Goal: Task Accomplishment & Management: Manage account settings

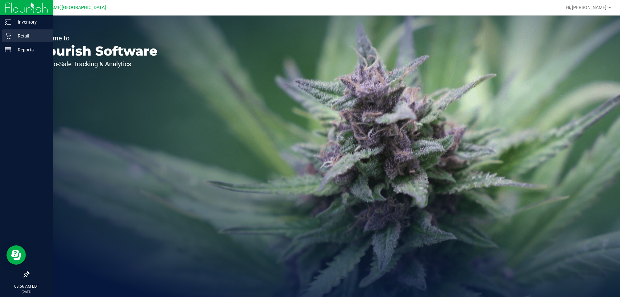
click at [28, 37] on p "Retail" at bounding box center [30, 36] width 39 height 8
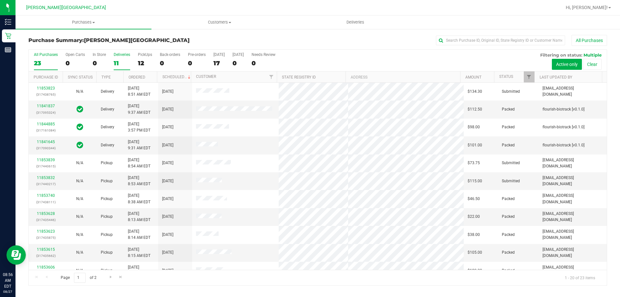
click at [124, 63] on div "11" at bounding box center [122, 62] width 16 height 7
click at [0, 0] on input "Deliveries 11" at bounding box center [0, 0] width 0 height 0
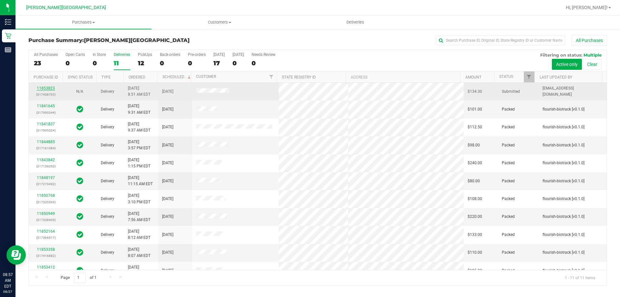
click at [42, 88] on link "11853823" at bounding box center [46, 88] width 18 height 5
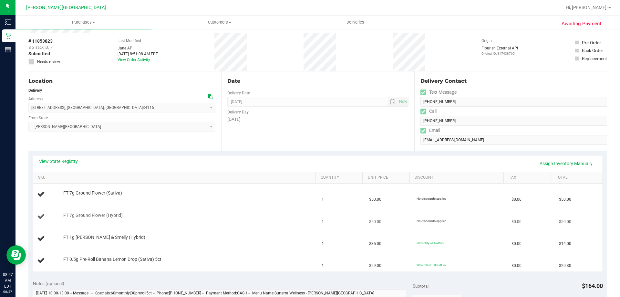
scroll to position [65, 0]
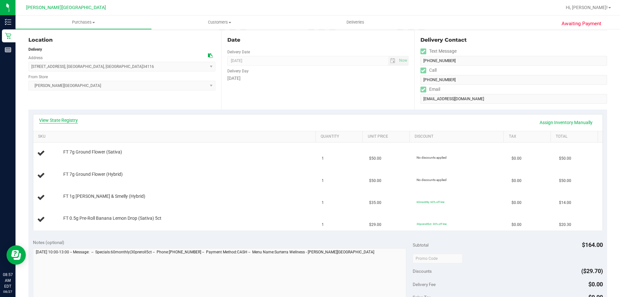
click at [58, 117] on link "View State Registry" at bounding box center [58, 120] width 39 height 6
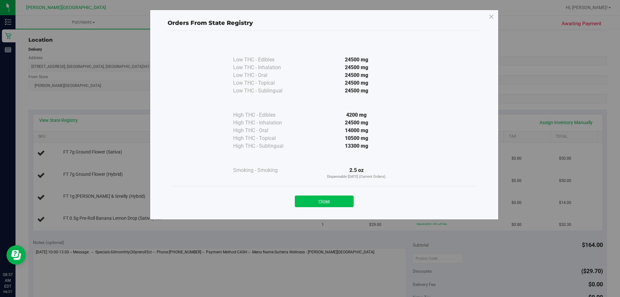
click at [309, 204] on button "Close" at bounding box center [324, 202] width 59 height 12
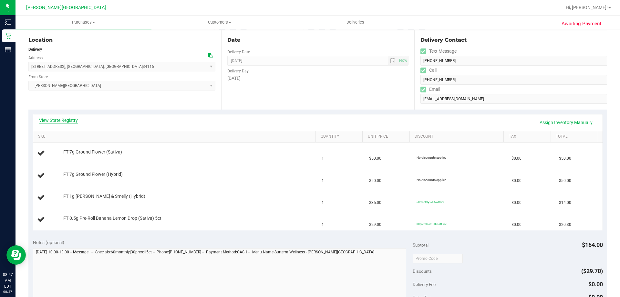
click at [71, 121] on link "View State Registry" at bounding box center [58, 120] width 39 height 6
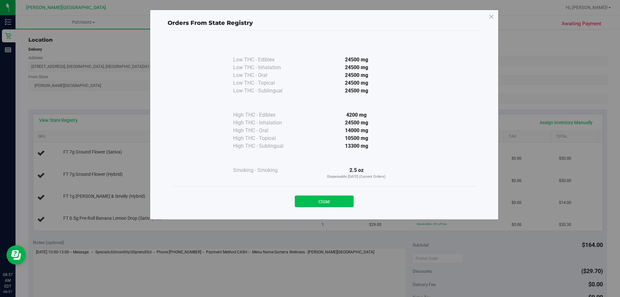
click at [309, 202] on button "Close" at bounding box center [324, 202] width 59 height 12
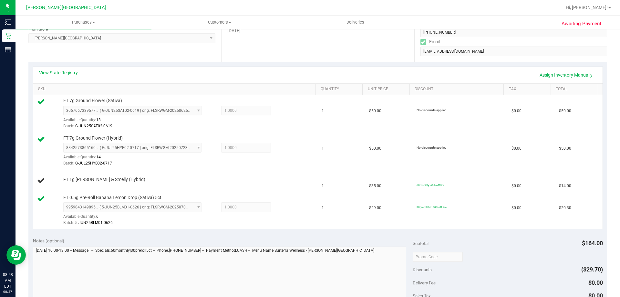
scroll to position [32, 0]
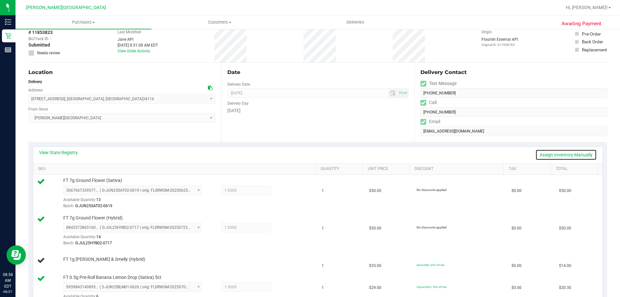
click at [309, 153] on link "Assign Inventory Manually" at bounding box center [566, 154] width 61 height 11
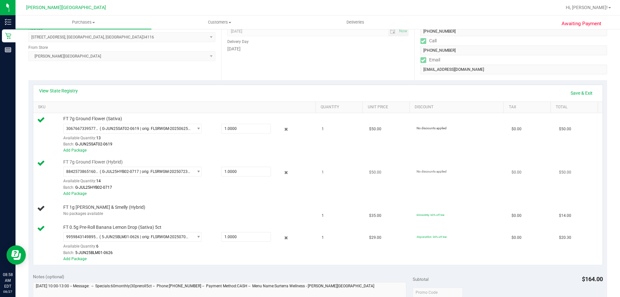
scroll to position [97, 0]
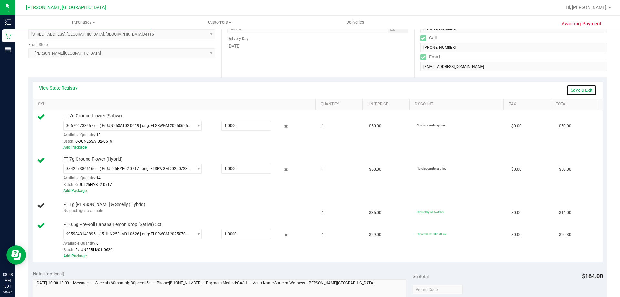
click at [309, 90] on link "Save & Exit" at bounding box center [582, 90] width 30 height 11
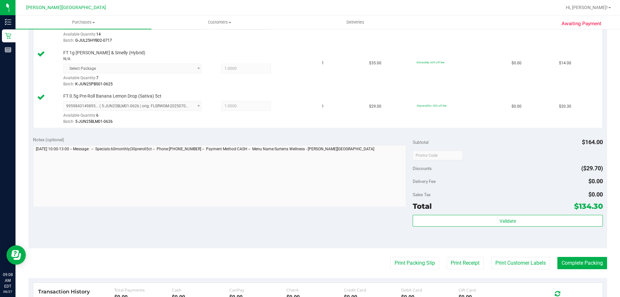
scroll to position [259, 0]
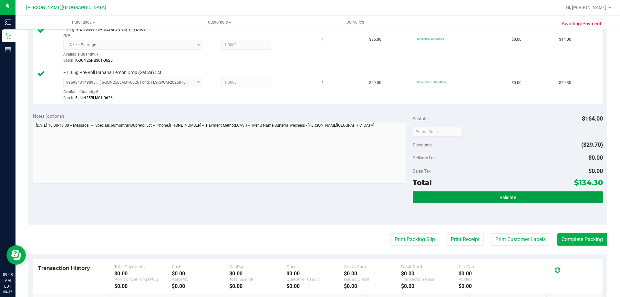
click at [309, 200] on button "Validate" at bounding box center [508, 197] width 190 height 12
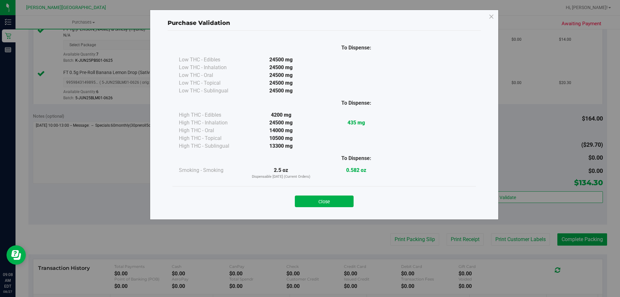
drag, startPoint x: 331, startPoint y: 203, endPoint x: 354, endPoint y: 219, distance: 28.0
click at [309, 203] on button "Close" at bounding box center [324, 202] width 59 height 12
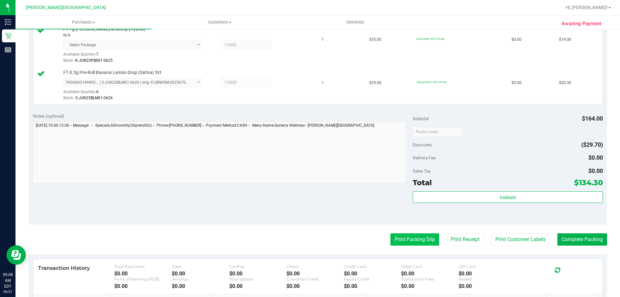
click at [309, 241] on button "Print Packing Slip" at bounding box center [415, 239] width 49 height 12
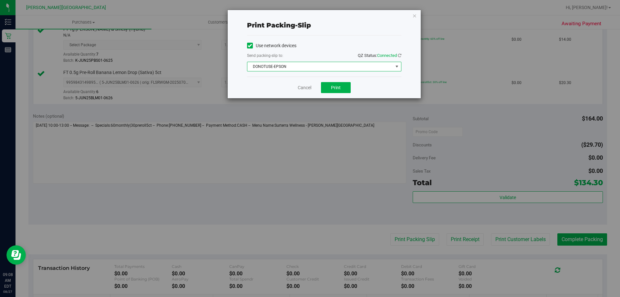
click at [309, 64] on span "DONOTUSE-EPSON" at bounding box center [321, 66] width 146 height 9
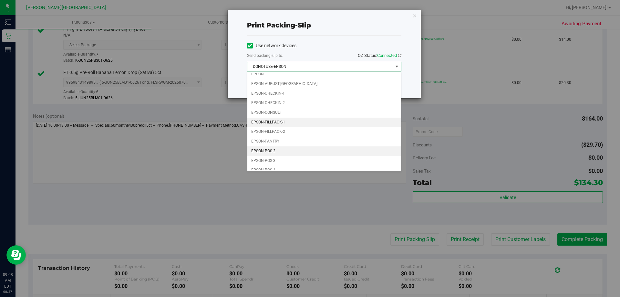
scroll to position [18, 0]
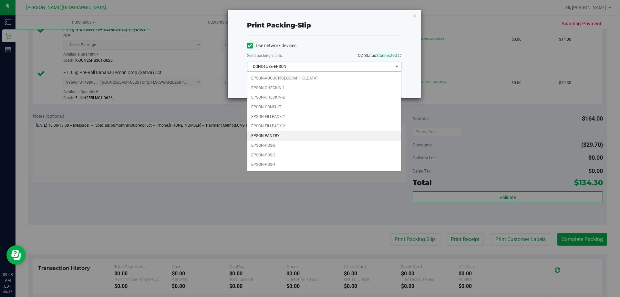
click at [281, 139] on li "EPSON-PANTRY" at bounding box center [325, 136] width 154 height 10
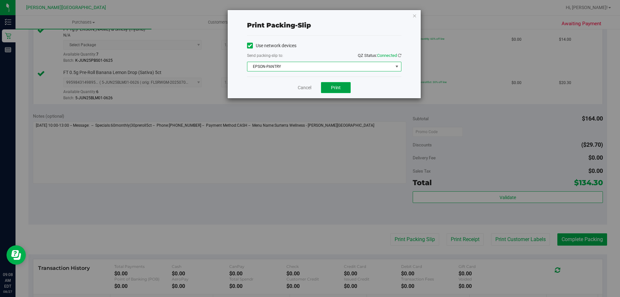
click at [309, 85] on button "Print" at bounding box center [336, 87] width 30 height 11
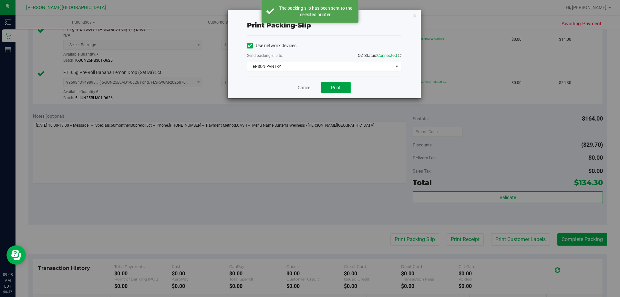
click at [309, 87] on span "Print" at bounding box center [336, 87] width 10 height 5
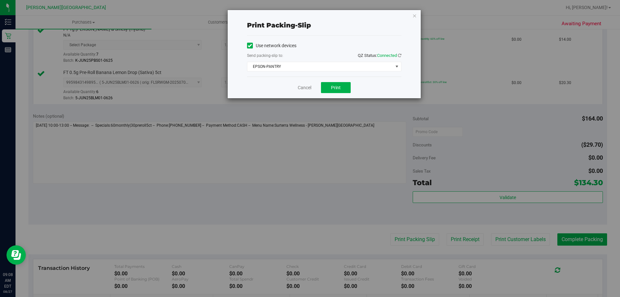
drag, startPoint x: 415, startPoint y: 16, endPoint x: 446, endPoint y: 132, distance: 119.7
click at [309, 16] on icon "button" at bounding box center [415, 16] width 5 height 8
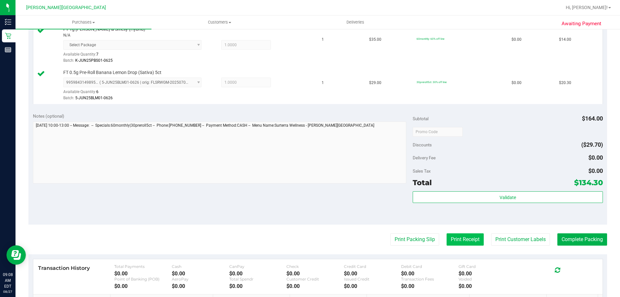
click at [309, 238] on button "Print Receipt" at bounding box center [465, 239] width 37 height 12
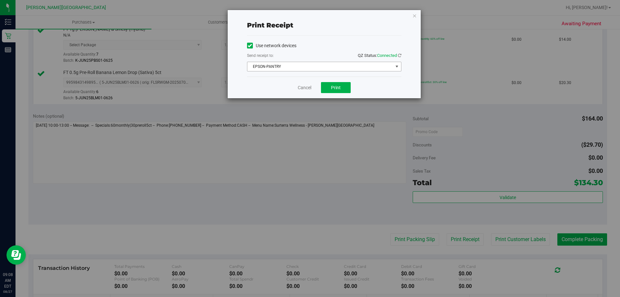
click at [309, 64] on span "EPSON-PANTRY" at bounding box center [321, 66] width 146 height 9
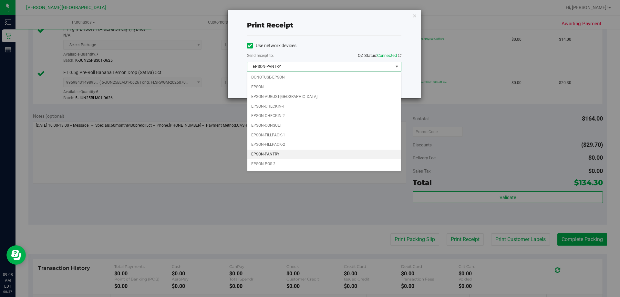
drag, startPoint x: 405, startPoint y: 70, endPoint x: 406, endPoint y: 66, distance: 3.7
click at [309, 69] on div "Print receipt Use network devices Send receipt to: QZ Status: Connected EPSON-P…" at bounding box center [324, 54] width 193 height 88
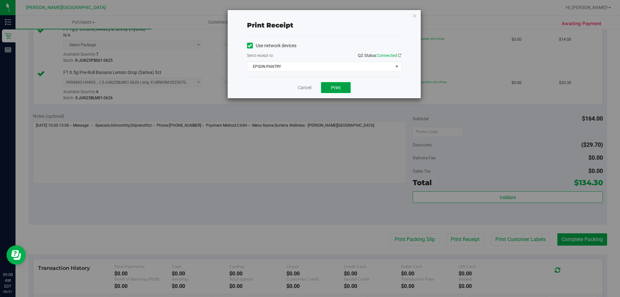
click at [309, 91] on button "Print" at bounding box center [336, 87] width 30 height 11
click at [309, 89] on span "Print" at bounding box center [336, 87] width 10 height 5
click at [309, 14] on icon "button" at bounding box center [415, 16] width 5 height 8
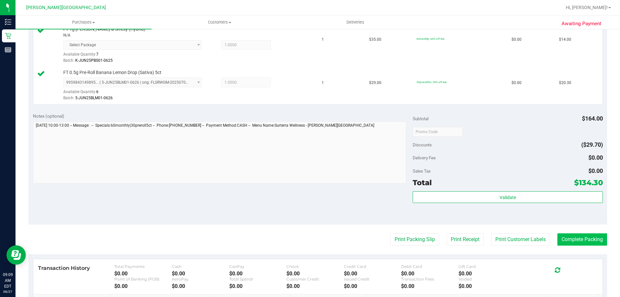
click at [309, 244] on purchase-details "Back Edit Purchase Cancel Purchase View Profile # 11853823 BioTrack ID: - Submi…" at bounding box center [317, 75] width 579 height 599
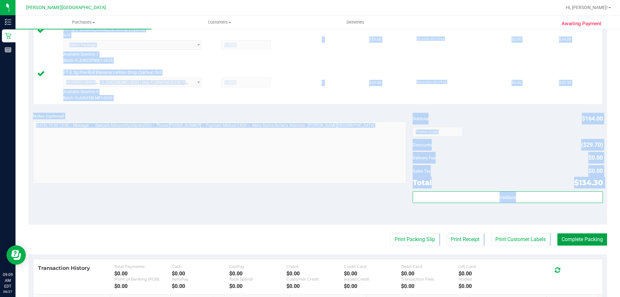
click at [309, 244] on button "Complete Packing" at bounding box center [583, 239] width 50 height 12
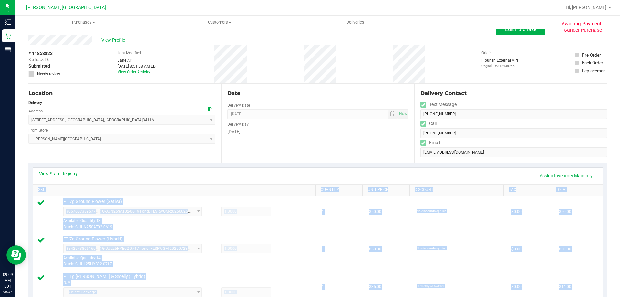
scroll to position [0, 0]
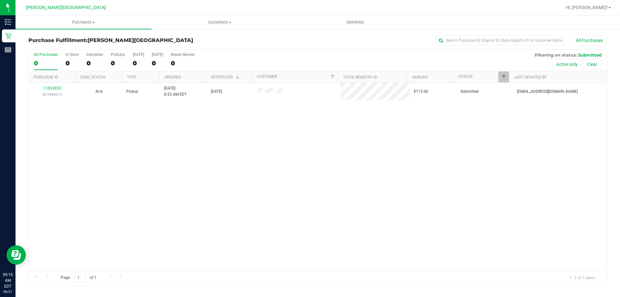
click at [132, 127] on div "11853832 (317440217) N/A Pickup [DATE] 8:53 AM EDT 8/27/2025 $115.00 Submitted …" at bounding box center [318, 176] width 578 height 187
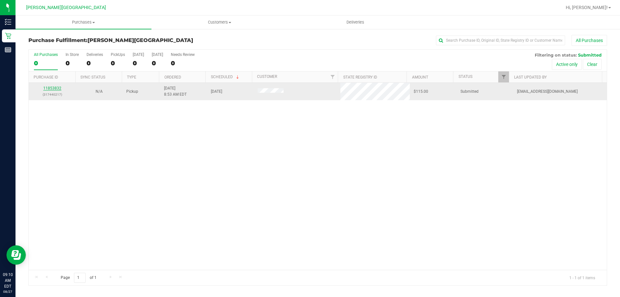
click at [57, 87] on link "11853832" at bounding box center [52, 88] width 18 height 5
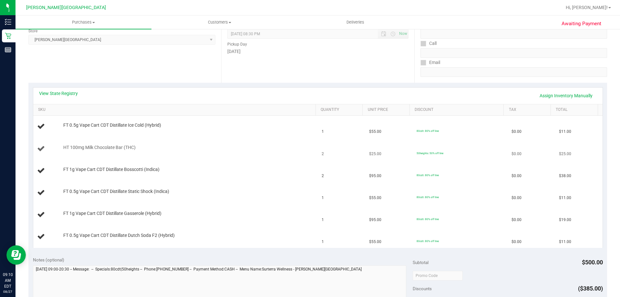
scroll to position [97, 0]
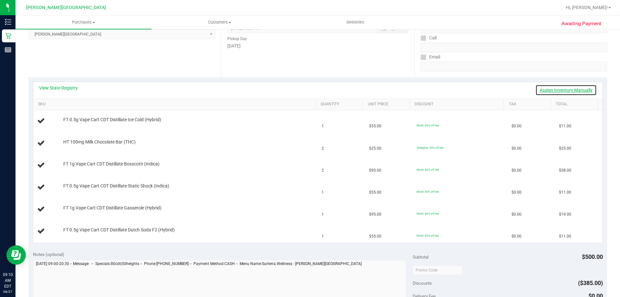
click at [309, 89] on link "Assign Inventory Manually" at bounding box center [566, 90] width 61 height 11
click at [309, 90] on link "Save & Exit" at bounding box center [582, 90] width 30 height 11
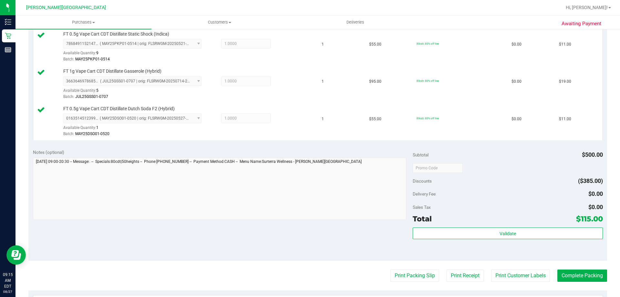
scroll to position [323, 0]
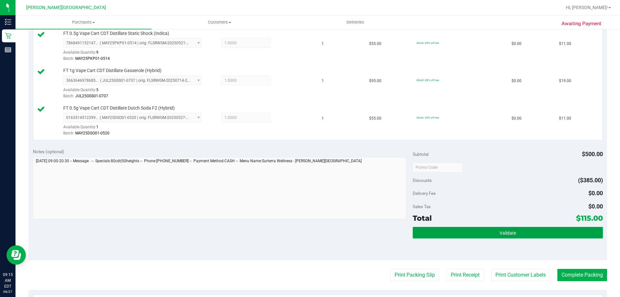
click at [309, 236] on button "Validate" at bounding box center [508, 233] width 190 height 12
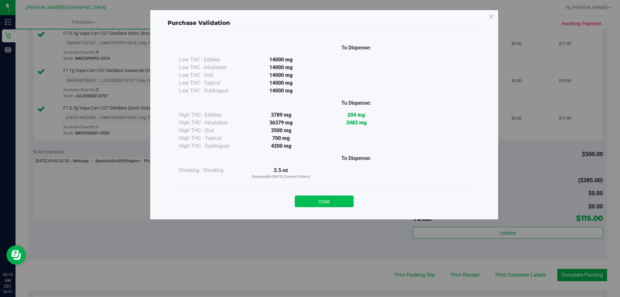
click at [309, 204] on button "Close" at bounding box center [324, 202] width 59 height 12
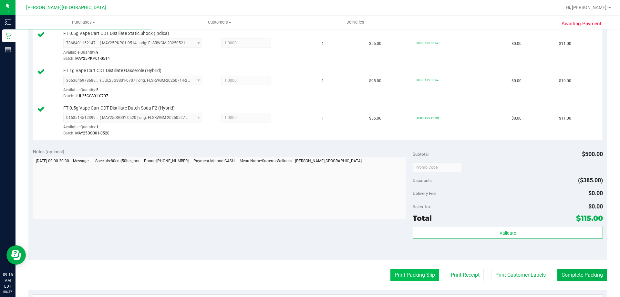
click at [309, 270] on button "Print Packing Slip" at bounding box center [415, 275] width 49 height 12
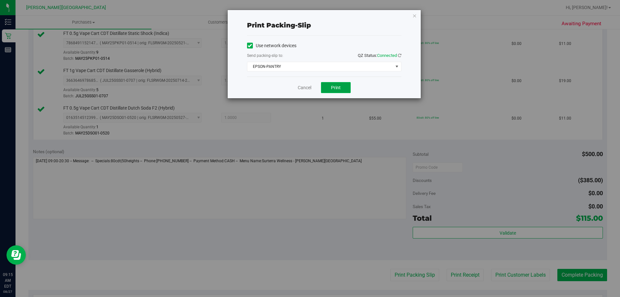
click at [309, 87] on button "Print" at bounding box center [336, 87] width 30 height 11
click at [309, 16] on icon "button" at bounding box center [415, 16] width 5 height 8
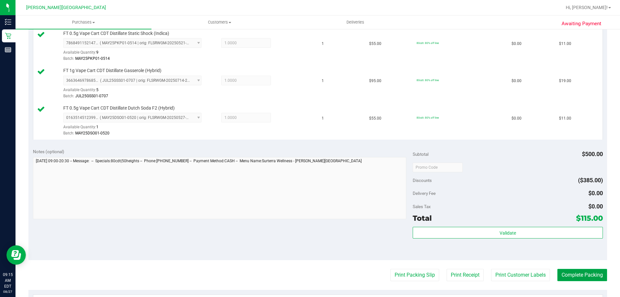
click at [309, 277] on button "Complete Packing" at bounding box center [583, 275] width 50 height 12
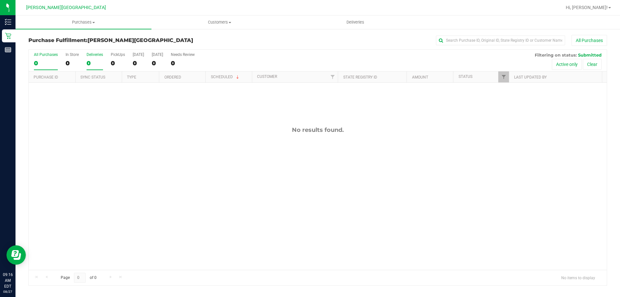
click at [100, 58] on label "Deliveries 0" at bounding box center [95, 61] width 16 height 18
click at [0, 0] on input "Deliveries 0" at bounding box center [0, 0] width 0 height 0
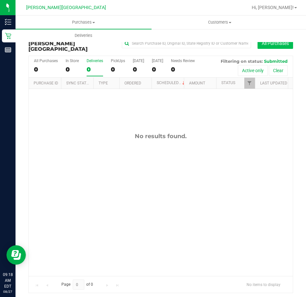
drag, startPoint x: 253, startPoint y: 145, endPoint x: 282, endPoint y: 43, distance: 106.2
click at [253, 146] on div "No results found." at bounding box center [161, 204] width 264 height 230
drag, startPoint x: 226, startPoint y: 149, endPoint x: 229, endPoint y: 148, distance: 3.6
click at [227, 149] on div "No results found." at bounding box center [161, 204] width 264 height 230
click at [92, 58] on div "Deliveries" at bounding box center [95, 60] width 16 height 5
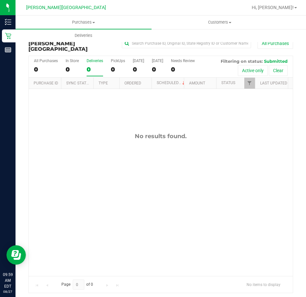
click at [0, 0] on input "Deliveries 0" at bounding box center [0, 0] width 0 height 0
click at [216, 190] on div "No results found." at bounding box center [161, 204] width 264 height 230
click at [120, 58] on label "PickUps 8" at bounding box center [118, 67] width 14 height 18
click at [0, 0] on input "PickUps 8" at bounding box center [0, 0] width 0 height 0
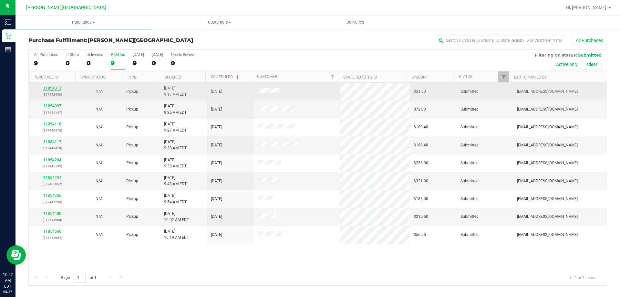
click at [58, 87] on link "11854013" at bounding box center [52, 88] width 18 height 5
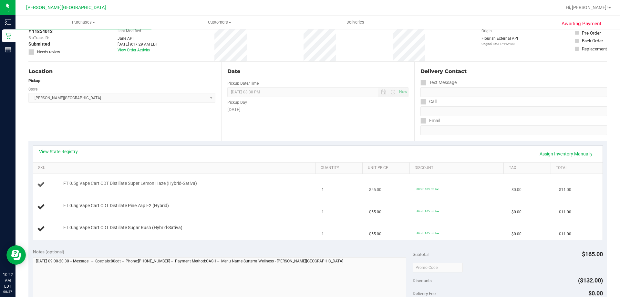
scroll to position [65, 0]
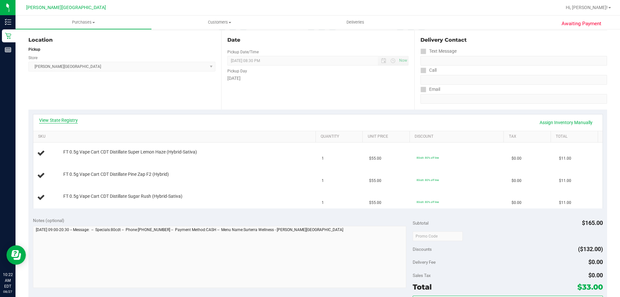
click at [74, 121] on link "View State Registry" at bounding box center [58, 120] width 39 height 6
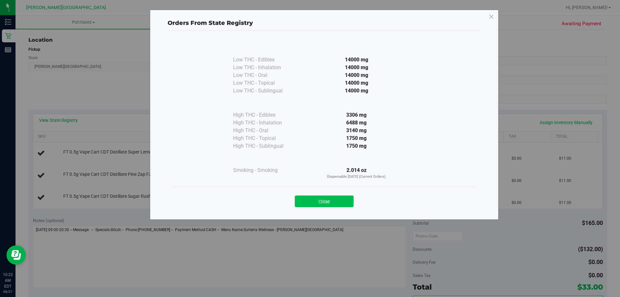
click at [309, 205] on button "Close" at bounding box center [324, 202] width 59 height 12
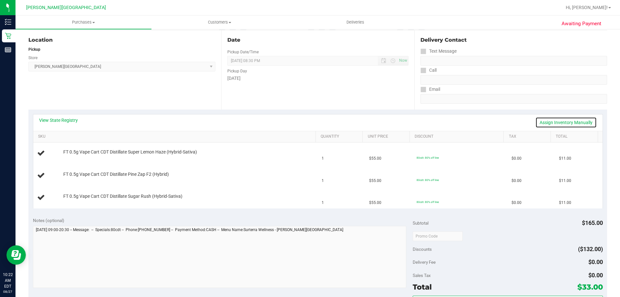
click at [309, 123] on link "Assign Inventory Manually" at bounding box center [566, 122] width 61 height 11
click at [309, 123] on link "Save & Exit" at bounding box center [582, 122] width 30 height 11
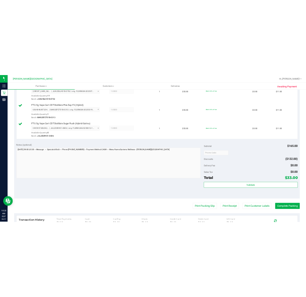
scroll to position [194, 0]
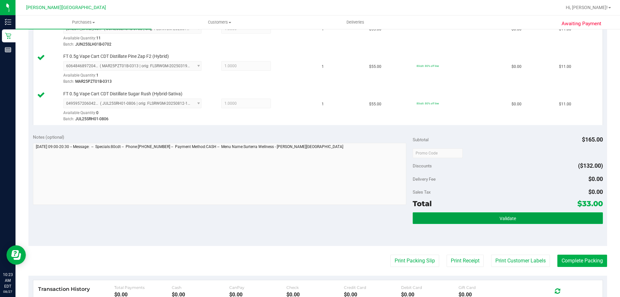
click at [309, 219] on button "Validate" at bounding box center [508, 218] width 190 height 12
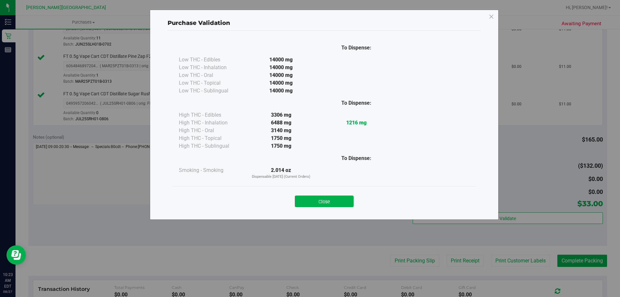
drag, startPoint x: 317, startPoint y: 204, endPoint x: 328, endPoint y: 208, distance: 12.2
click at [309, 204] on button "Close" at bounding box center [324, 202] width 59 height 12
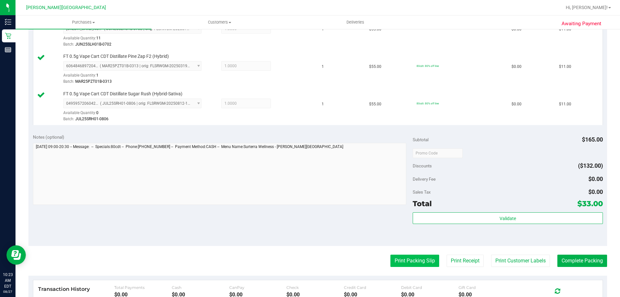
click at [309, 265] on button "Print Packing Slip" at bounding box center [415, 261] width 49 height 12
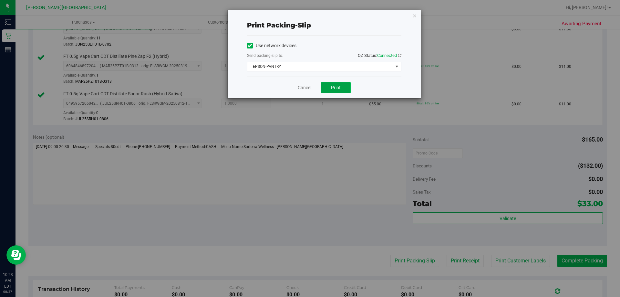
click at [309, 90] on span "Print" at bounding box center [336, 87] width 10 height 5
click at [309, 16] on icon "button" at bounding box center [415, 16] width 5 height 8
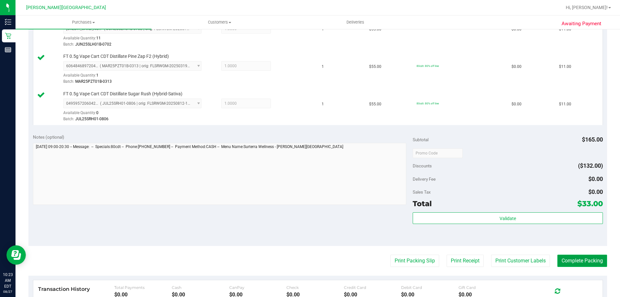
click at [309, 264] on button "Complete Packing" at bounding box center [583, 261] width 50 height 12
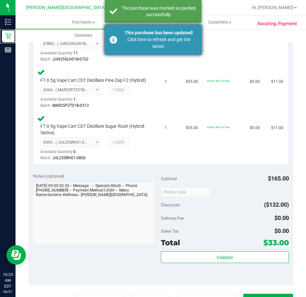
drag, startPoint x: 17, startPoint y: 38, endPoint x: 127, endPoint y: 32, distance: 110.7
click at [0, 0] on p "Retail" at bounding box center [0, 0] width 0 height 0
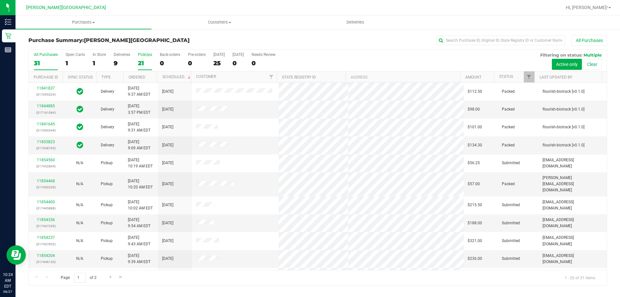
click at [142, 62] on div "21" at bounding box center [145, 62] width 14 height 7
click at [0, 0] on input "PickUps 21" at bounding box center [0, 0] width 0 height 0
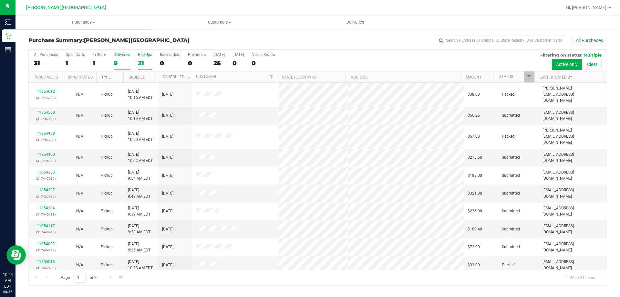
click at [126, 60] on div "9" at bounding box center [122, 62] width 16 height 7
click at [0, 0] on input "Deliveries 9" at bounding box center [0, 0] width 0 height 0
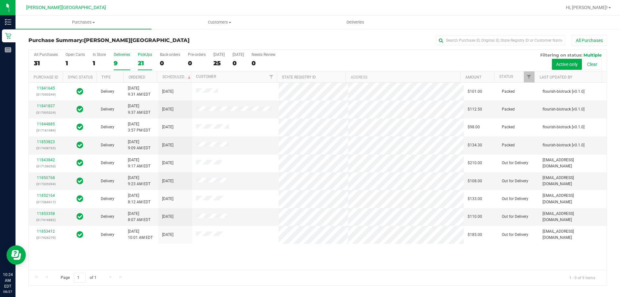
click at [146, 61] on div "21" at bounding box center [145, 62] width 14 height 7
click at [0, 0] on input "PickUps 21" at bounding box center [0, 0] width 0 height 0
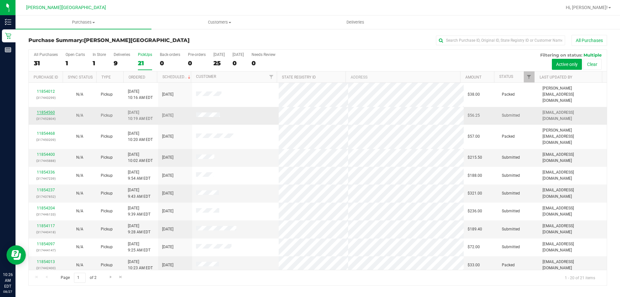
click at [51, 110] on link "11854560" at bounding box center [46, 112] width 18 height 5
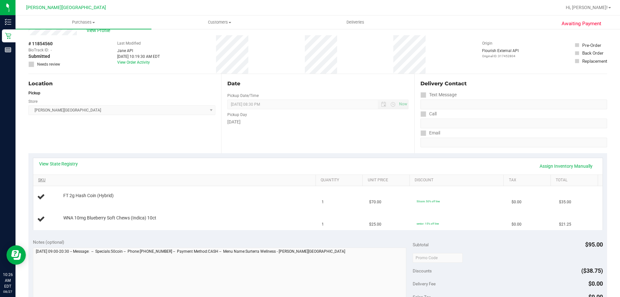
scroll to position [32, 0]
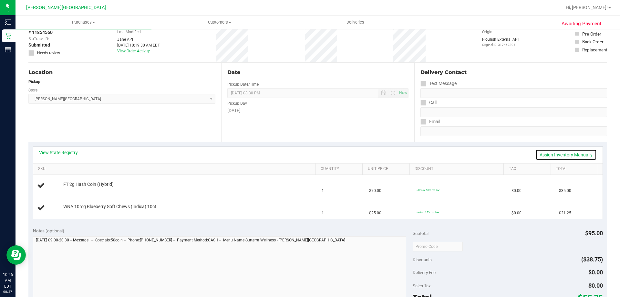
click at [309, 157] on link "Assign Inventory Manually" at bounding box center [566, 154] width 61 height 11
click at [309, 154] on link "Save & Exit" at bounding box center [582, 154] width 30 height 11
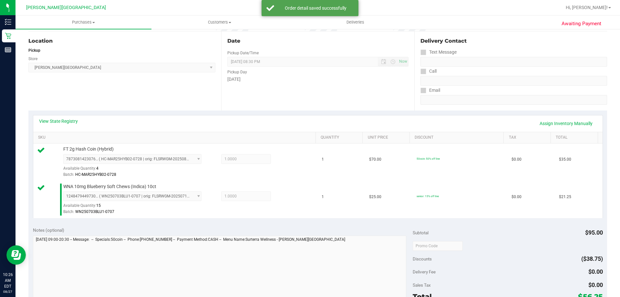
scroll to position [97, 0]
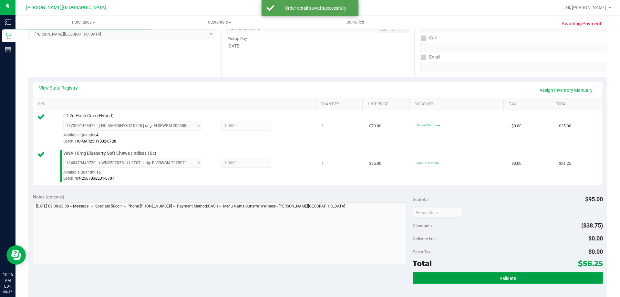
click at [309, 273] on button "Validate" at bounding box center [508, 278] width 190 height 12
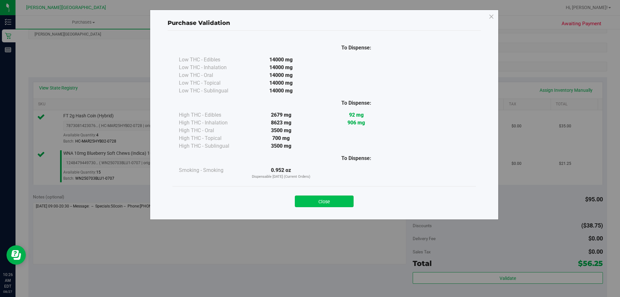
click at [309, 196] on button "Close" at bounding box center [324, 202] width 59 height 12
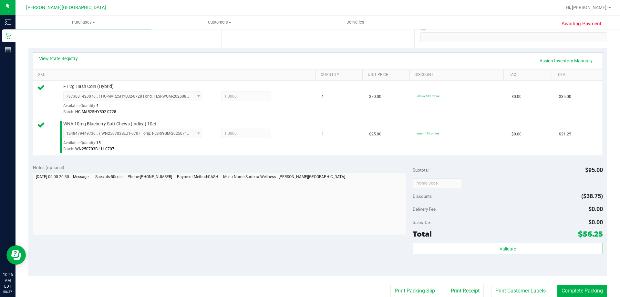
scroll to position [162, 0]
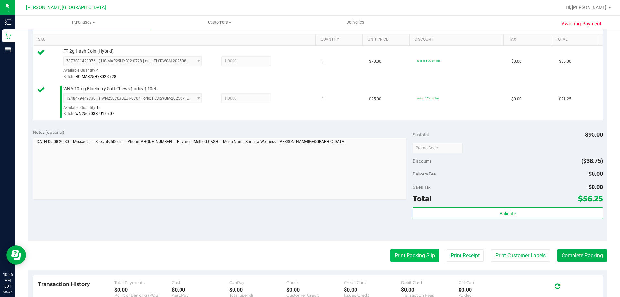
click at [309, 249] on button "Print Packing Slip" at bounding box center [415, 255] width 49 height 12
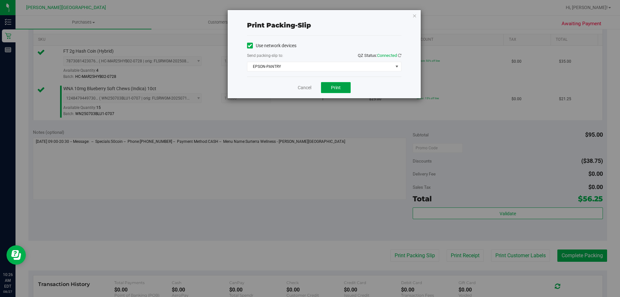
click at [309, 88] on span "Print" at bounding box center [336, 87] width 10 height 5
click at [309, 14] on icon "button" at bounding box center [415, 16] width 5 height 8
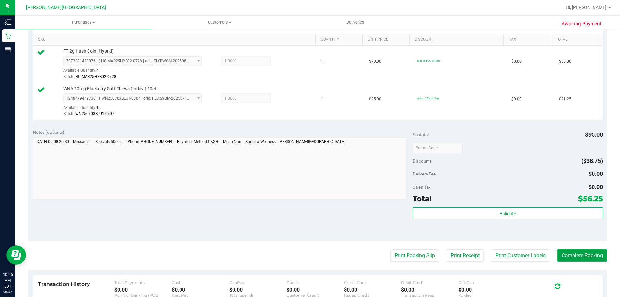
click at [309, 258] on button "Complete Packing" at bounding box center [583, 255] width 50 height 12
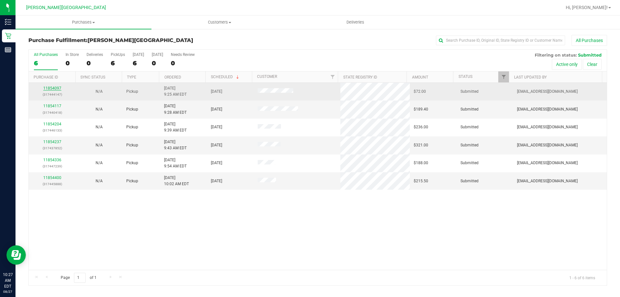
click at [53, 86] on link "11854097" at bounding box center [52, 88] width 18 height 5
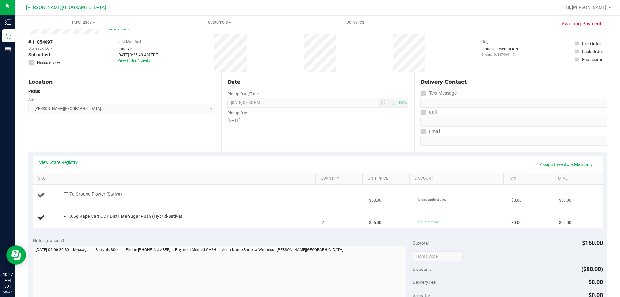
scroll to position [32, 0]
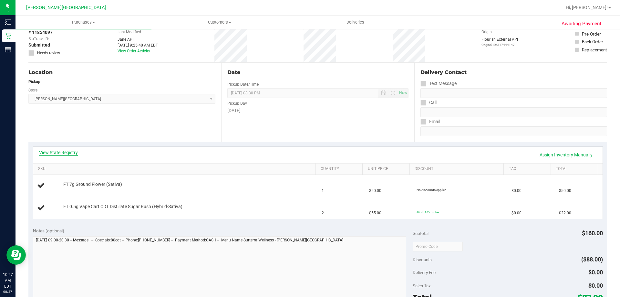
click at [72, 153] on link "View State Registry" at bounding box center [58, 152] width 39 height 6
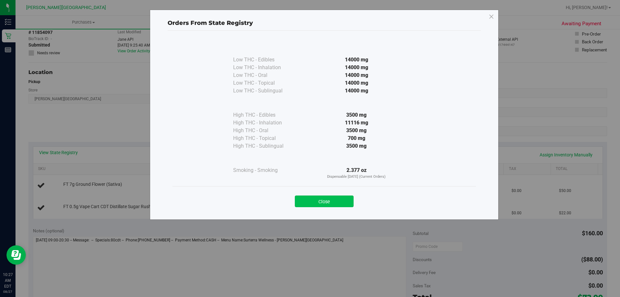
click at [309, 201] on button "Close" at bounding box center [324, 202] width 59 height 12
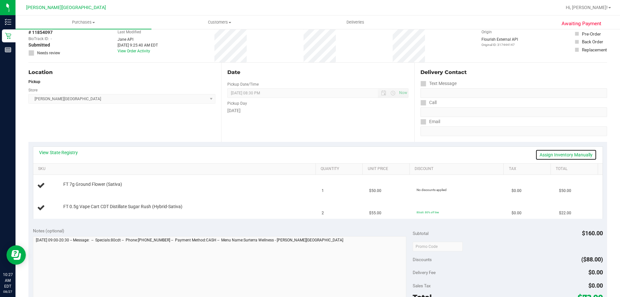
click at [309, 153] on link "Assign Inventory Manually" at bounding box center [566, 154] width 61 height 11
click at [309, 153] on link "Save & Exit" at bounding box center [582, 154] width 30 height 11
click at [309, 156] on link "Assign Inventory Manually" at bounding box center [566, 154] width 61 height 11
click at [309, 155] on link "Save & Exit" at bounding box center [582, 154] width 30 height 11
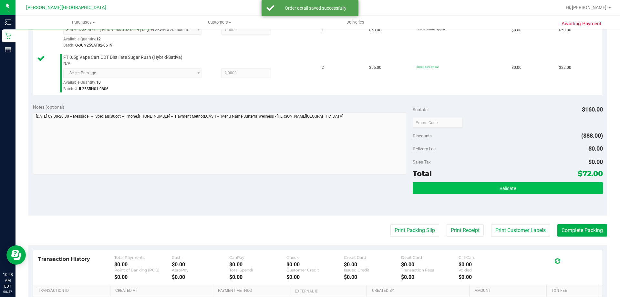
scroll to position [194, 0]
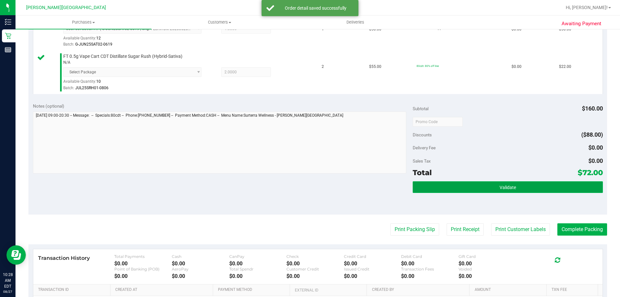
click at [309, 181] on button "Validate" at bounding box center [508, 187] width 190 height 12
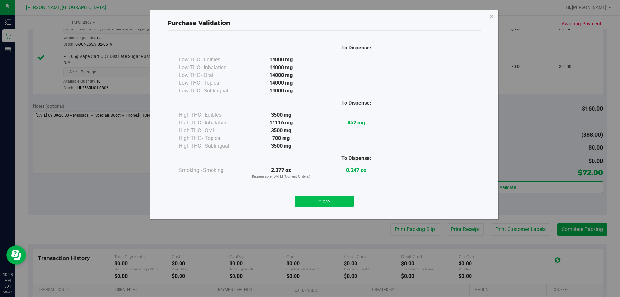
click at [309, 201] on button "Close" at bounding box center [324, 202] width 59 height 12
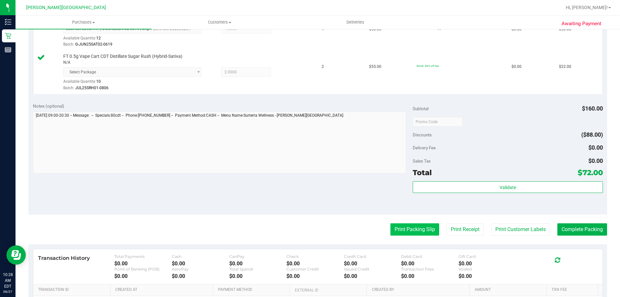
click at [309, 230] on button "Print Packing Slip" at bounding box center [415, 229] width 49 height 12
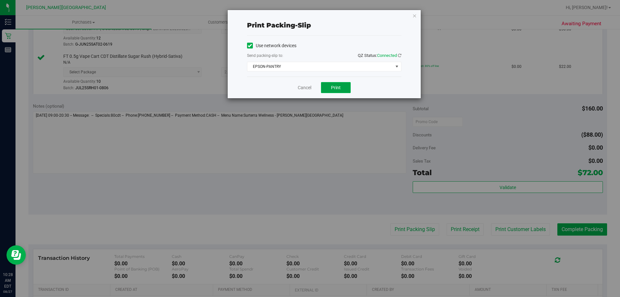
click at [309, 90] on button "Print" at bounding box center [336, 87] width 30 height 11
click at [309, 10] on div "Print packing-slip Use network devices Send packing-slip to: QZ Status: Connect…" at bounding box center [324, 54] width 193 height 88
click at [309, 17] on icon "button" at bounding box center [415, 16] width 5 height 8
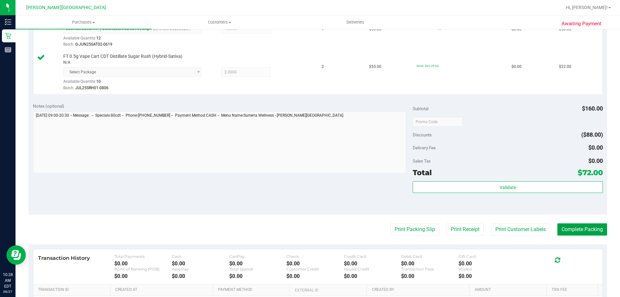
click at [309, 229] on button "Complete Packing" at bounding box center [583, 229] width 50 height 12
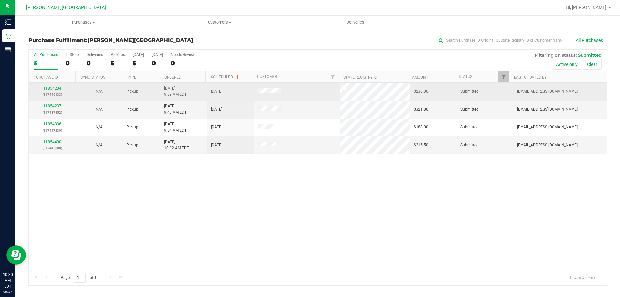
click at [50, 86] on link "11854204" at bounding box center [52, 88] width 18 height 5
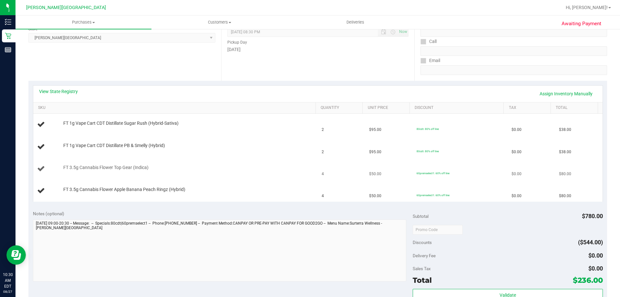
scroll to position [97, 0]
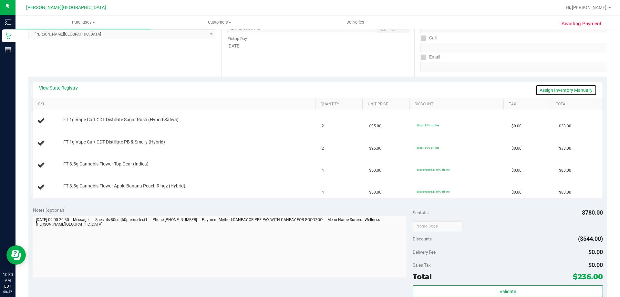
click at [309, 89] on link "Assign Inventory Manually" at bounding box center [566, 90] width 61 height 11
click at [309, 89] on link "Save & Exit" at bounding box center [582, 90] width 30 height 11
click at [309, 89] on link "Assign Inventory Manually" at bounding box center [566, 90] width 61 height 11
click at [309, 89] on link "Save & Exit" at bounding box center [582, 90] width 30 height 11
click at [309, 92] on link "Assign Inventory Manually" at bounding box center [566, 90] width 61 height 11
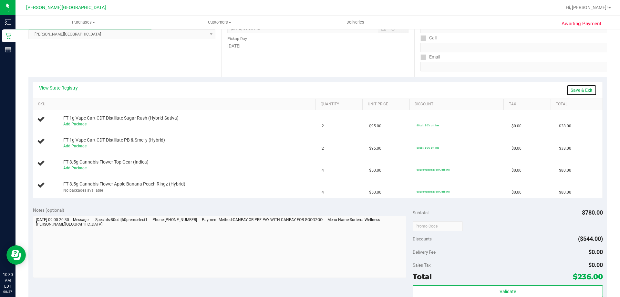
click at [309, 88] on link "Save & Exit" at bounding box center [582, 90] width 30 height 11
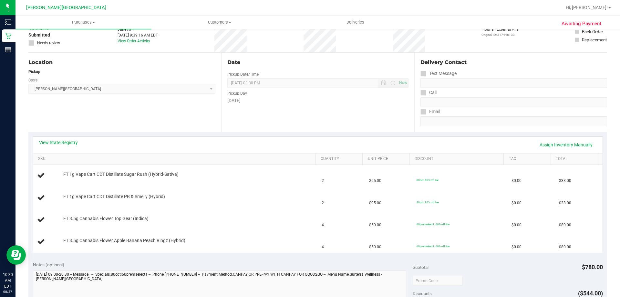
scroll to position [0, 0]
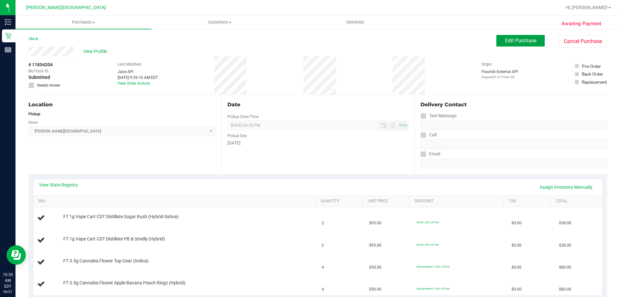
click at [309, 37] on button "Edit Purchase" at bounding box center [521, 41] width 48 height 12
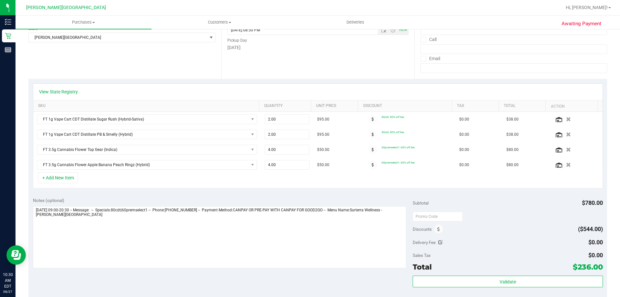
scroll to position [97, 0]
click at [309, 164] on icon "button" at bounding box center [568, 163] width 5 height 5
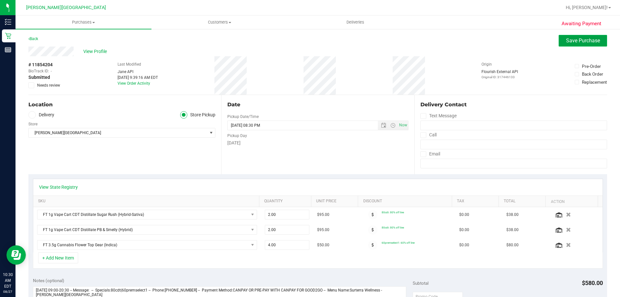
click at [309, 37] on span "Save Purchase" at bounding box center [583, 40] width 34 height 6
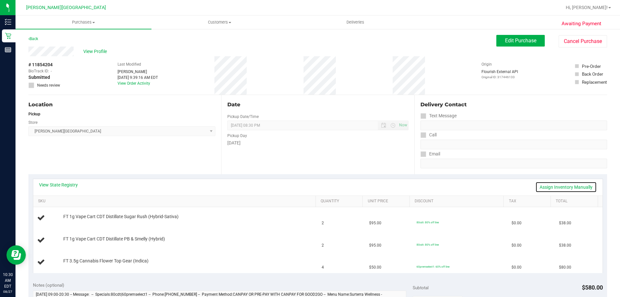
click at [309, 186] on link "Assign Inventory Manually" at bounding box center [566, 187] width 61 height 11
click at [309, 186] on link "Save & Exit" at bounding box center [582, 187] width 30 height 11
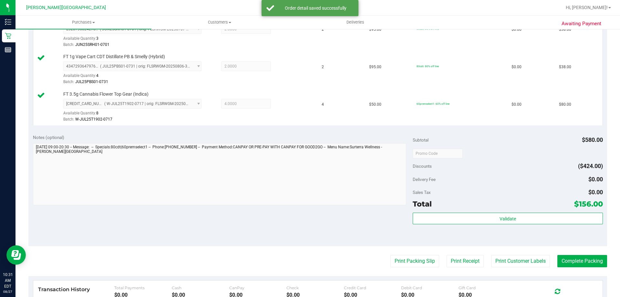
scroll to position [194, 0]
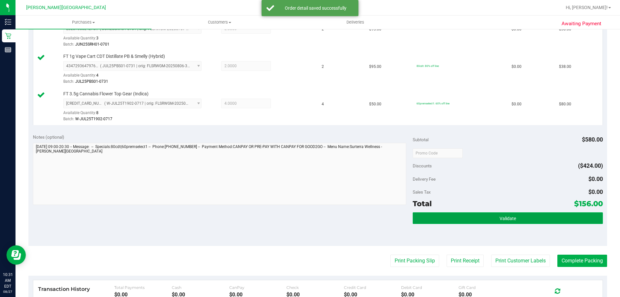
click at [309, 221] on button "Validate" at bounding box center [508, 218] width 190 height 12
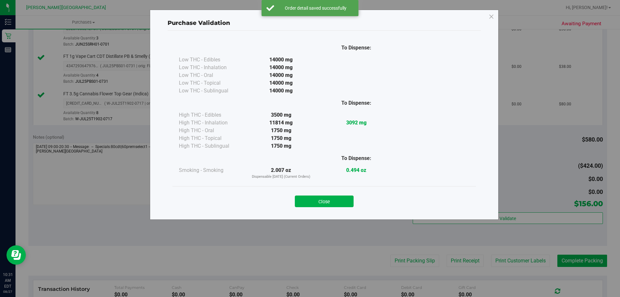
drag, startPoint x: 310, startPoint y: 201, endPoint x: 315, endPoint y: 202, distance: 4.6
click at [309, 201] on button "Close" at bounding box center [324, 202] width 59 height 12
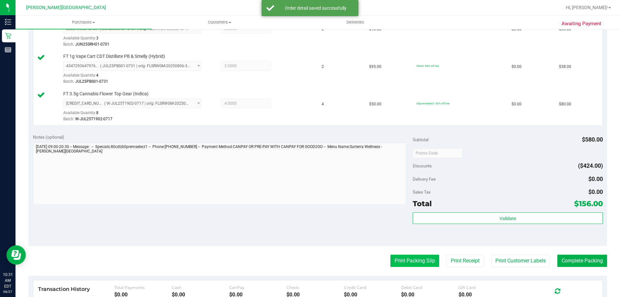
click at [309, 265] on button "Print Packing Slip" at bounding box center [415, 261] width 49 height 12
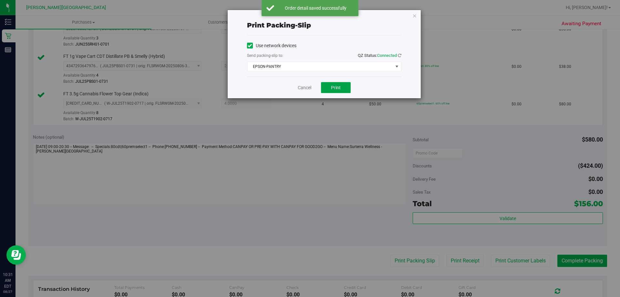
click at [309, 86] on span "Print" at bounding box center [336, 87] width 10 height 5
click at [309, 16] on icon "button" at bounding box center [415, 16] width 5 height 8
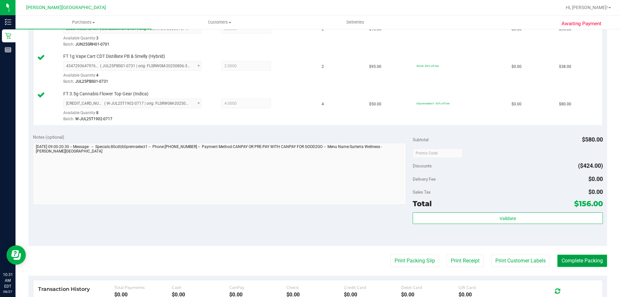
click at [309, 256] on button "Complete Packing" at bounding box center [583, 261] width 50 height 12
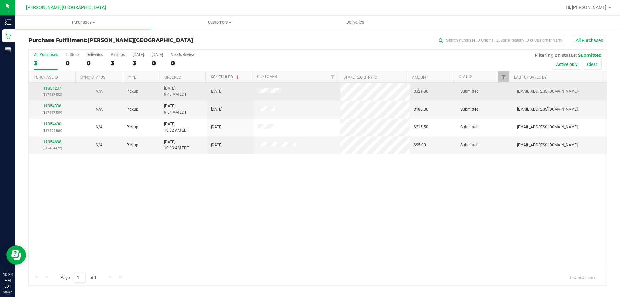
click at [56, 87] on link "11854237" at bounding box center [52, 88] width 18 height 5
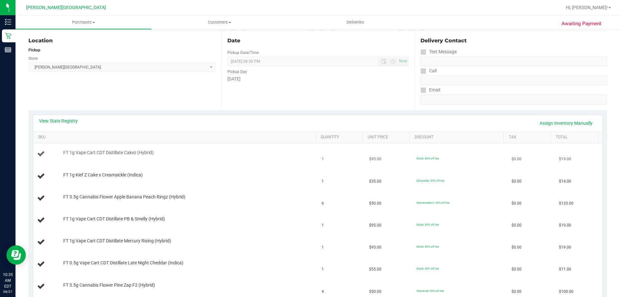
scroll to position [65, 0]
click at [65, 120] on link "View State Registry" at bounding box center [58, 120] width 39 height 6
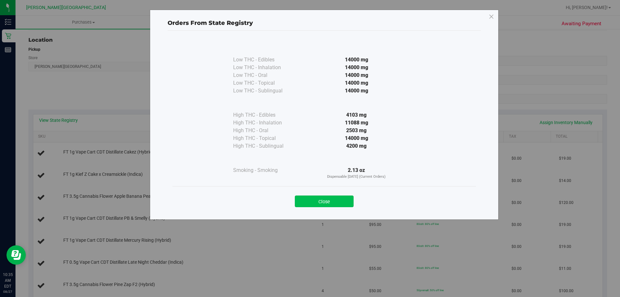
click at [309, 202] on button "Close" at bounding box center [324, 202] width 59 height 12
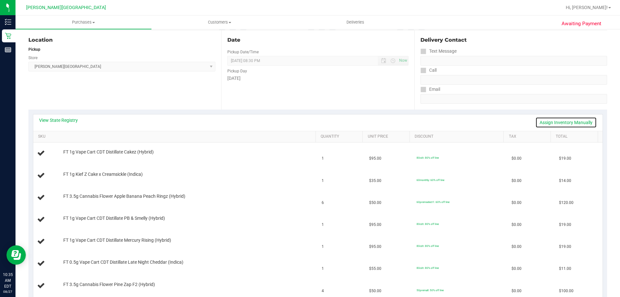
click at [309, 123] on link "Assign Inventory Manually" at bounding box center [566, 122] width 61 height 11
click at [309, 123] on link "Save & Exit" at bounding box center [582, 122] width 30 height 11
click at [309, 123] on link "Assign Inventory Manually" at bounding box center [566, 122] width 61 height 11
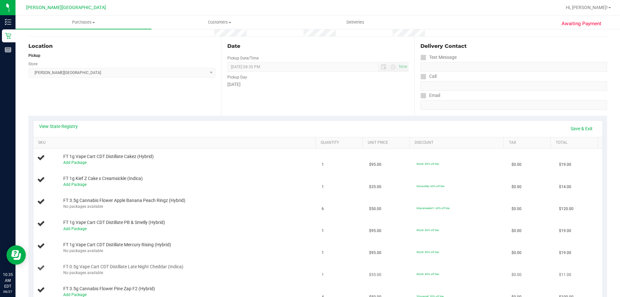
scroll to position [0, 0]
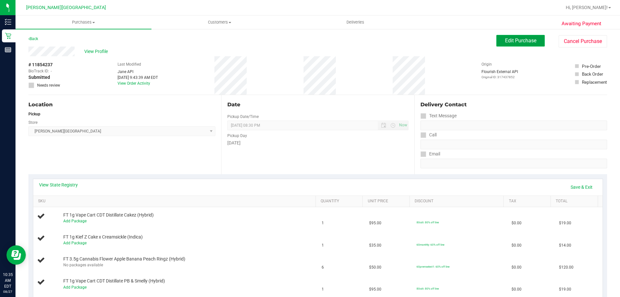
click at [309, 41] on span "Edit Purchase" at bounding box center [520, 40] width 31 height 6
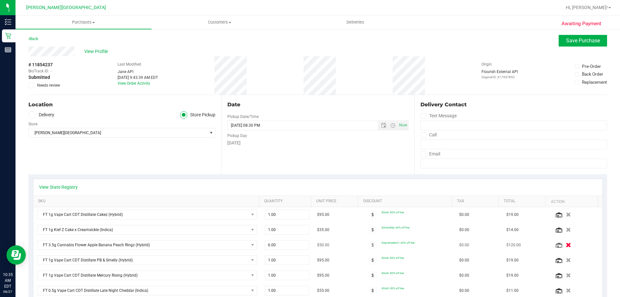
click at [309, 246] on icon "button" at bounding box center [568, 245] width 5 height 5
click at [309, 45] on button "Save Purchase" at bounding box center [583, 41] width 48 height 12
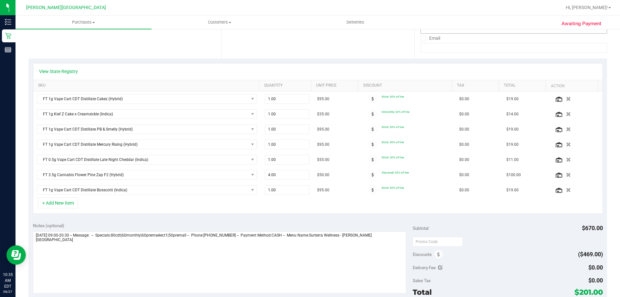
scroll to position [65, 0]
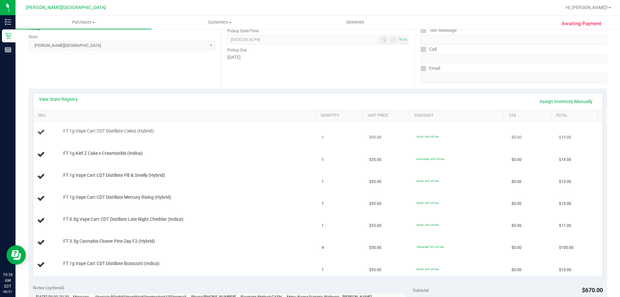
scroll to position [97, 0]
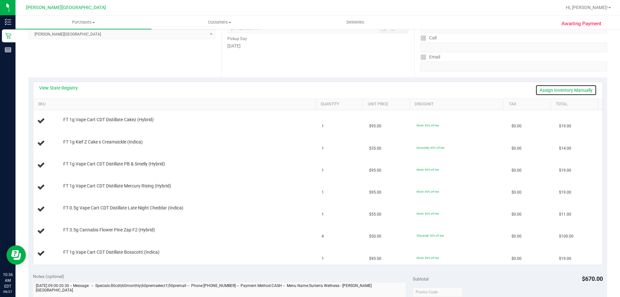
click at [309, 91] on link "Assign Inventory Manually" at bounding box center [566, 90] width 61 height 11
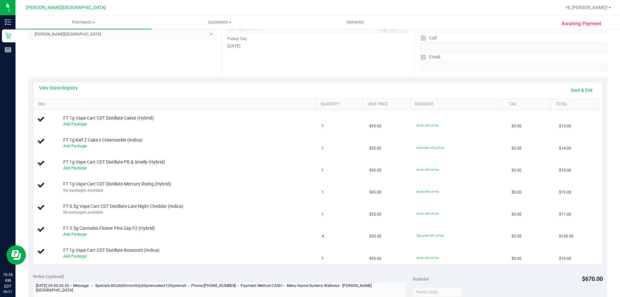
click at [309, 91] on div "View State Registry Save & Exit" at bounding box center [318, 90] width 558 height 11
click at [309, 89] on link "Save & Exit" at bounding box center [582, 90] width 30 height 11
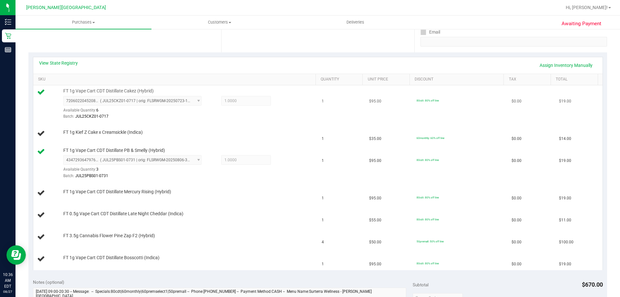
scroll to position [129, 0]
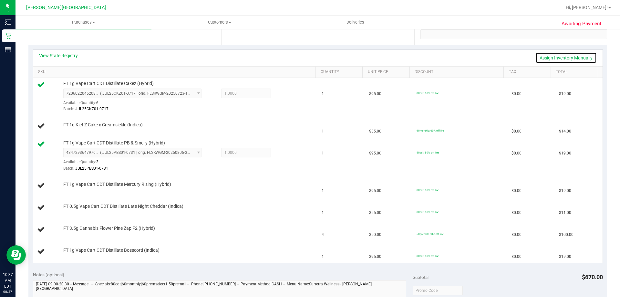
click at [309, 57] on link "Assign Inventory Manually" at bounding box center [566, 57] width 61 height 11
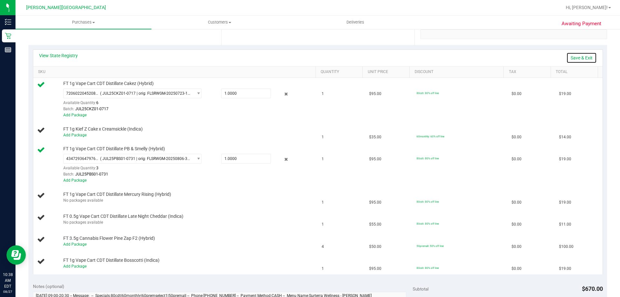
click at [309, 56] on link "Save & Exit" at bounding box center [582, 57] width 30 height 11
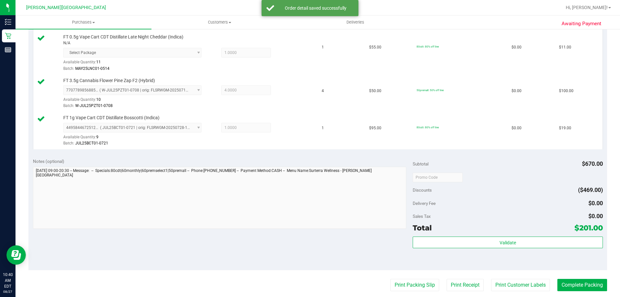
scroll to position [355, 0]
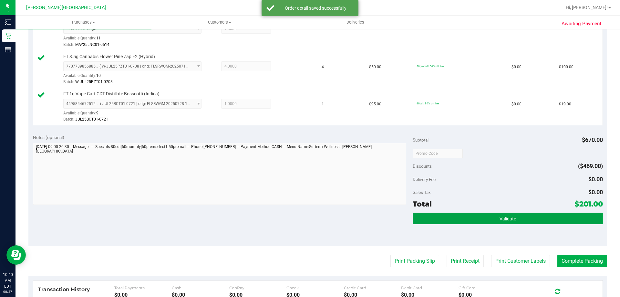
click at [309, 222] on button "Validate" at bounding box center [508, 219] width 190 height 12
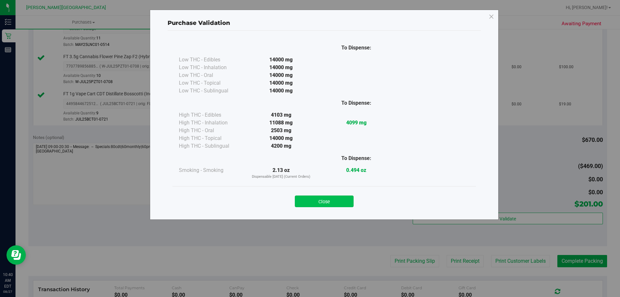
click at [309, 202] on button "Close" at bounding box center [324, 202] width 59 height 12
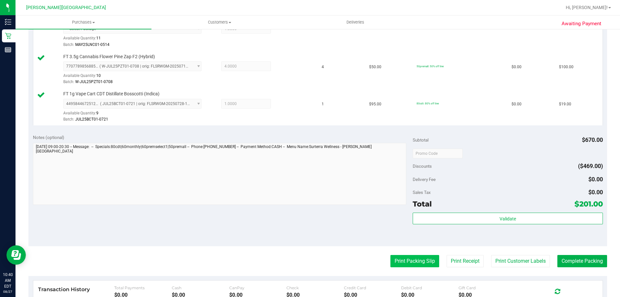
click at [309, 266] on button "Print Packing Slip" at bounding box center [415, 261] width 49 height 12
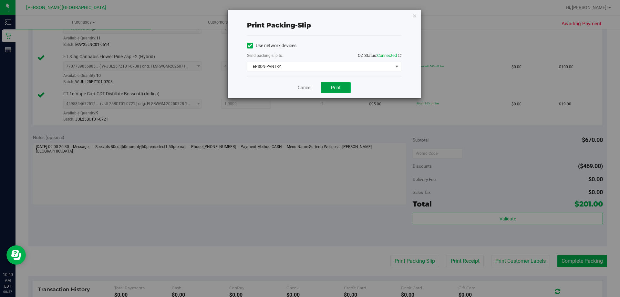
click at [309, 85] on span "Print" at bounding box center [336, 87] width 10 height 5
click at [309, 16] on icon "button" at bounding box center [415, 16] width 5 height 8
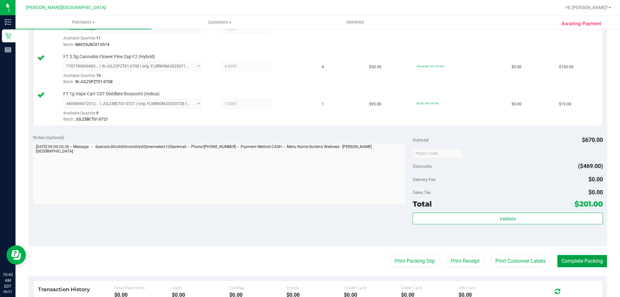
click at [309, 260] on button "Complete Packing" at bounding box center [583, 261] width 50 height 12
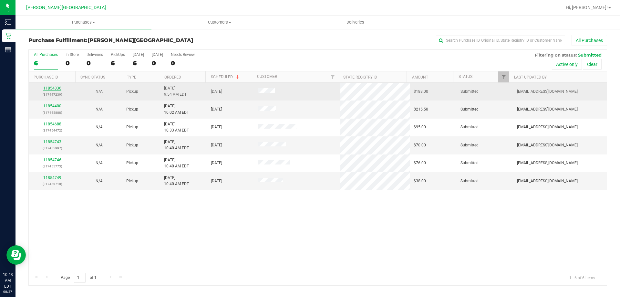
click at [58, 87] on link "11854336" at bounding box center [52, 88] width 18 height 5
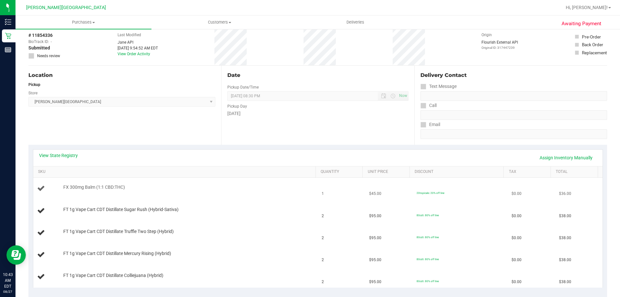
scroll to position [65, 0]
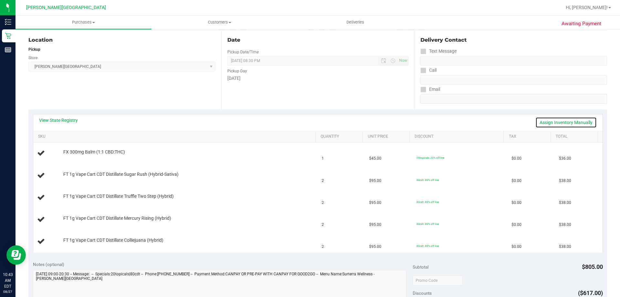
click at [309, 119] on link "Assign Inventory Manually" at bounding box center [566, 122] width 61 height 11
click at [309, 121] on link "Save & Exit" at bounding box center [582, 122] width 30 height 11
click at [309, 125] on link "Assign Inventory Manually" at bounding box center [566, 122] width 61 height 11
click at [309, 122] on link "Save & Exit" at bounding box center [582, 122] width 30 height 11
click at [66, 119] on link "View State Registry" at bounding box center [58, 120] width 39 height 6
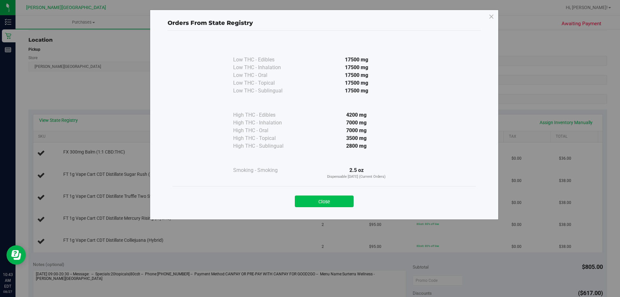
click at [309, 201] on button "Close" at bounding box center [324, 202] width 59 height 12
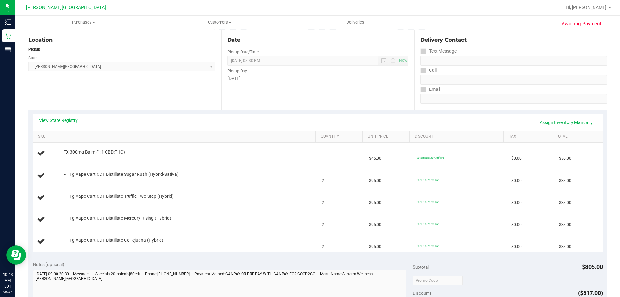
click at [42, 119] on link "View State Registry" at bounding box center [58, 120] width 39 height 6
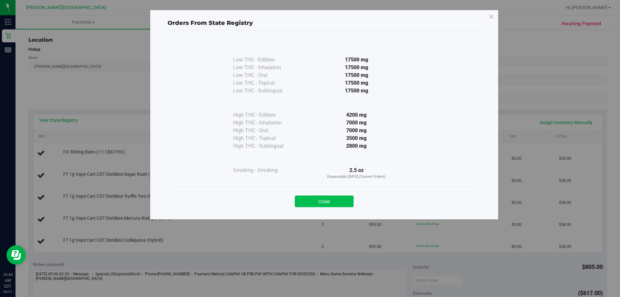
click at [309, 200] on button "Close" at bounding box center [324, 202] width 59 height 12
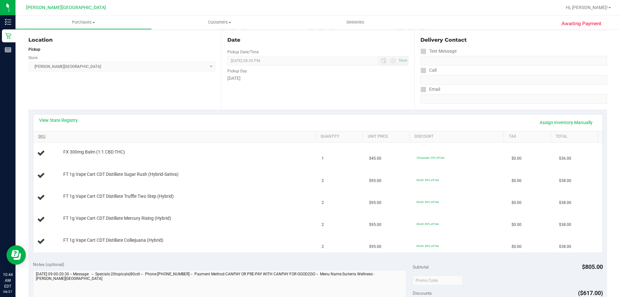
scroll to position [0, 0]
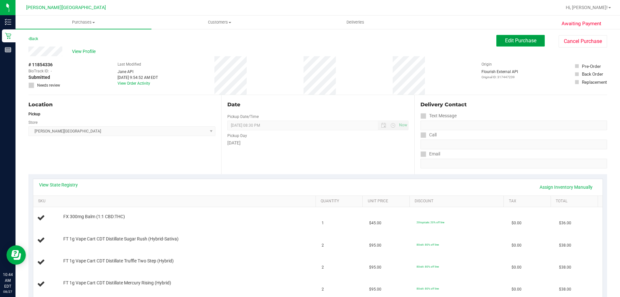
click at [309, 39] on span "Edit Purchase" at bounding box center [520, 40] width 31 height 6
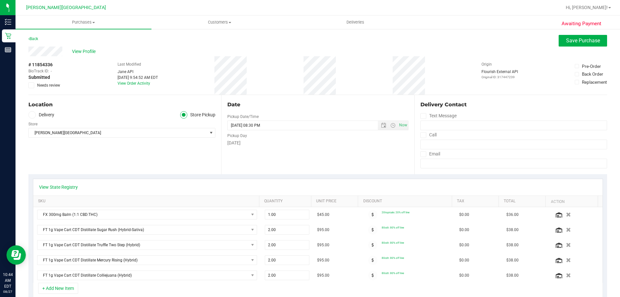
click at [34, 84] on label "Needs review" at bounding box center [44, 85] width 32 height 6
click at [0, 0] on input "Needs review" at bounding box center [0, 0] width 0 height 0
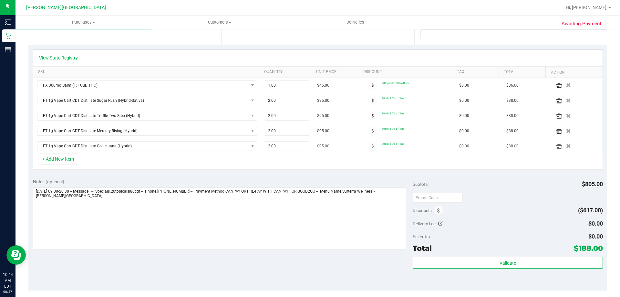
scroll to position [65, 0]
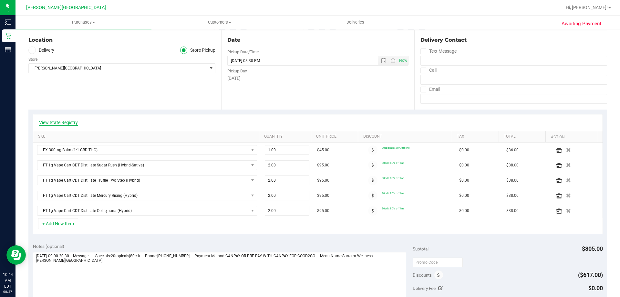
click at [55, 120] on link "View State Registry" at bounding box center [58, 122] width 39 height 6
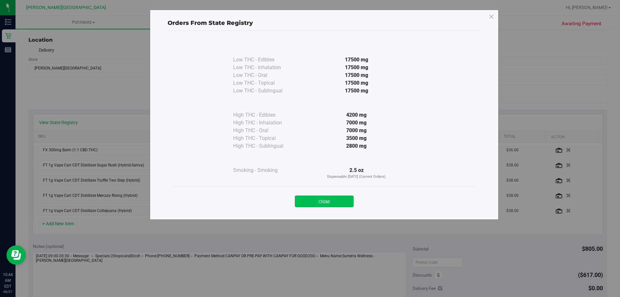
click at [309, 201] on button "Close" at bounding box center [324, 202] width 59 height 12
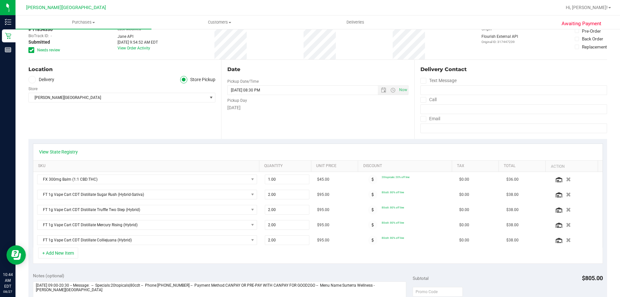
scroll to position [0, 0]
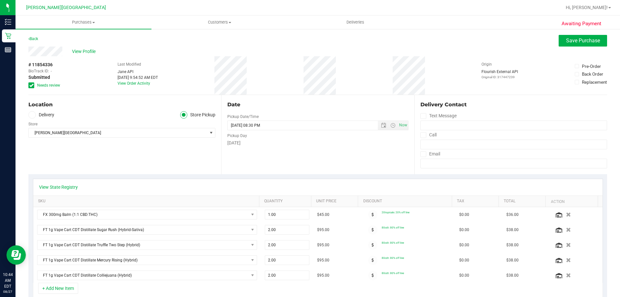
click at [33, 84] on span at bounding box center [31, 85] width 6 height 6
click at [0, 0] on input "Needs review" at bounding box center [0, 0] width 0 height 0
click at [309, 45] on button "Save Purchase" at bounding box center [583, 41] width 48 height 12
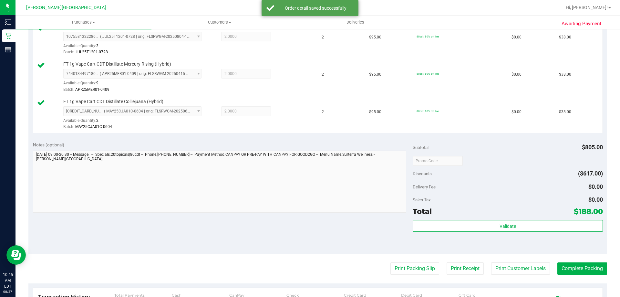
scroll to position [291, 0]
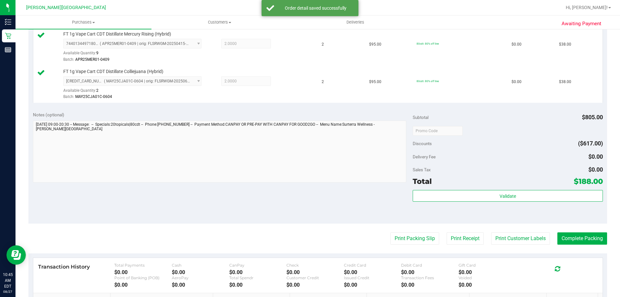
click at [309, 205] on div "Validate" at bounding box center [508, 204] width 190 height 29
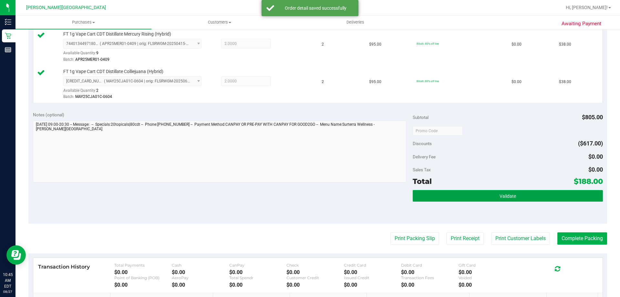
click at [309, 195] on span "Validate" at bounding box center [508, 196] width 16 height 5
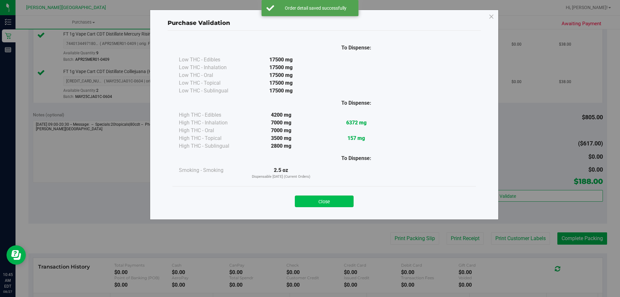
click at [309, 200] on button "Close" at bounding box center [324, 202] width 59 height 12
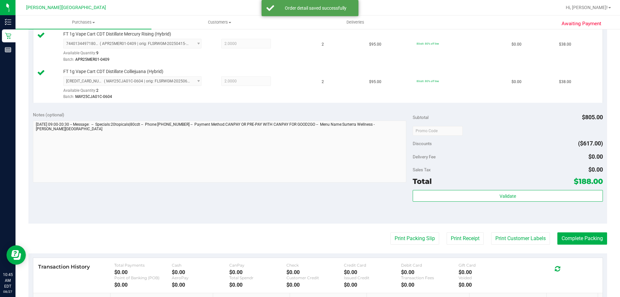
scroll to position [323, 0]
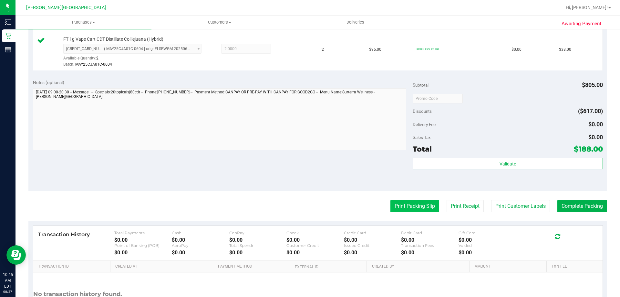
click at [309, 207] on button "Print Packing Slip" at bounding box center [415, 206] width 49 height 12
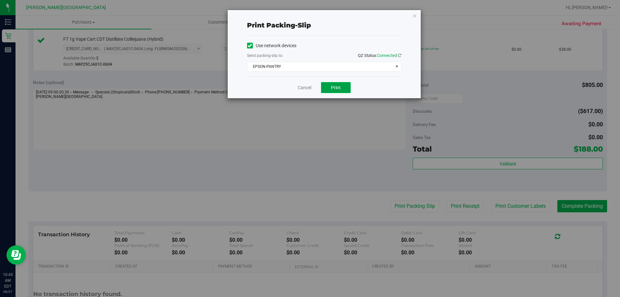
click at [309, 86] on span "Print" at bounding box center [336, 87] width 10 height 5
click at [309, 14] on icon "button" at bounding box center [415, 16] width 5 height 8
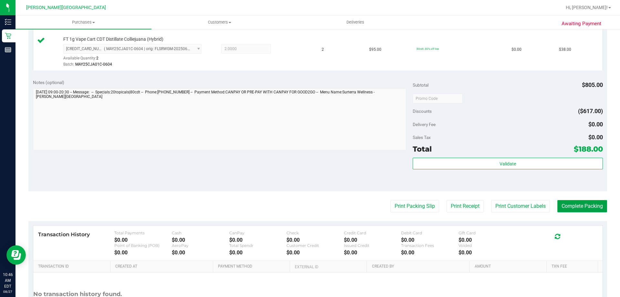
click at [309, 208] on button "Complete Packing" at bounding box center [583, 206] width 50 height 12
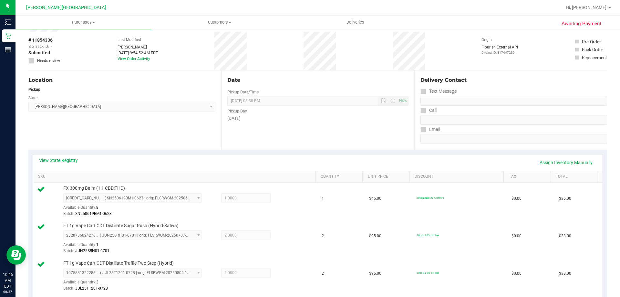
scroll to position [0, 0]
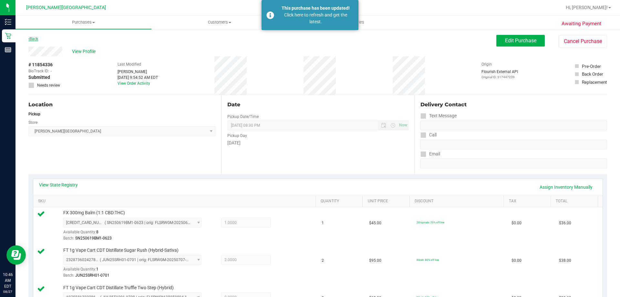
click at [34, 37] on link "Back" at bounding box center [33, 39] width 10 height 5
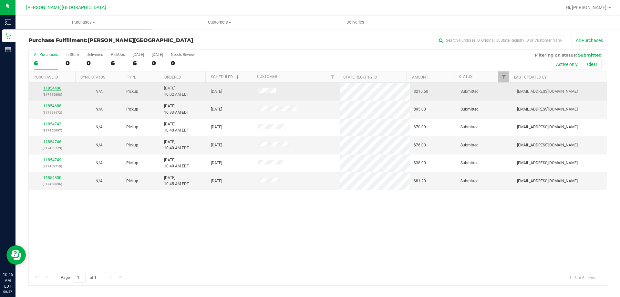
click at [49, 87] on link "11854400" at bounding box center [52, 88] width 18 height 5
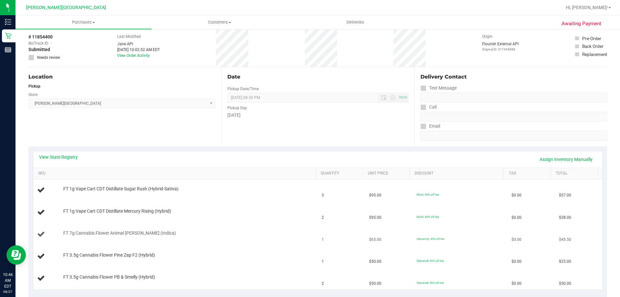
scroll to position [65, 0]
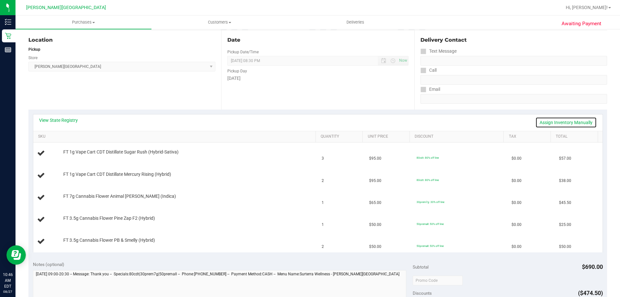
click at [309, 123] on link "Assign Inventory Manually" at bounding box center [566, 122] width 61 height 11
click at [309, 122] on link "Save & Exit" at bounding box center [582, 122] width 30 height 11
click at [61, 119] on link "View State Registry" at bounding box center [58, 120] width 39 height 6
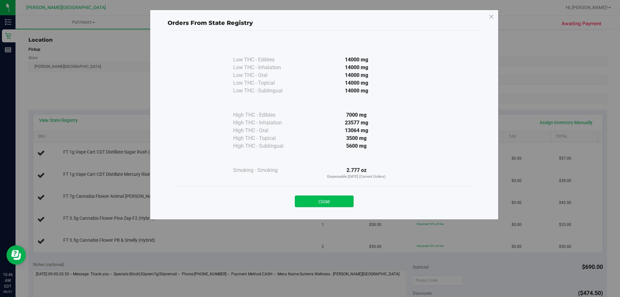
click at [309, 205] on button "Close" at bounding box center [324, 202] width 59 height 12
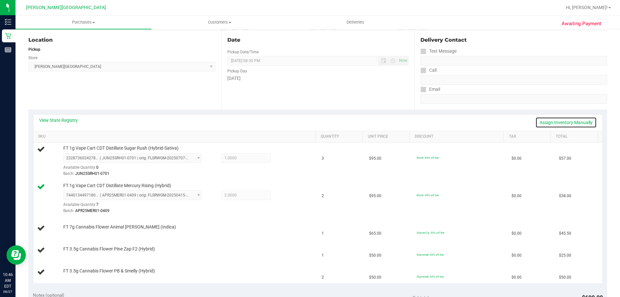
click at [309, 125] on link "Assign Inventory Manually" at bounding box center [566, 122] width 61 height 11
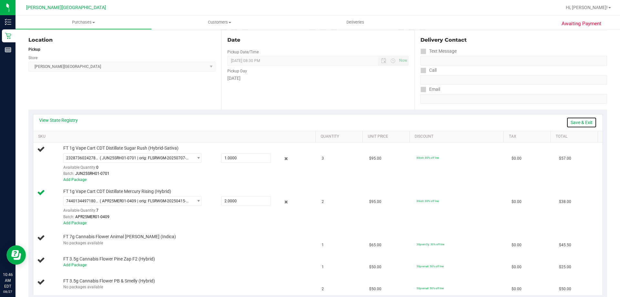
click at [309, 122] on link "Save & Exit" at bounding box center [582, 122] width 30 height 11
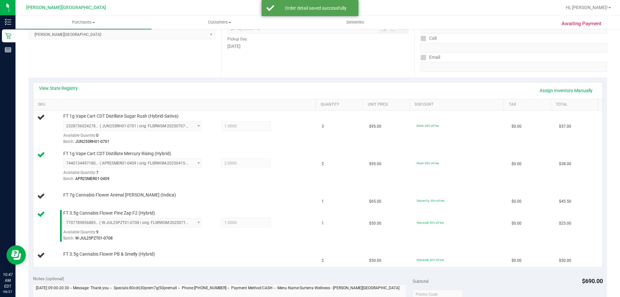
scroll to position [97, 0]
click at [309, 90] on link "Assign Inventory Manually" at bounding box center [566, 90] width 61 height 11
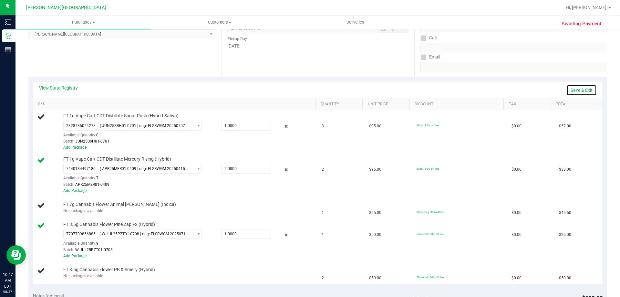
click at [309, 90] on link "Save & Exit" at bounding box center [582, 90] width 30 height 11
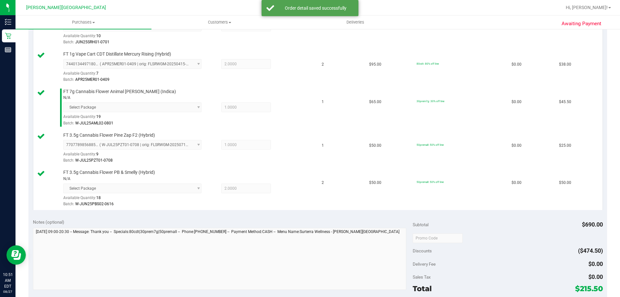
scroll to position [291, 0]
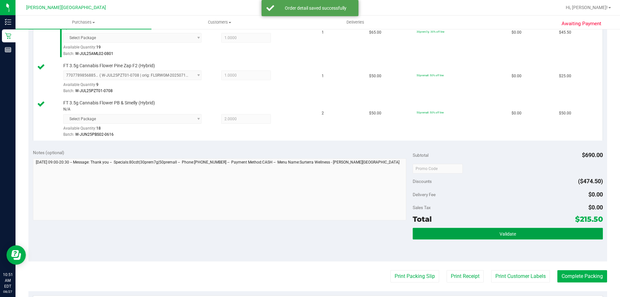
click at [309, 239] on button "Validate" at bounding box center [508, 234] width 190 height 12
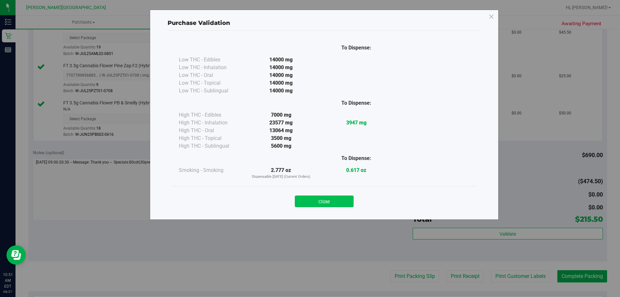
click at [309, 201] on button "Close" at bounding box center [324, 202] width 59 height 12
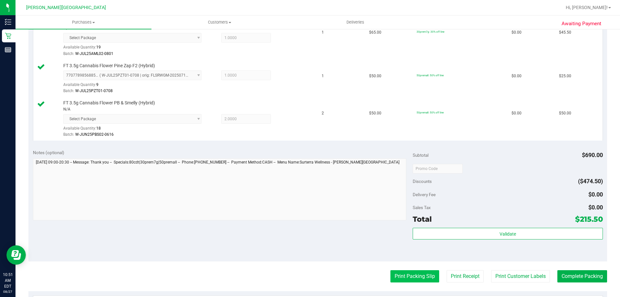
click at [309, 274] on button "Print Packing Slip" at bounding box center [415, 276] width 49 height 12
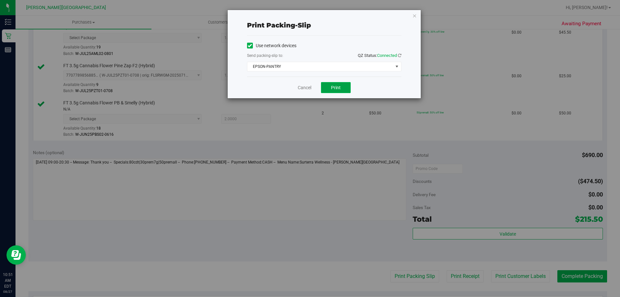
click at [309, 90] on span "Print" at bounding box center [336, 87] width 10 height 5
click at [309, 17] on icon "button" at bounding box center [415, 16] width 5 height 8
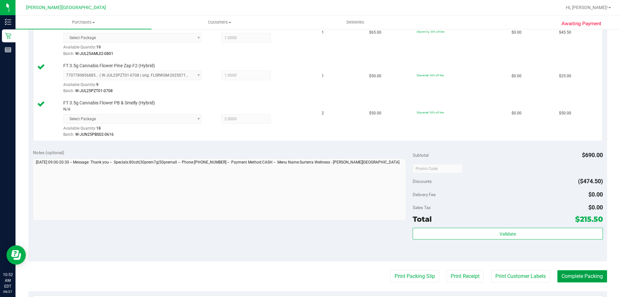
click at [309, 281] on button "Complete Packing" at bounding box center [583, 276] width 50 height 12
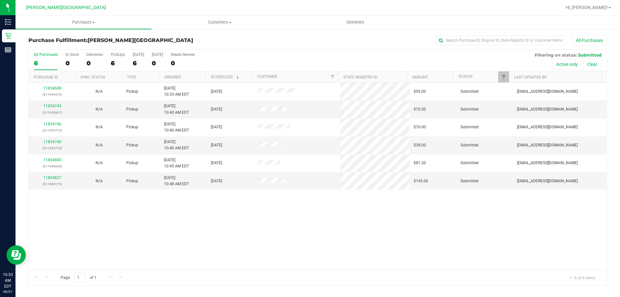
click at [309, 255] on div "11854688 (317454472) N/A Pickup [DATE] 10:33 AM EDT 8/27/2025 $95.00 Submitted …" at bounding box center [318, 176] width 578 height 187
click at [57, 106] on link "11854743" at bounding box center [52, 106] width 18 height 5
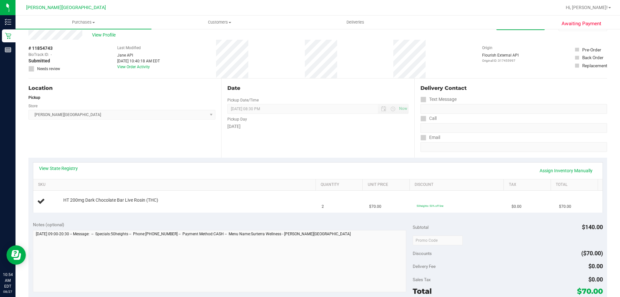
scroll to position [32, 0]
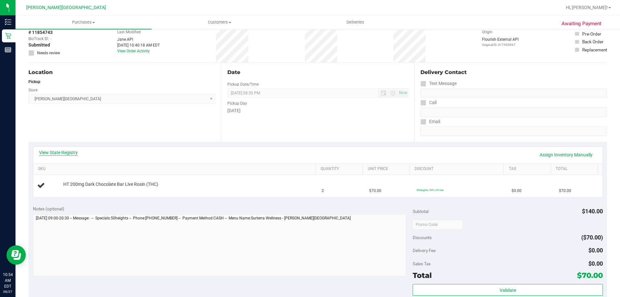
click at [55, 153] on link "View State Registry" at bounding box center [58, 152] width 39 height 6
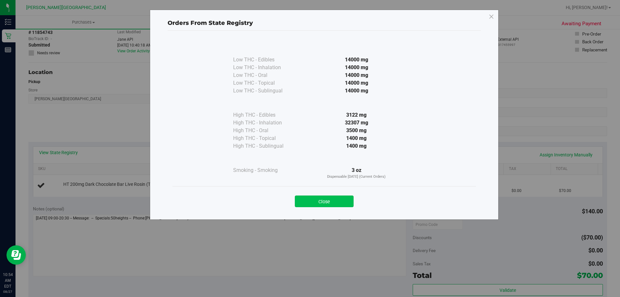
click at [309, 198] on button "Close" at bounding box center [324, 202] width 59 height 12
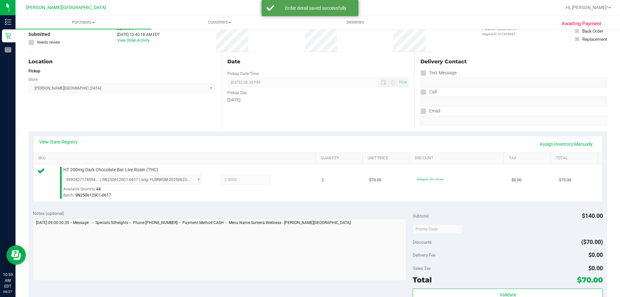
scroll to position [129, 0]
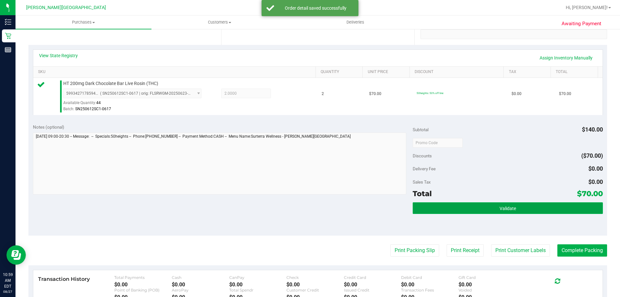
drag, startPoint x: 474, startPoint y: 211, endPoint x: 454, endPoint y: 214, distance: 20.6
click at [309, 210] on button "Validate" at bounding box center [508, 208] width 190 height 12
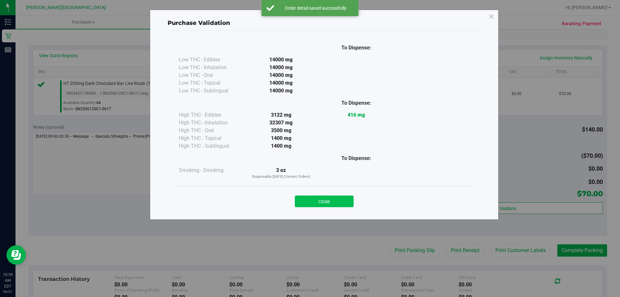
click at [309, 204] on button "Close" at bounding box center [324, 202] width 59 height 12
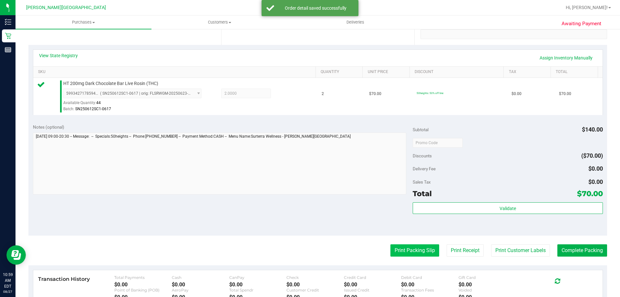
click at [309, 250] on button "Print Packing Slip" at bounding box center [415, 250] width 49 height 12
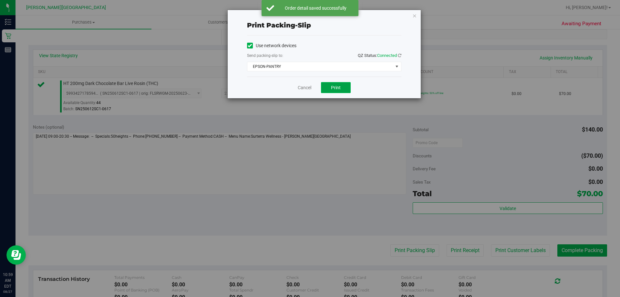
click at [309, 85] on span "Print" at bounding box center [336, 87] width 10 height 5
drag, startPoint x: 415, startPoint y: 16, endPoint x: 534, endPoint y: 193, distance: 213.4
click at [309, 16] on icon "button" at bounding box center [415, 16] width 5 height 8
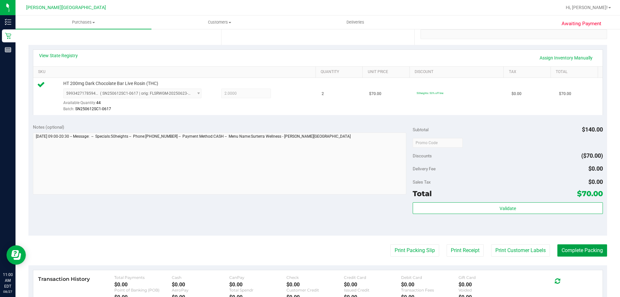
click at [309, 247] on button "Complete Packing" at bounding box center [583, 250] width 50 height 12
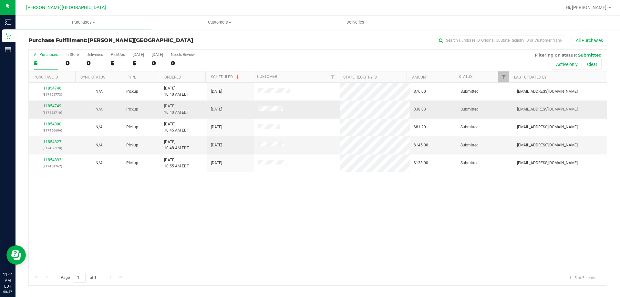
click at [54, 106] on div "All Purchases 5 In Store 0 Deliveries 0 PickUps 5 [DATE] 5 [DATE] 0 Needs Revie…" at bounding box center [317, 167] width 579 height 236
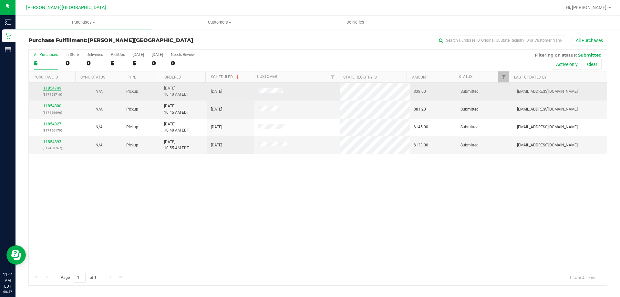
click at [53, 89] on link "11854749" at bounding box center [52, 88] width 18 height 5
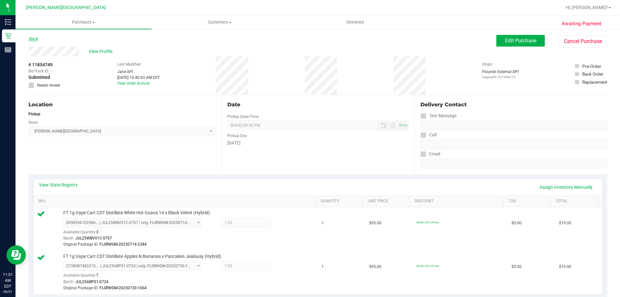
click at [36, 39] on link "Back" at bounding box center [33, 39] width 10 height 5
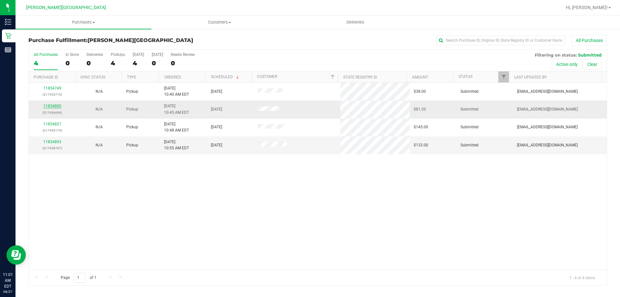
click at [47, 106] on link "11854800" at bounding box center [52, 106] width 18 height 5
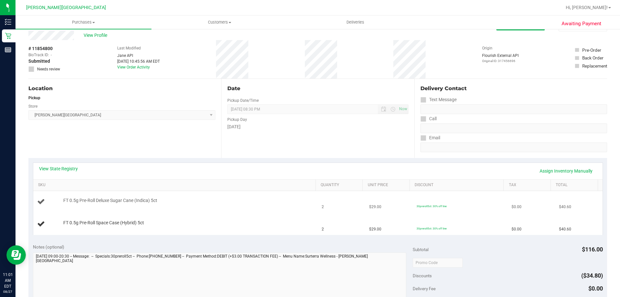
scroll to position [32, 0]
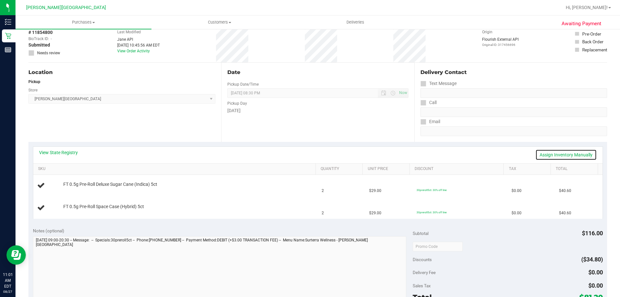
click at [309, 155] on link "Assign Inventory Manually" at bounding box center [566, 154] width 61 height 11
click at [309, 152] on link "Save & Exit" at bounding box center [582, 154] width 30 height 11
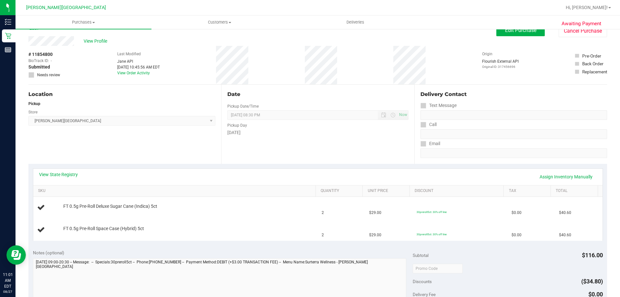
scroll to position [0, 0]
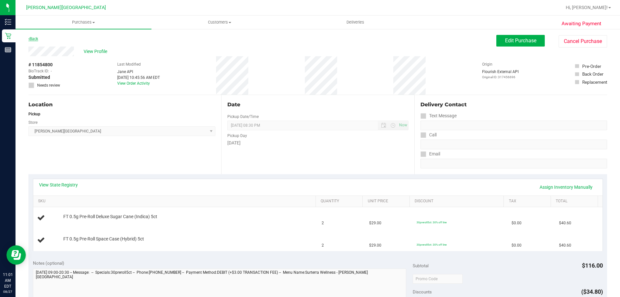
click at [35, 41] on link "Back" at bounding box center [33, 39] width 10 height 5
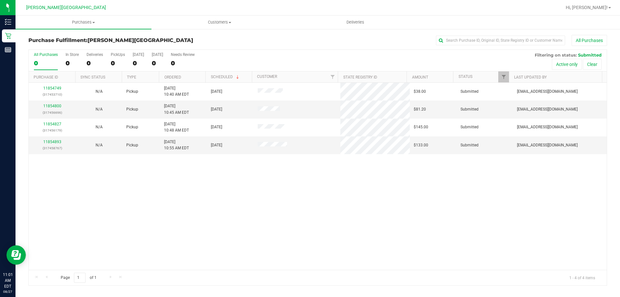
click at [131, 184] on div "11854749 (317453710) N/A Pickup [DATE] 10:40 AM EDT 8/27/2025 $38.00 Submitted …" at bounding box center [318, 176] width 578 height 187
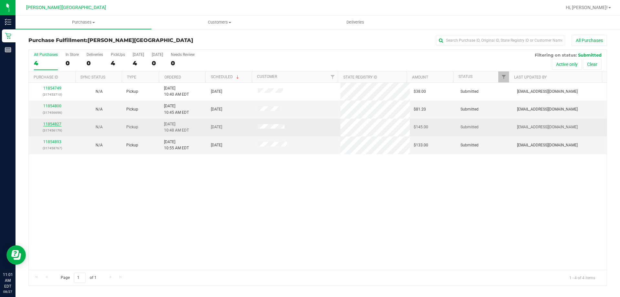
click at [53, 126] on link "11854827" at bounding box center [52, 124] width 18 height 5
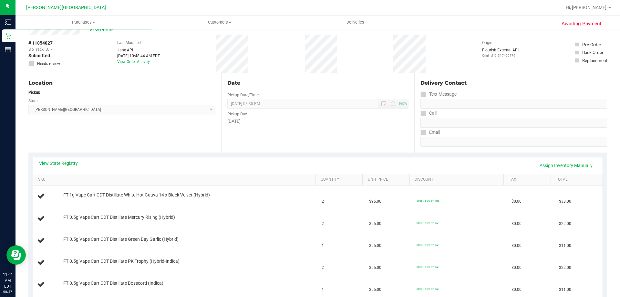
scroll to position [32, 0]
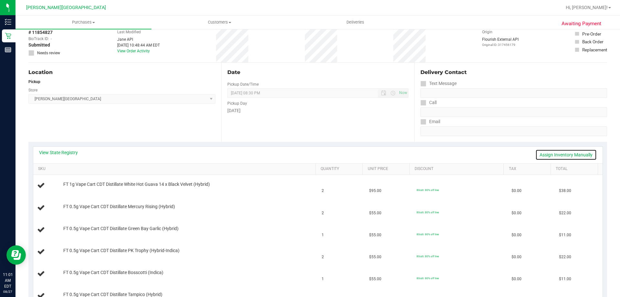
click at [309, 153] on link "Assign Inventory Manually" at bounding box center [566, 154] width 61 height 11
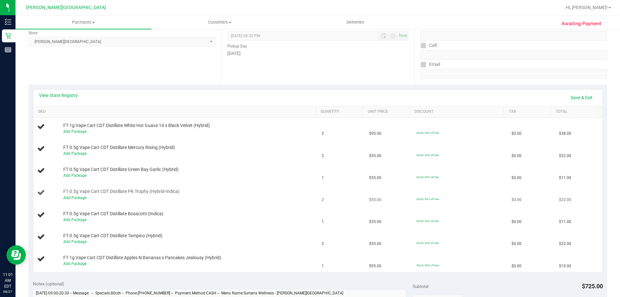
scroll to position [129, 0]
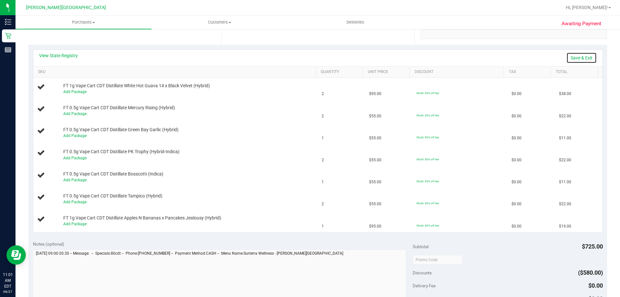
click at [309, 58] on link "Save & Exit" at bounding box center [582, 57] width 30 height 11
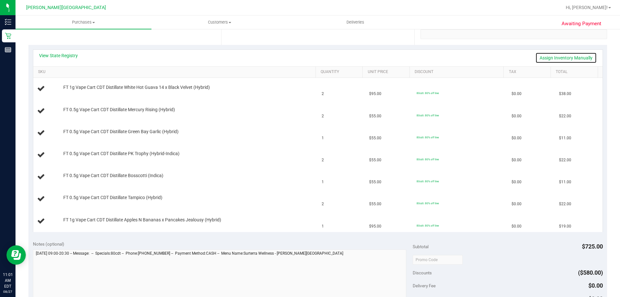
click at [309, 58] on link "Assign Inventory Manually" at bounding box center [566, 57] width 61 height 11
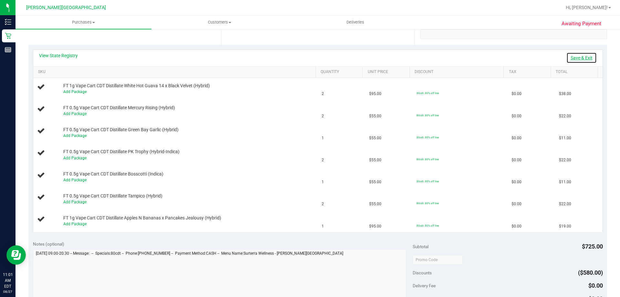
click at [309, 58] on link "Save & Exit" at bounding box center [582, 57] width 30 height 11
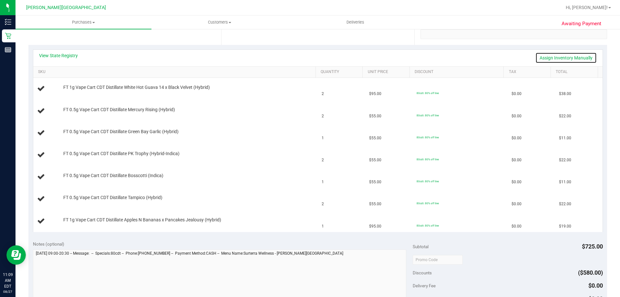
click at [309, 56] on link "Assign Inventory Manually" at bounding box center [566, 57] width 61 height 11
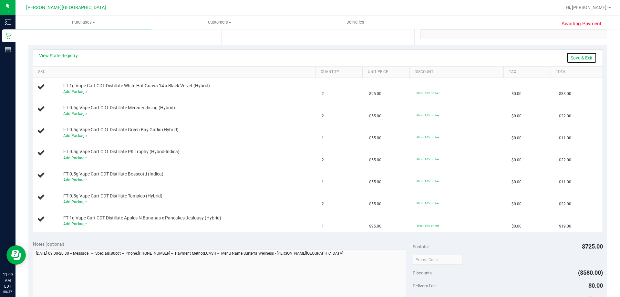
click at [309, 56] on link "Save & Exit" at bounding box center [582, 57] width 30 height 11
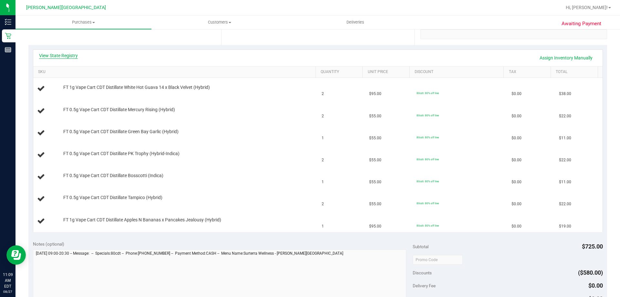
click at [53, 55] on link "View State Registry" at bounding box center [58, 55] width 39 height 6
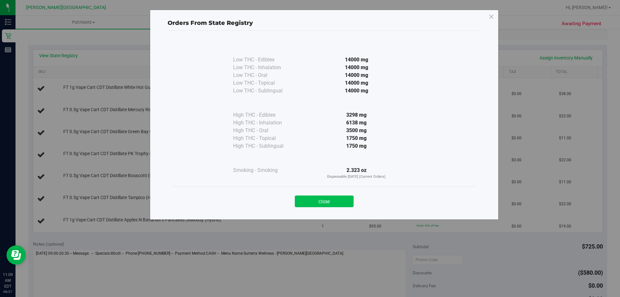
click at [309, 202] on button "Close" at bounding box center [324, 202] width 59 height 12
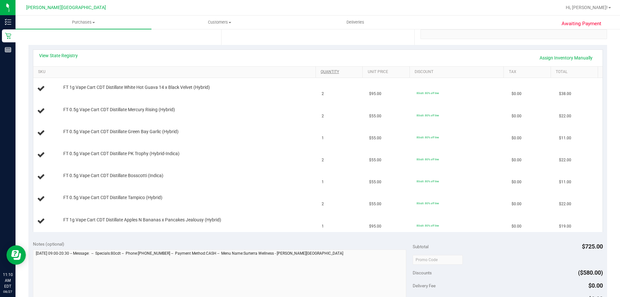
scroll to position [0, 0]
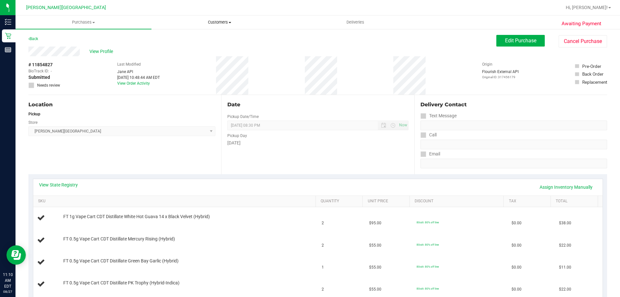
click at [221, 20] on span "Customers" at bounding box center [219, 22] width 135 height 6
click at [189, 39] on span "All customers" at bounding box center [175, 38] width 47 height 5
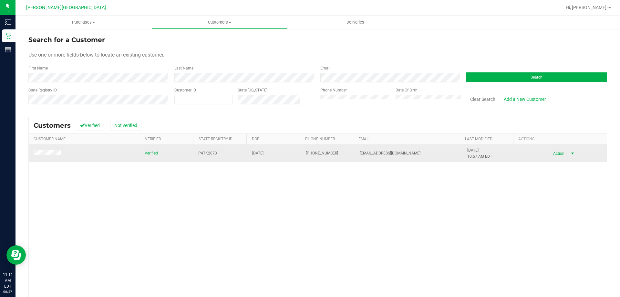
click at [309, 154] on span "Action" at bounding box center [558, 153] width 21 height 9
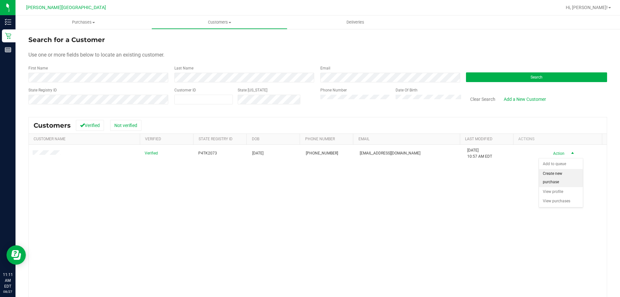
click at [309, 180] on li "Create new purchase" at bounding box center [561, 178] width 44 height 18
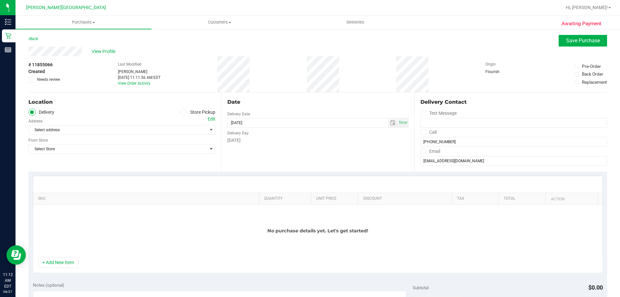
click at [182, 112] on icon at bounding box center [184, 112] width 4 height 0
click at [0, 0] on input "Store Pickup" at bounding box center [0, 0] width 0 height 0
click at [200, 129] on span "Select Store" at bounding box center [118, 129] width 178 height 9
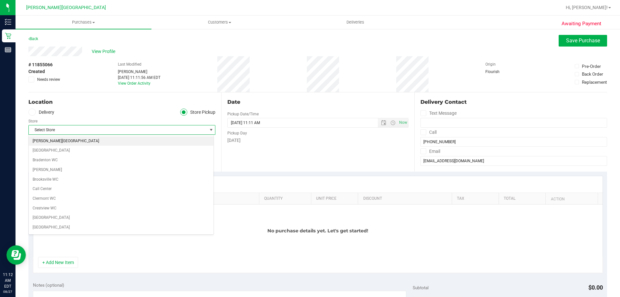
click at [72, 142] on li "[PERSON_NAME][GEOGRAPHIC_DATA]" at bounding box center [121, 141] width 185 height 10
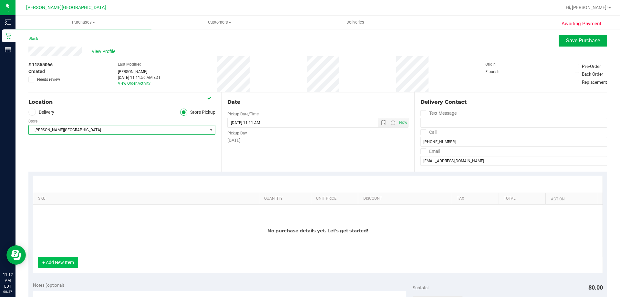
click at [57, 261] on button "+ Add New Item" at bounding box center [58, 262] width 40 height 11
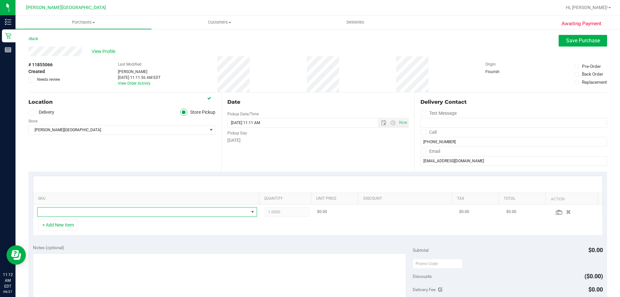
click at [162, 211] on span "NO DATA FOUND" at bounding box center [142, 211] width 211 height 9
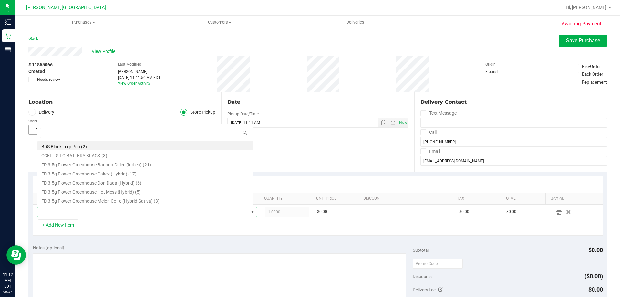
scroll to position [10, 214]
type input "lmz"
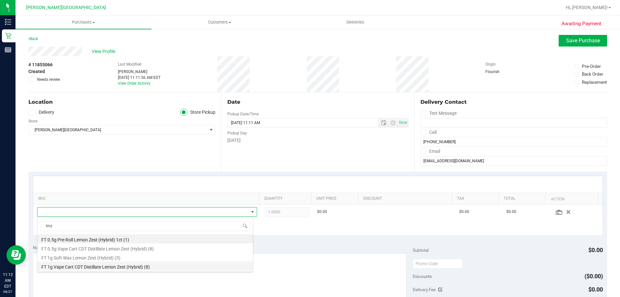
click at [97, 267] on li "FT 1g Vape Cart CDT Distillate Lemon Zest (Hybrid) (8)" at bounding box center [145, 265] width 216 height 9
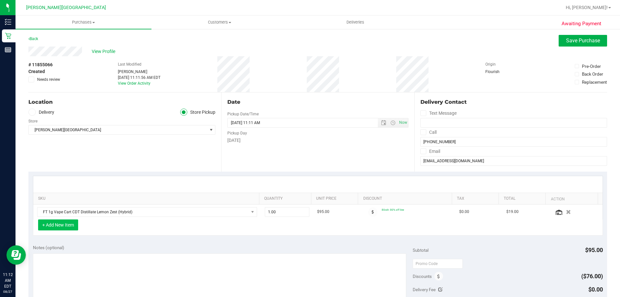
click at [70, 224] on button "+ Add New Item" at bounding box center [58, 224] width 40 height 11
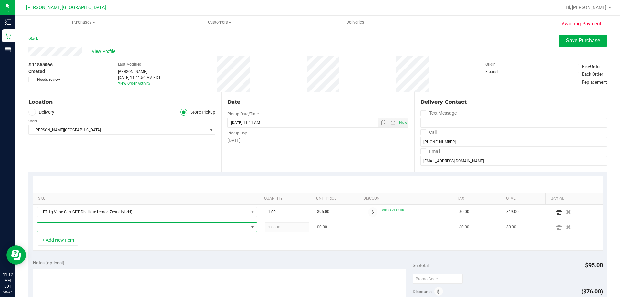
click at [87, 227] on span "NO DATA FOUND" at bounding box center [142, 227] width 211 height 9
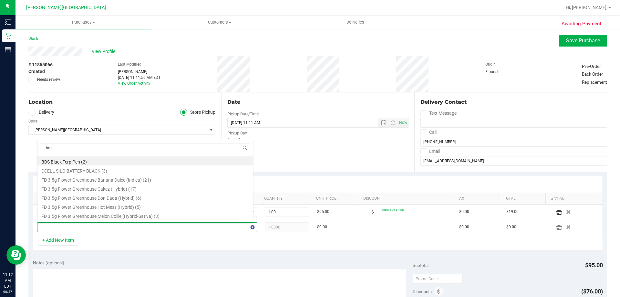
type input "boss"
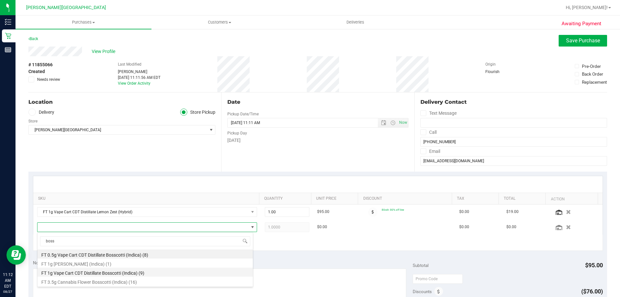
click at [87, 272] on li "FT 1g Vape Cart CDT Distillate Bosscotti (Indica) (9)" at bounding box center [145, 272] width 216 height 9
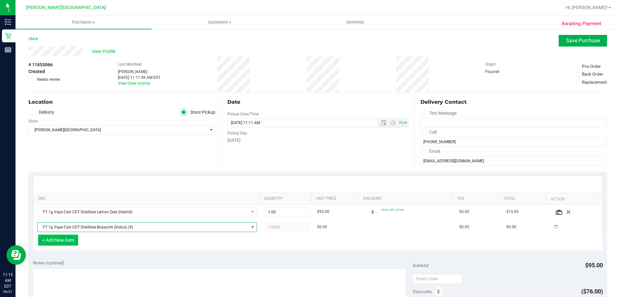
click at [72, 239] on button "+ Add New Item" at bounding box center [58, 240] width 40 height 11
click at [72, 237] on button "+ Add New Item" at bounding box center [58, 240] width 40 height 11
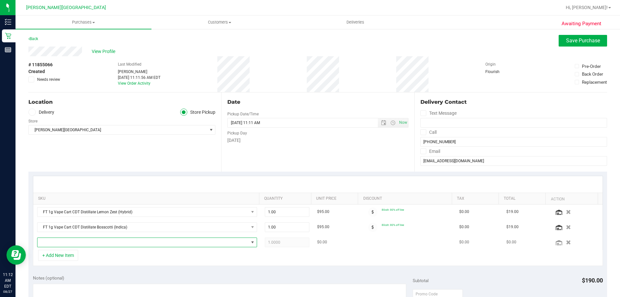
click at [95, 244] on span "NO DATA FOUND" at bounding box center [142, 242] width 211 height 9
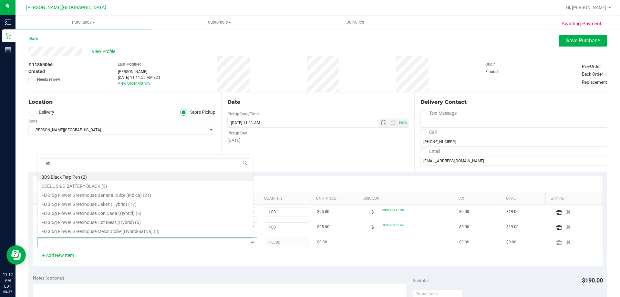
type input "abp"
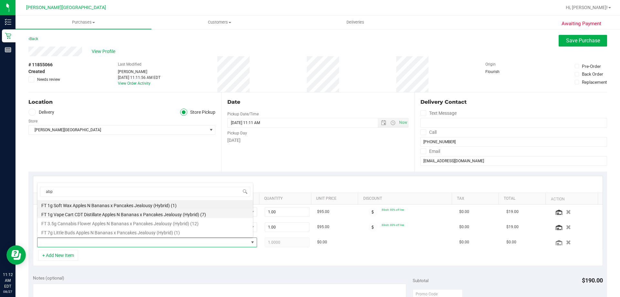
click at [95, 215] on li "FT 1g Vape Cart CDT Distillate Apples N Bananas x Pancakes Jealousy (Hybrid) (7)" at bounding box center [145, 213] width 216 height 9
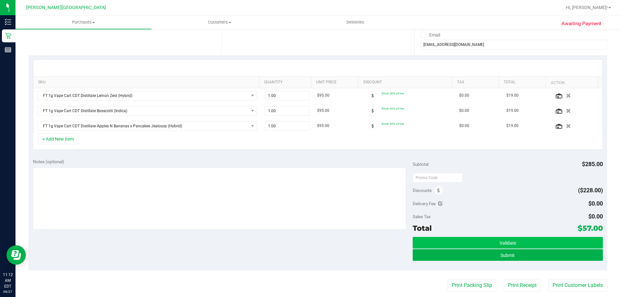
scroll to position [129, 0]
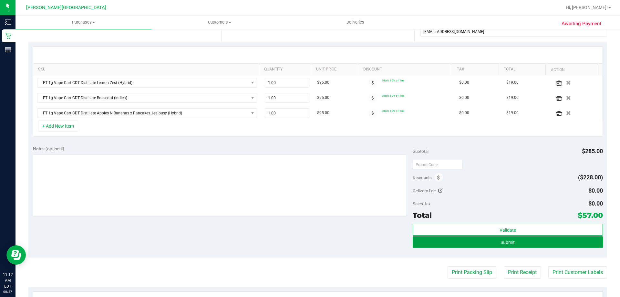
click at [309, 242] on span "Submit" at bounding box center [508, 242] width 14 height 5
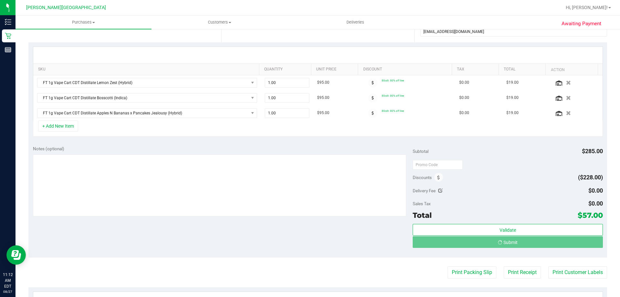
scroll to position [32, 0]
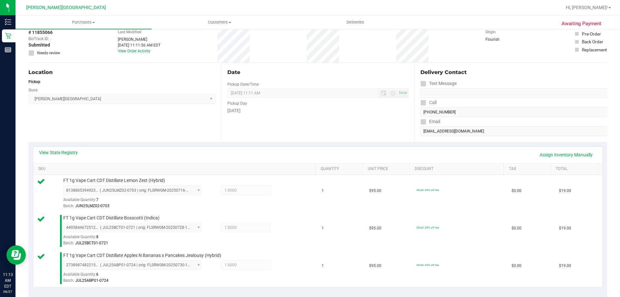
scroll to position [194, 0]
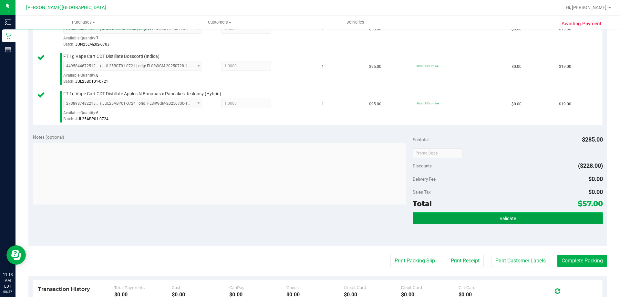
click at [309, 221] on span "Validate" at bounding box center [508, 218] width 16 height 5
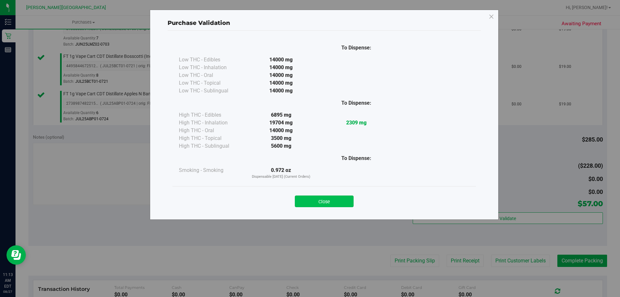
click at [309, 204] on button "Close" at bounding box center [324, 202] width 59 height 12
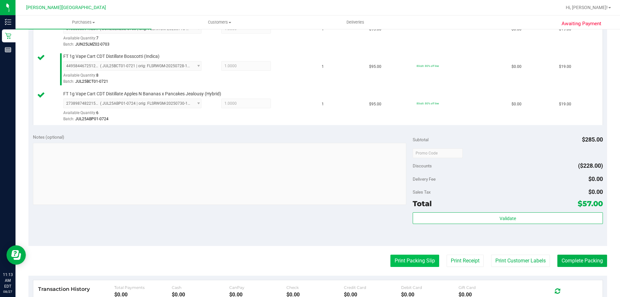
click at [309, 261] on button "Print Packing Slip" at bounding box center [415, 261] width 49 height 12
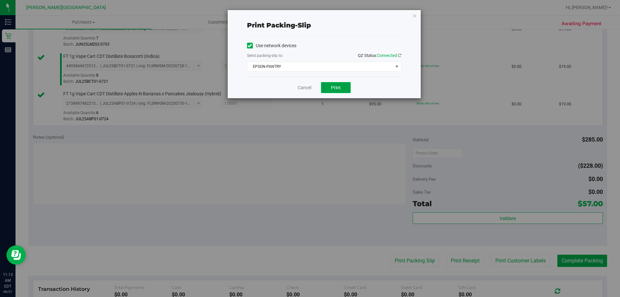
click at [309, 84] on button "Print" at bounding box center [336, 87] width 30 height 11
click at [309, 16] on icon "button" at bounding box center [415, 16] width 5 height 8
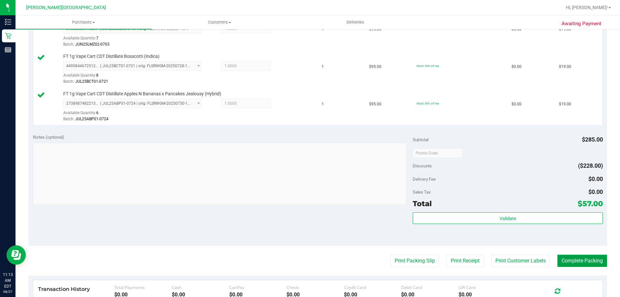
click at [309, 264] on button "Complete Packing" at bounding box center [583, 261] width 50 height 12
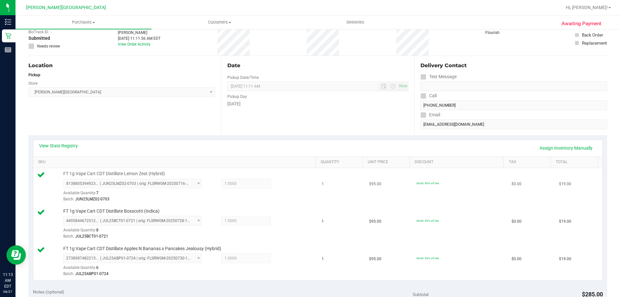
scroll to position [0, 0]
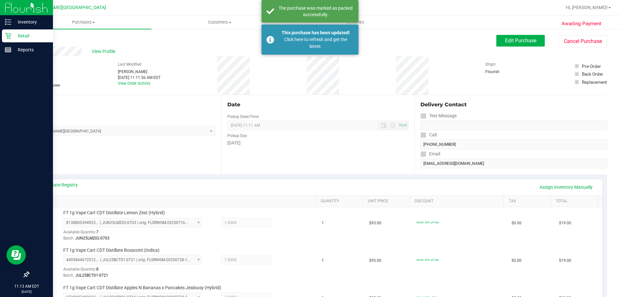
click at [28, 38] on p "Retail" at bounding box center [30, 36] width 39 height 8
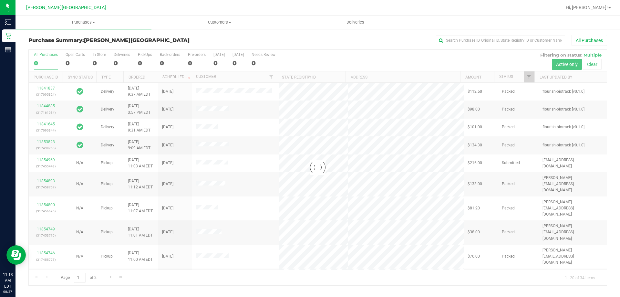
click at [143, 58] on div at bounding box center [318, 168] width 578 height 236
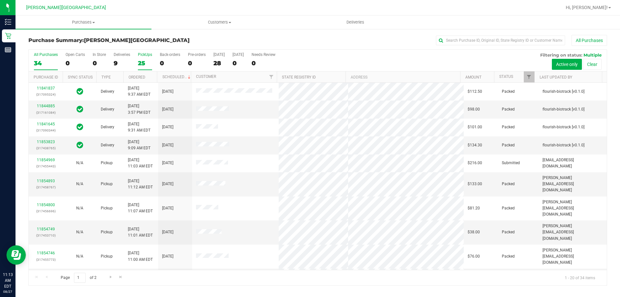
click at [148, 58] on label "PickUps 25" at bounding box center [145, 61] width 14 height 18
click at [0, 0] on input "PickUps 25" at bounding box center [0, 0] width 0 height 0
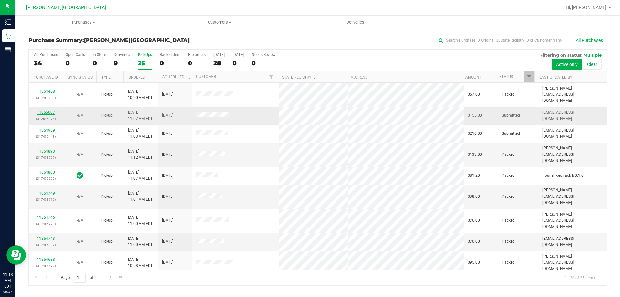
click at [42, 110] on link "11855007" at bounding box center [46, 112] width 18 height 5
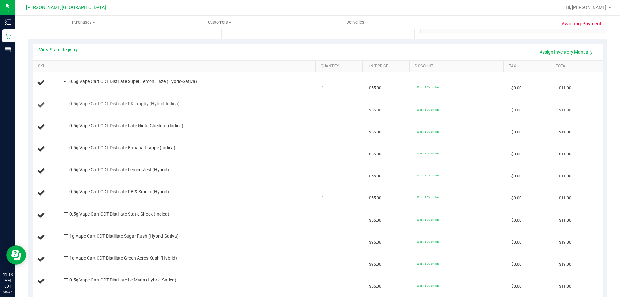
scroll to position [129, 0]
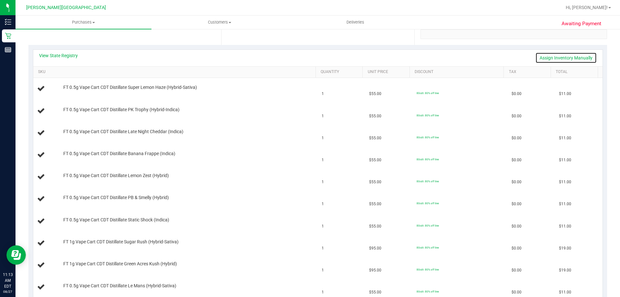
click at [309, 56] on link "Assign Inventory Manually" at bounding box center [566, 57] width 61 height 11
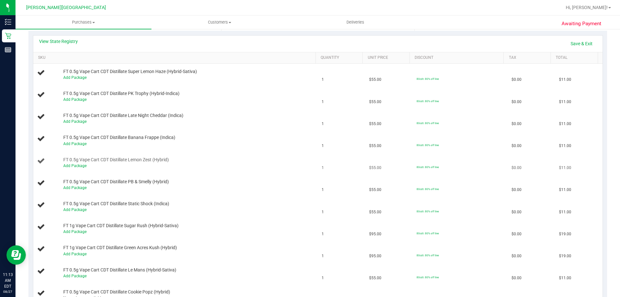
scroll to position [65, 0]
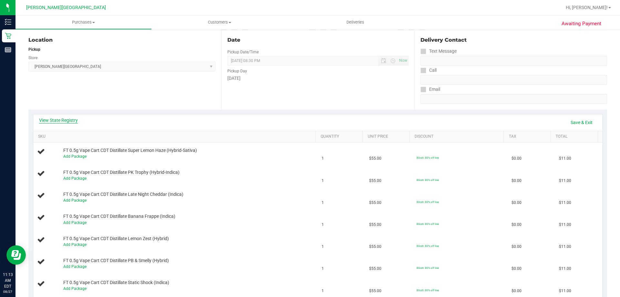
click at [72, 120] on link "View State Registry" at bounding box center [58, 120] width 39 height 6
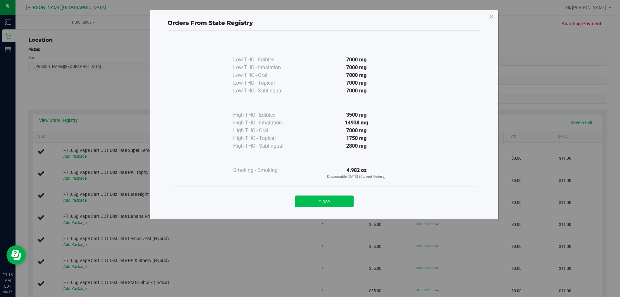
click at [309, 201] on button "Close" at bounding box center [324, 202] width 59 height 12
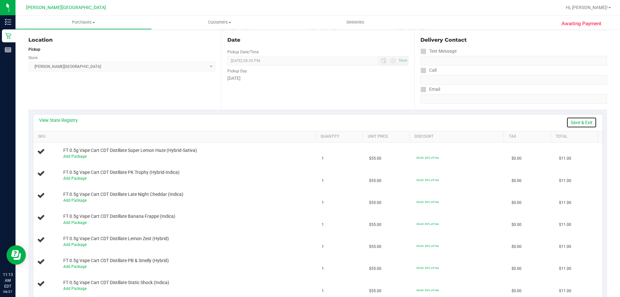
click at [309, 121] on link "Save & Exit" at bounding box center [582, 122] width 30 height 11
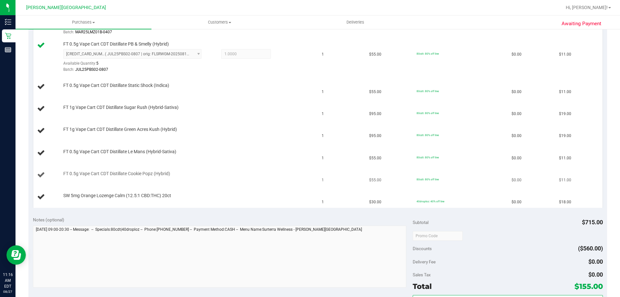
scroll to position [323, 0]
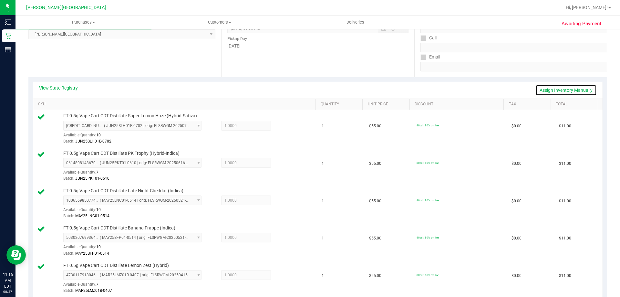
click at [309, 89] on link "Assign Inventory Manually" at bounding box center [566, 90] width 61 height 11
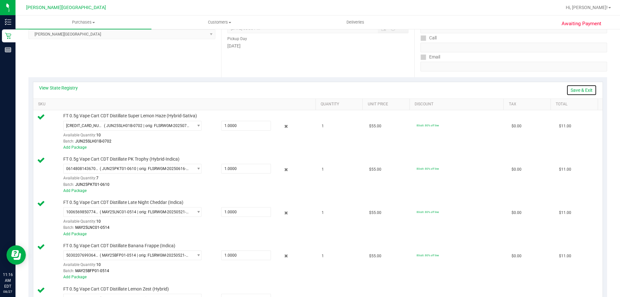
click at [309, 87] on link "Save & Exit" at bounding box center [582, 90] width 30 height 11
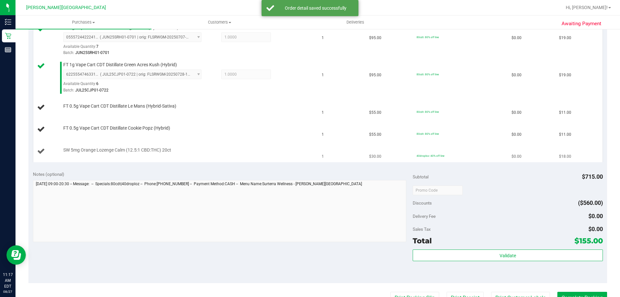
scroll to position [452, 0]
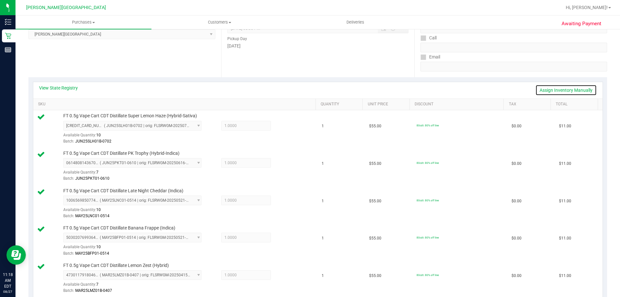
click at [309, 91] on link "Assign Inventory Manually" at bounding box center [566, 90] width 61 height 11
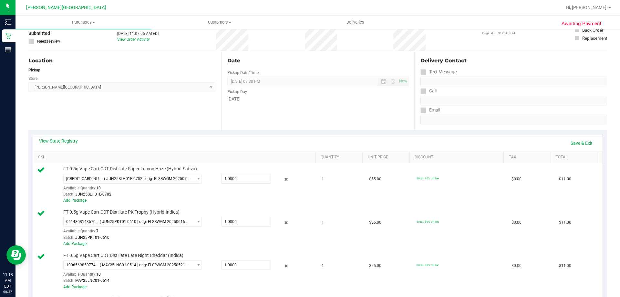
scroll to position [0, 0]
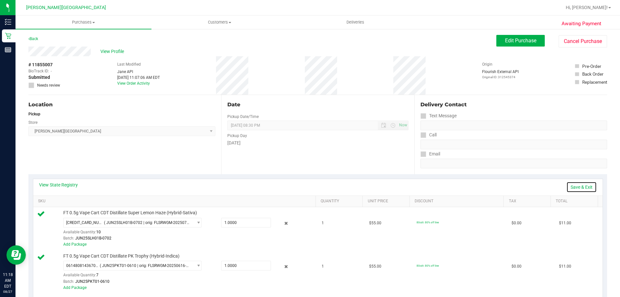
click at [309, 186] on link "Save & Exit" at bounding box center [582, 187] width 30 height 11
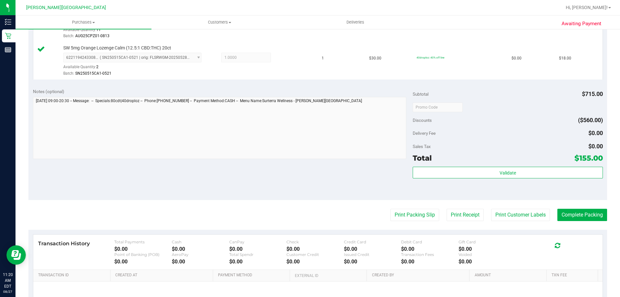
scroll to position [614, 0]
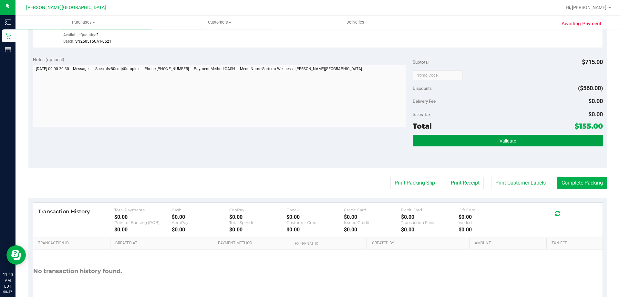
click at [309, 137] on button "Validate" at bounding box center [508, 141] width 190 height 12
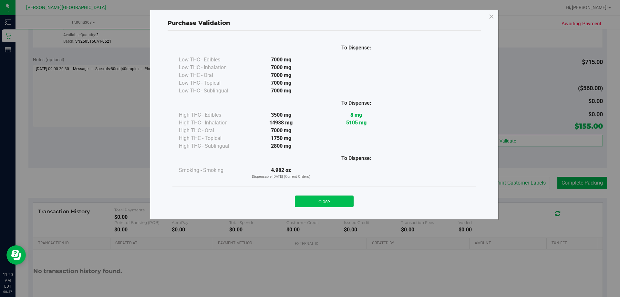
click at [309, 205] on button "Close" at bounding box center [324, 202] width 59 height 12
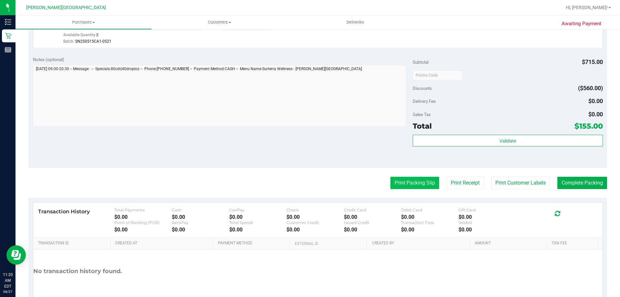
click at [309, 187] on button "Print Packing Slip" at bounding box center [415, 183] width 49 height 12
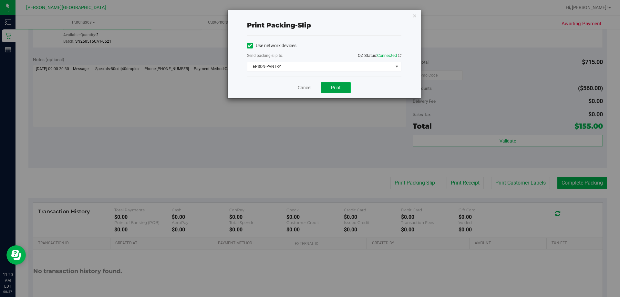
click at [309, 90] on button "Print" at bounding box center [336, 87] width 30 height 11
click at [309, 16] on icon "button" at bounding box center [415, 16] width 5 height 8
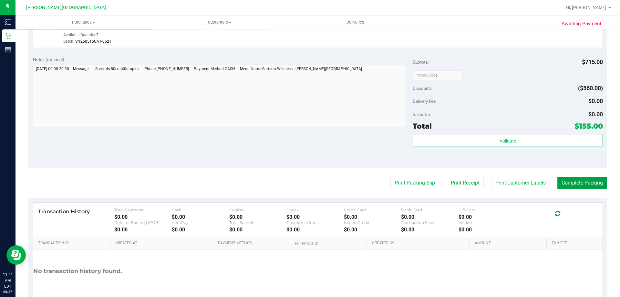
click at [309, 182] on button "Complete Packing" at bounding box center [583, 183] width 50 height 12
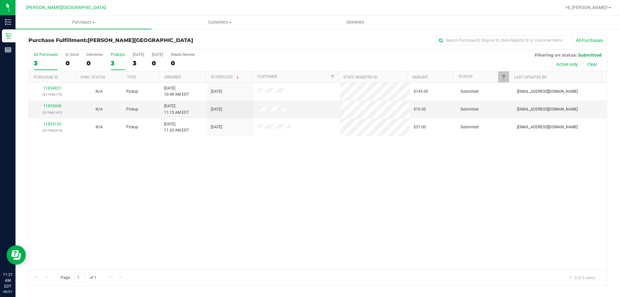
click at [123, 61] on div "3" at bounding box center [118, 62] width 14 height 7
click at [0, 0] on input "PickUps 3" at bounding box center [0, 0] width 0 height 0
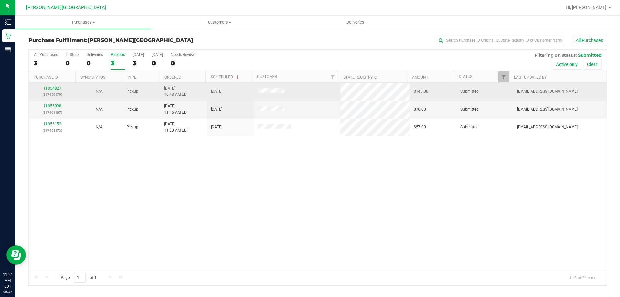
click at [49, 86] on link "11854827" at bounding box center [52, 88] width 18 height 5
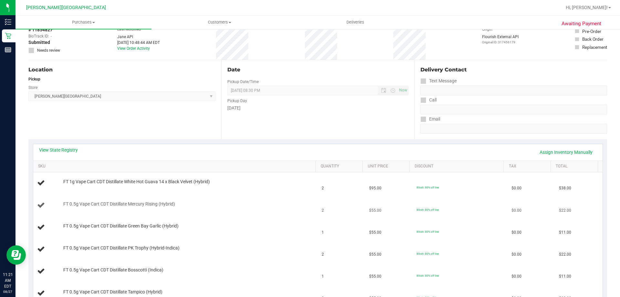
scroll to position [97, 0]
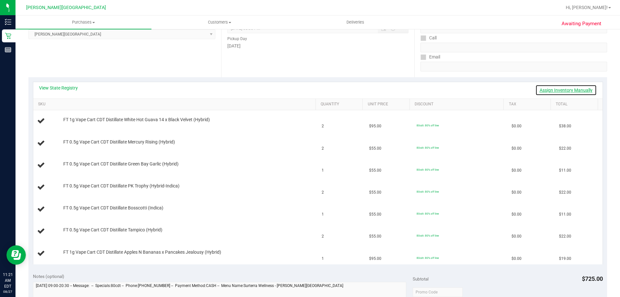
click at [309, 91] on link "Assign Inventory Manually" at bounding box center [566, 90] width 61 height 11
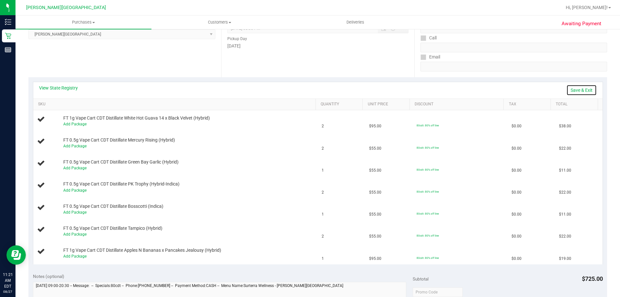
click at [309, 88] on link "Save & Exit" at bounding box center [582, 90] width 30 height 11
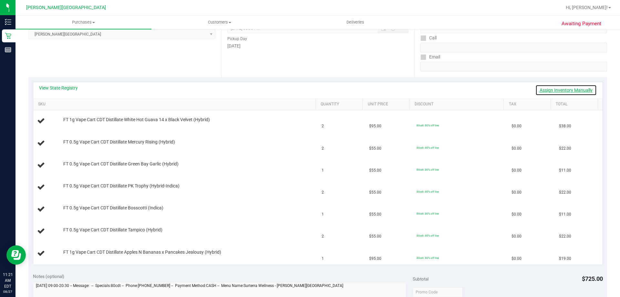
click at [309, 89] on link "Assign Inventory Manually" at bounding box center [566, 90] width 61 height 11
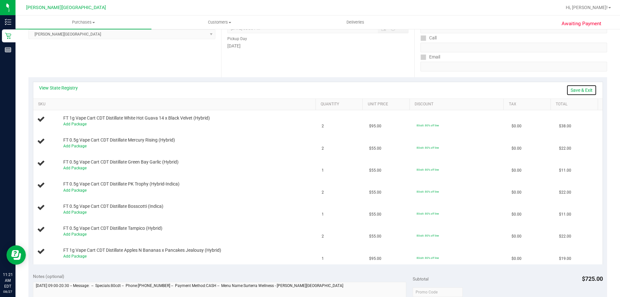
click at [309, 88] on link "Save & Exit" at bounding box center [582, 90] width 30 height 11
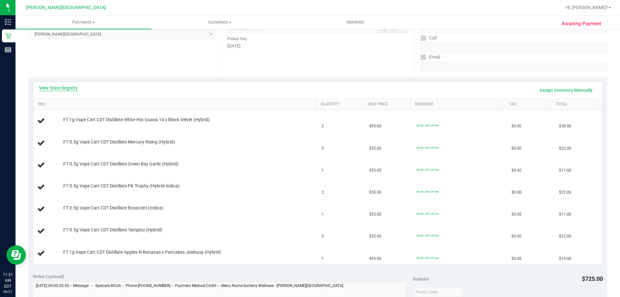
click at [59, 88] on link "View State Registry" at bounding box center [58, 88] width 39 height 6
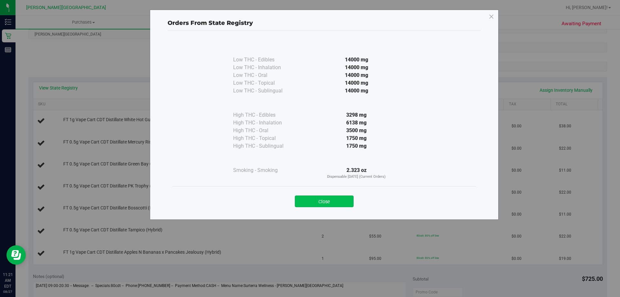
click at [309, 198] on button "Close" at bounding box center [324, 202] width 59 height 12
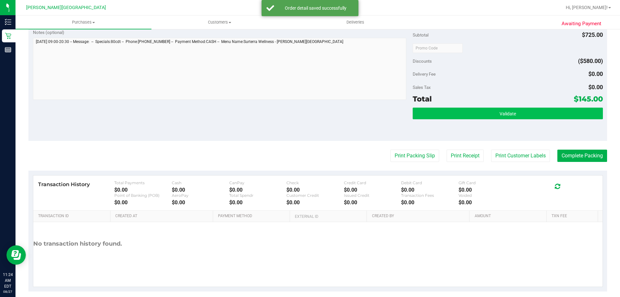
scroll to position [452, 0]
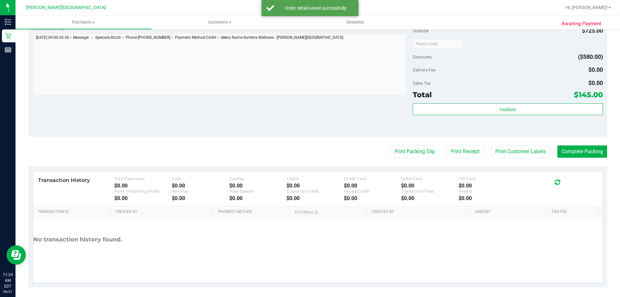
click at [309, 99] on div "Total $145.00" at bounding box center [508, 95] width 190 height 12
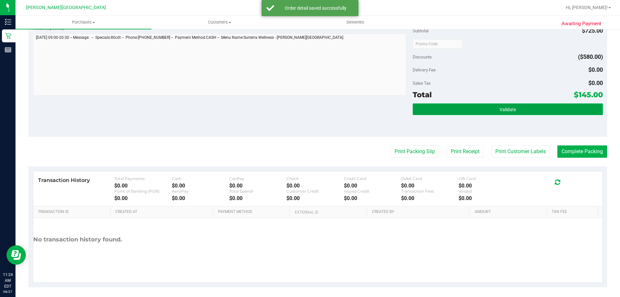
click at [309, 107] on span "Validate" at bounding box center [508, 109] width 16 height 5
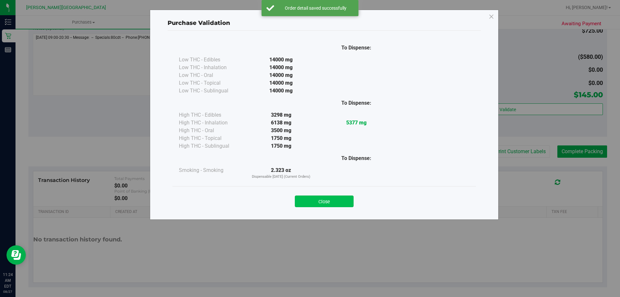
click at [309, 204] on button "Close" at bounding box center [324, 202] width 59 height 12
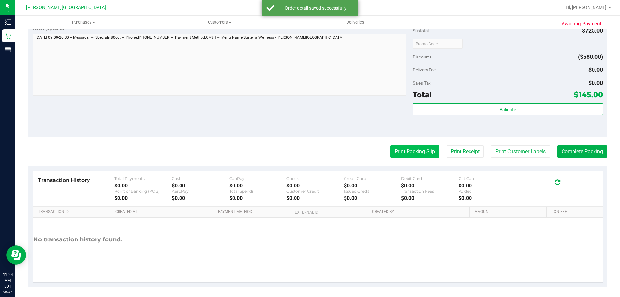
click at [309, 153] on button "Print Packing Slip" at bounding box center [415, 151] width 49 height 12
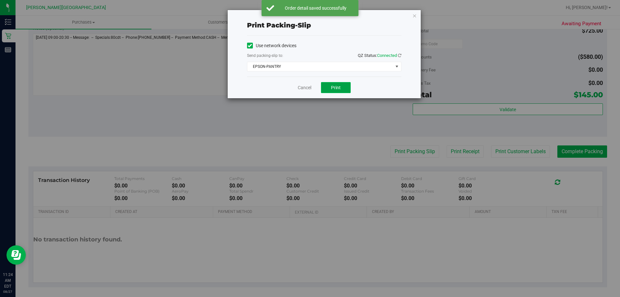
click at [309, 89] on span "Print" at bounding box center [336, 87] width 10 height 5
click at [309, 16] on icon "button" at bounding box center [415, 16] width 5 height 8
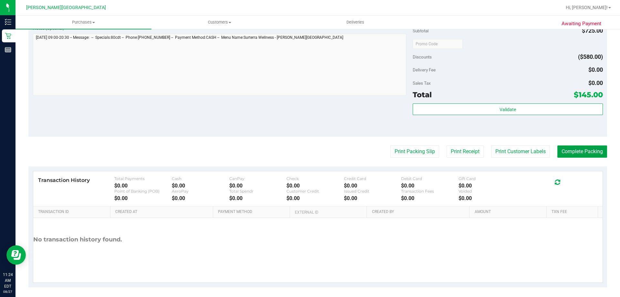
click at [309, 147] on button "Complete Packing" at bounding box center [583, 151] width 50 height 12
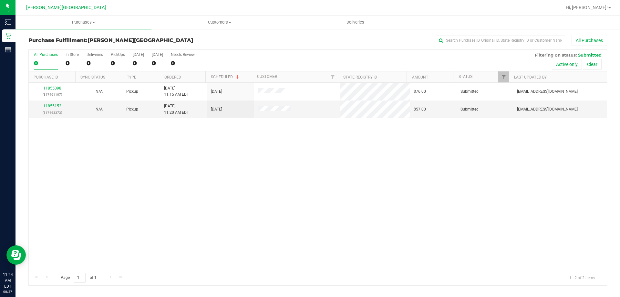
click at [309, 166] on div "11855098 (317461107) N/A Pickup [DATE] 11:15 AM EDT 8/27/2025 $76.00 Submitted …" at bounding box center [318, 176] width 578 height 187
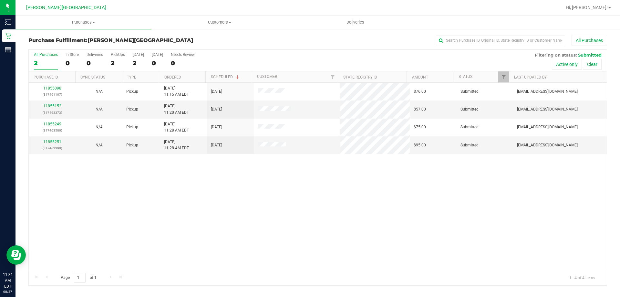
click at [103, 200] on div "11855098 (317461107) N/A Pickup [DATE] 11:15 AM EDT 8/27/2025 $76.00 Submitted …" at bounding box center [318, 176] width 578 height 187
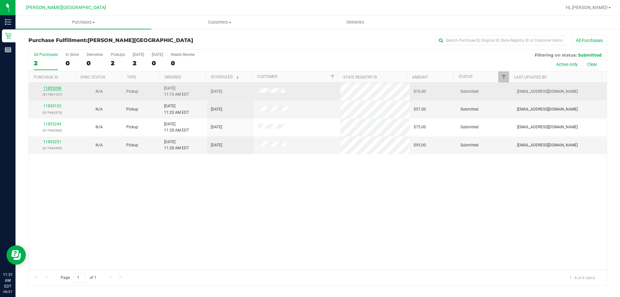
click at [58, 90] on link "11855098" at bounding box center [52, 88] width 18 height 5
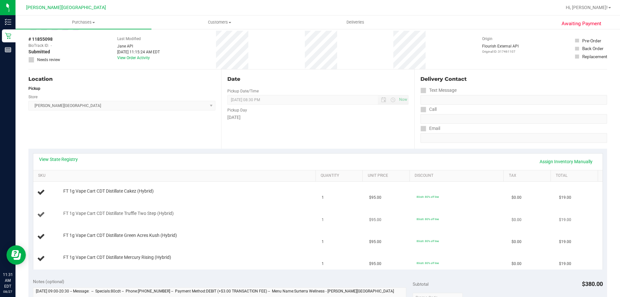
scroll to position [65, 0]
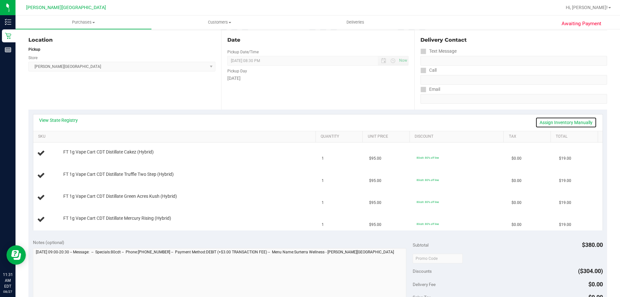
click at [309, 123] on link "Assign Inventory Manually" at bounding box center [566, 122] width 61 height 11
click at [309, 120] on div "View State Registry Save & Exit" at bounding box center [318, 122] width 558 height 11
click at [309, 121] on link "Save & Exit" at bounding box center [582, 122] width 30 height 11
click at [63, 119] on link "View State Registry" at bounding box center [58, 120] width 39 height 6
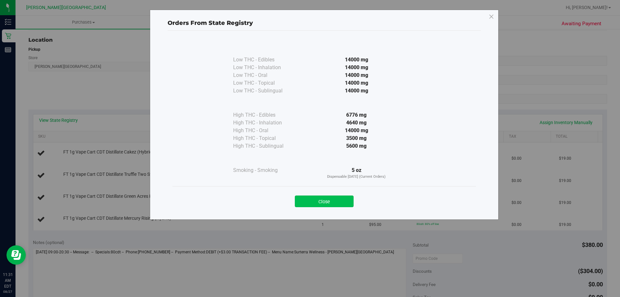
click at [309, 202] on button "Close" at bounding box center [324, 202] width 59 height 12
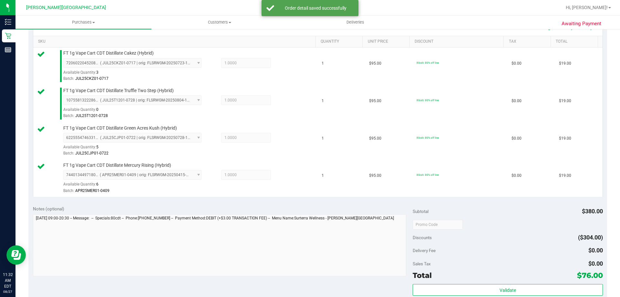
scroll to position [226, 0]
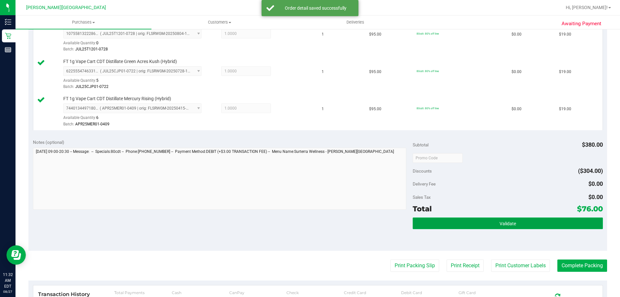
click at [309, 227] on button "Validate" at bounding box center [508, 223] width 190 height 12
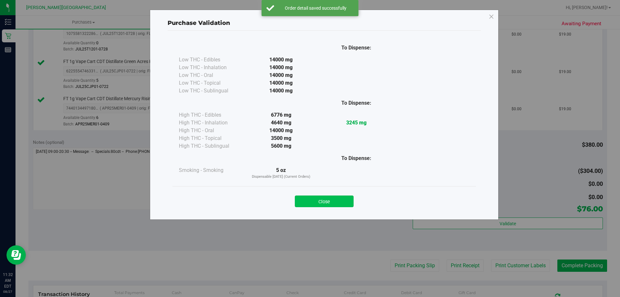
click at [309, 206] on button "Close" at bounding box center [324, 202] width 59 height 12
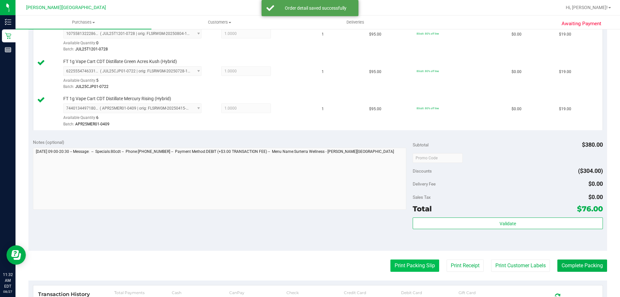
click at [309, 263] on button "Print Packing Slip" at bounding box center [415, 265] width 49 height 12
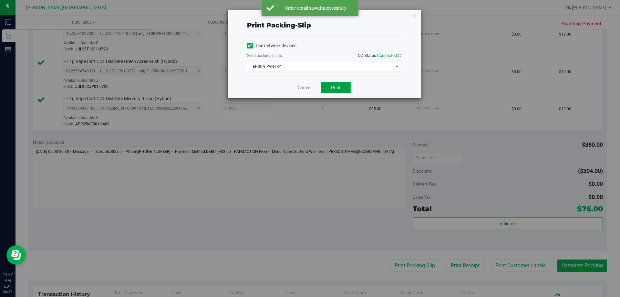
click at [309, 83] on button "Print" at bounding box center [336, 87] width 30 height 11
click at [309, 16] on icon "button" at bounding box center [415, 16] width 5 height 8
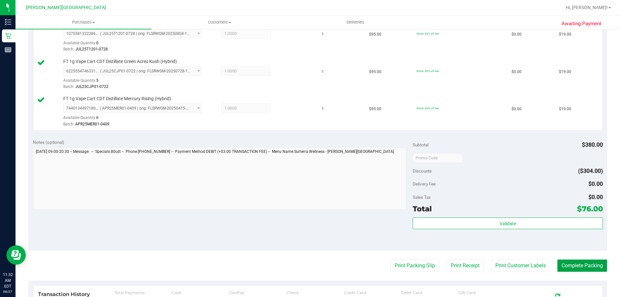
click at [309, 268] on button "Complete Packing" at bounding box center [583, 265] width 50 height 12
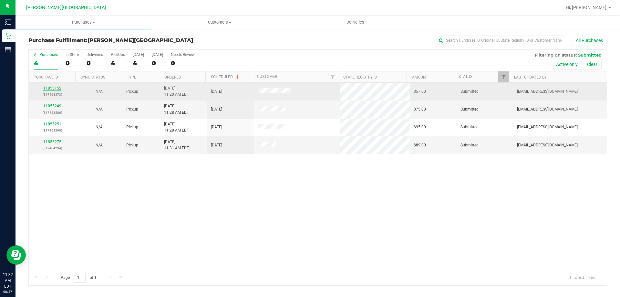
click at [57, 87] on link "11855152" at bounding box center [52, 88] width 18 height 5
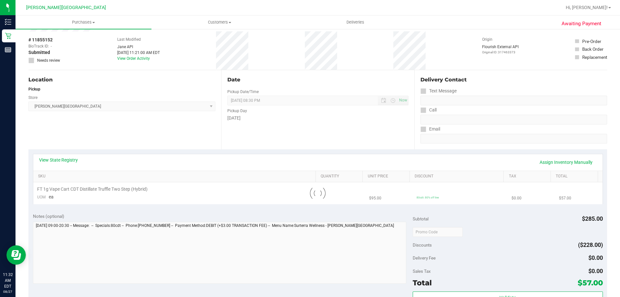
scroll to position [32, 0]
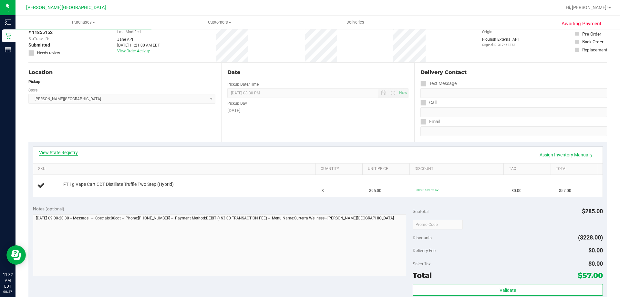
click at [67, 152] on link "View State Registry" at bounding box center [58, 152] width 39 height 6
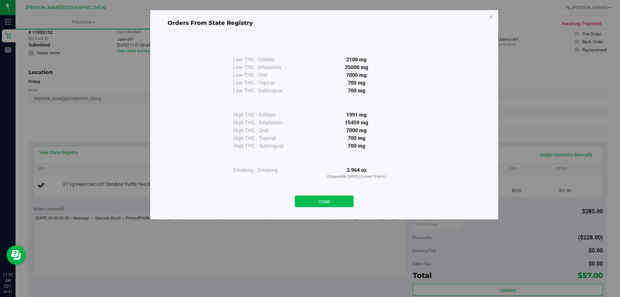
click at [309, 201] on button "Close" at bounding box center [324, 202] width 59 height 12
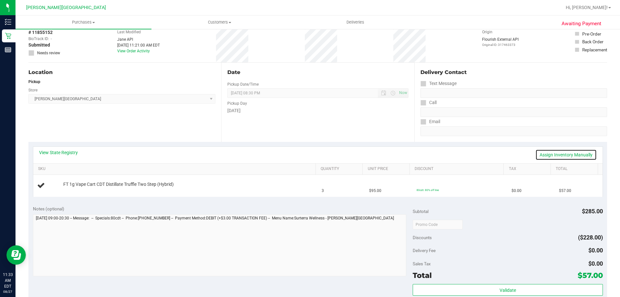
click at [309, 153] on link "Assign Inventory Manually" at bounding box center [566, 154] width 61 height 11
click at [309, 150] on link "Save & Exit" at bounding box center [582, 154] width 30 height 11
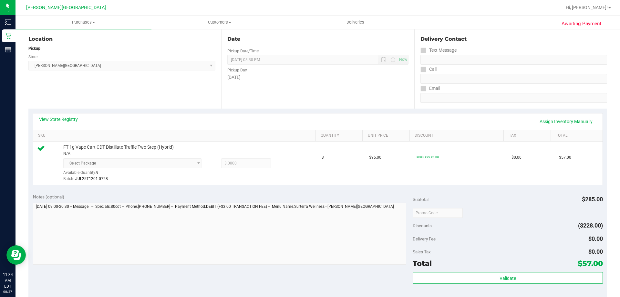
scroll to position [97, 0]
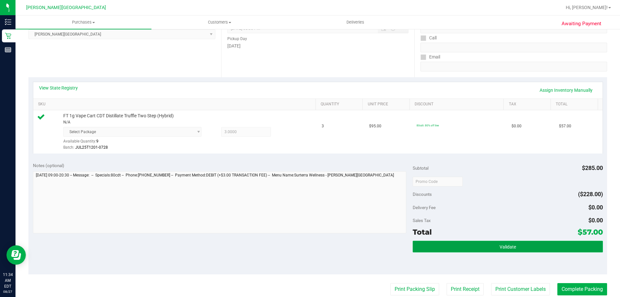
click at [309, 243] on button "Validate" at bounding box center [508, 247] width 190 height 12
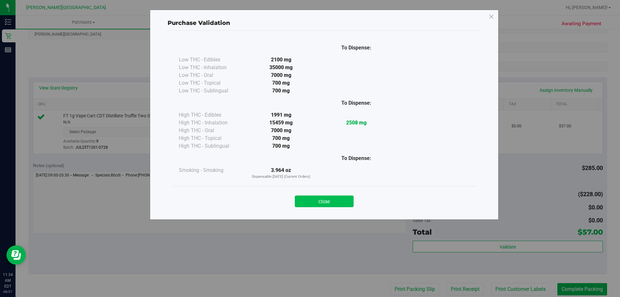
click at [309, 202] on button "Close" at bounding box center [324, 202] width 59 height 12
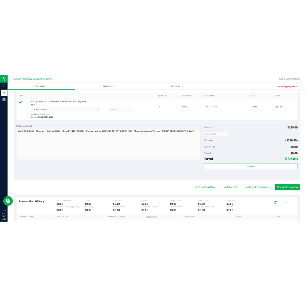
scroll to position [162, 0]
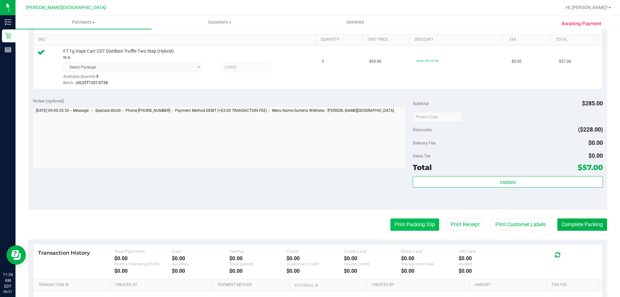
click at [309, 230] on button "Print Packing Slip" at bounding box center [415, 224] width 49 height 12
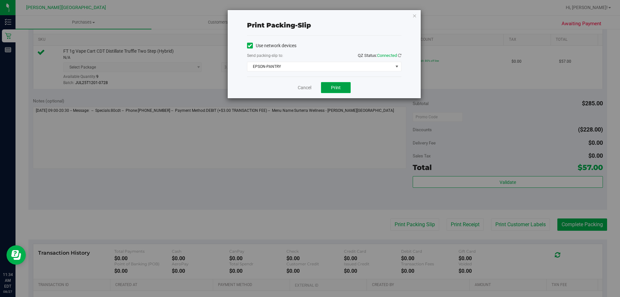
click at [309, 88] on span "Print" at bounding box center [336, 87] width 10 height 5
click at [309, 16] on icon "button" at bounding box center [415, 16] width 5 height 8
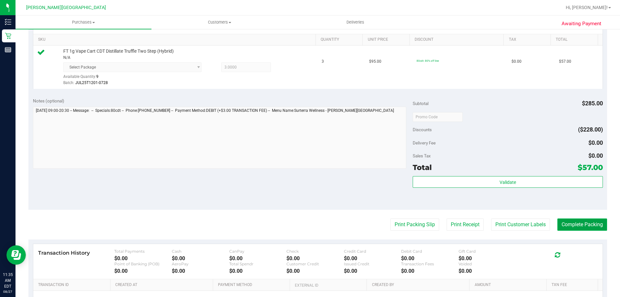
drag, startPoint x: 572, startPoint y: 222, endPoint x: 577, endPoint y: 188, distance: 34.6
click at [309, 222] on button "Complete Packing" at bounding box center [583, 224] width 50 height 12
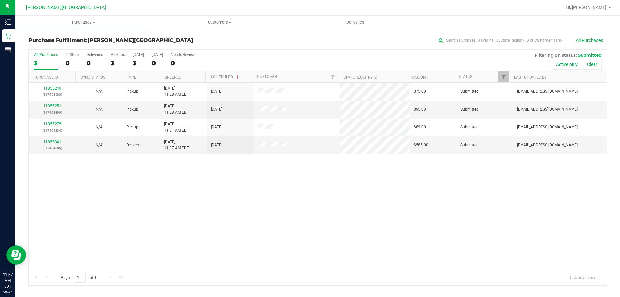
click at [196, 172] on div "11855249 (317463580) N/A Pickup [DATE] 11:28 AM EDT 8/27/2025 $75.00 Submitted …" at bounding box center [318, 176] width 578 height 187
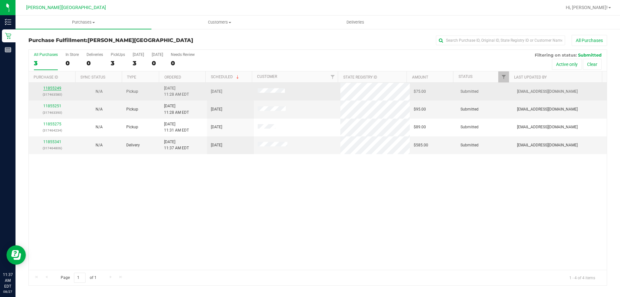
click at [56, 88] on link "11855249" at bounding box center [52, 88] width 18 height 5
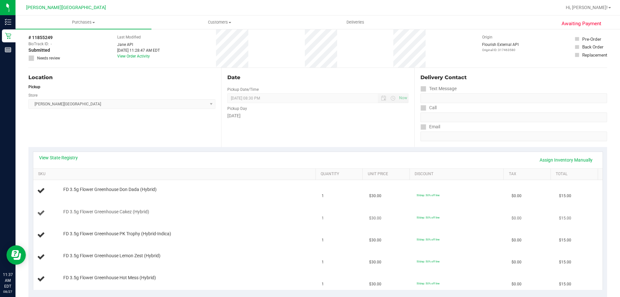
scroll to position [65, 0]
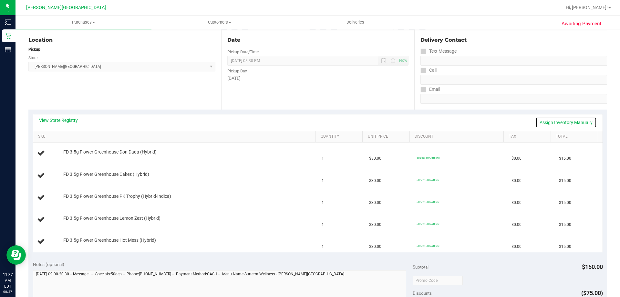
click at [309, 122] on link "Assign Inventory Manually" at bounding box center [566, 122] width 61 height 11
click at [309, 122] on link "Save & Exit" at bounding box center [582, 122] width 30 height 11
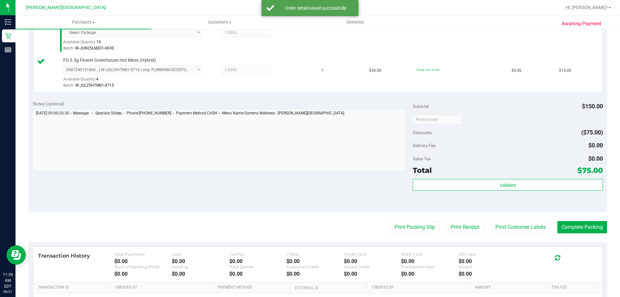
scroll to position [355, 0]
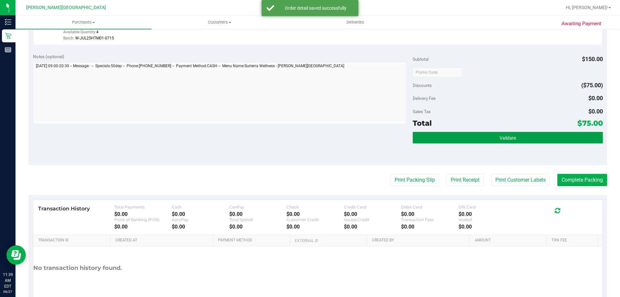
click at [309, 137] on button "Validate" at bounding box center [508, 138] width 190 height 12
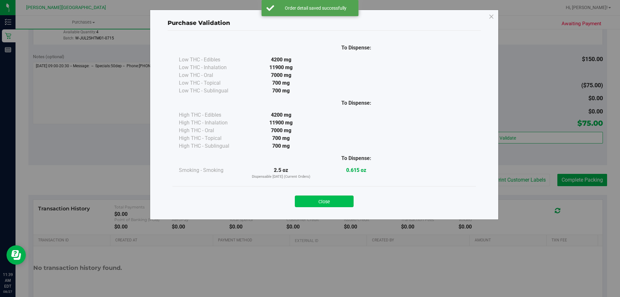
click at [309, 205] on button "Close" at bounding box center [324, 202] width 59 height 12
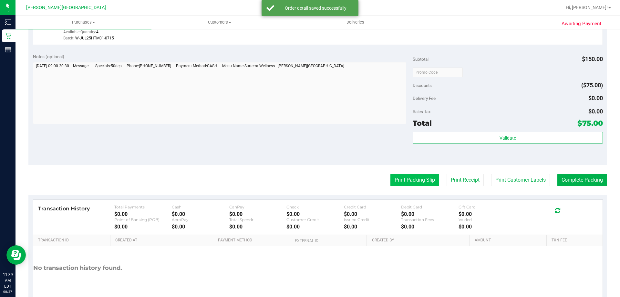
click at [309, 182] on button "Print Packing Slip" at bounding box center [415, 180] width 49 height 12
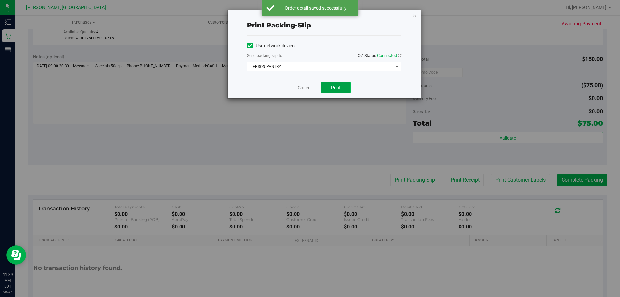
click at [309, 84] on button "Print" at bounding box center [336, 87] width 30 height 11
click at [309, 13] on icon "button" at bounding box center [415, 16] width 5 height 8
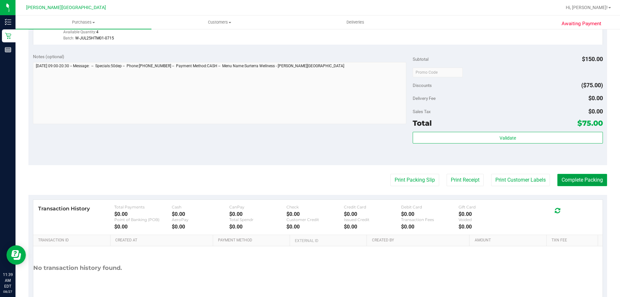
click at [309, 181] on button "Complete Packing" at bounding box center [583, 180] width 50 height 12
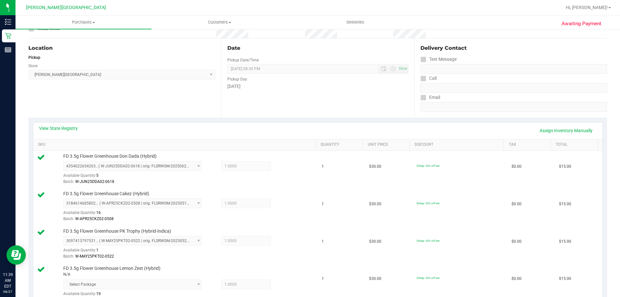
scroll to position [0, 0]
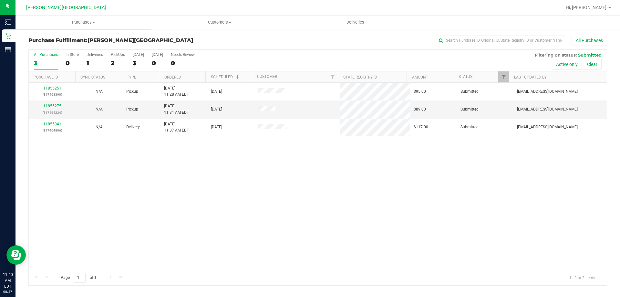
click at [219, 181] on div "11855251 (317463390) N/A Pickup [DATE] 11:28 AM EDT 8/27/2025 $95.00 Submitted …" at bounding box center [318, 176] width 578 height 187
click at [94, 58] on label "Deliveries 1" at bounding box center [95, 61] width 16 height 18
click at [0, 0] on input "Deliveries 1" at bounding box center [0, 0] width 0 height 0
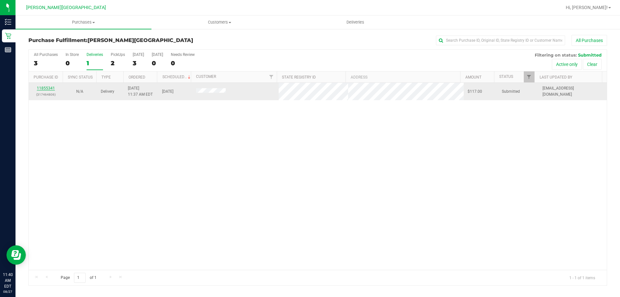
click at [48, 88] on link "11855341" at bounding box center [46, 88] width 18 height 5
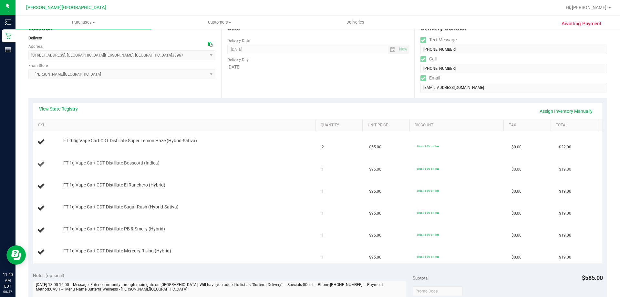
scroll to position [65, 0]
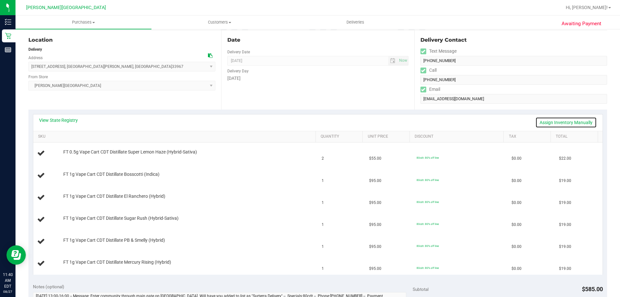
click at [309, 123] on link "Assign Inventory Manually" at bounding box center [566, 122] width 61 height 11
click at [309, 121] on link "Save & Exit" at bounding box center [582, 122] width 30 height 11
click at [63, 118] on link "View State Registry" at bounding box center [58, 120] width 39 height 6
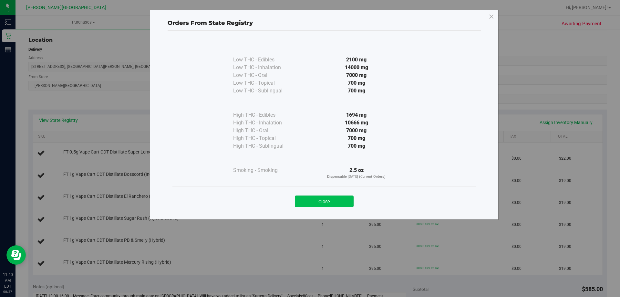
click at [309, 201] on button "Close" at bounding box center [324, 202] width 59 height 12
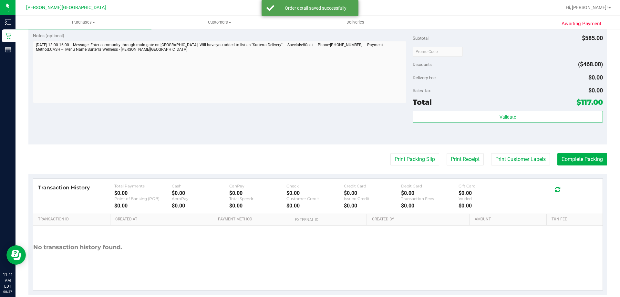
scroll to position [418, 0]
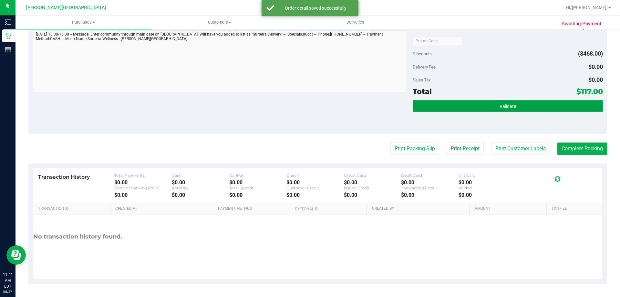
click at [309, 108] on button "Validate" at bounding box center [508, 106] width 190 height 12
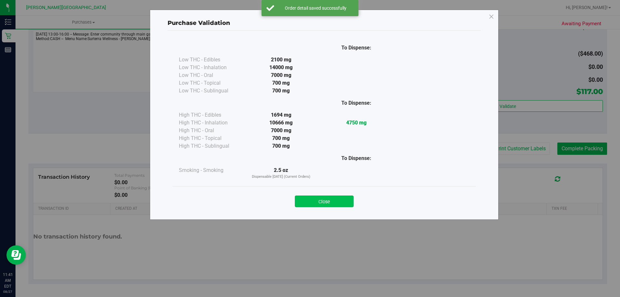
click at [309, 199] on button "Close" at bounding box center [324, 202] width 59 height 12
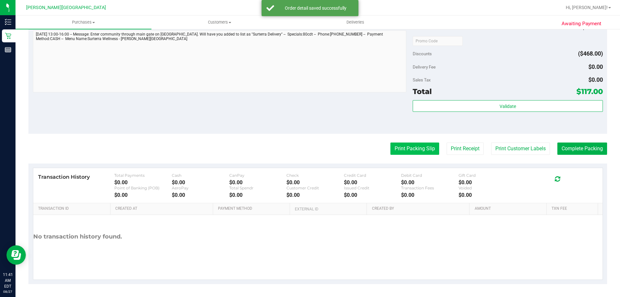
click at [309, 151] on button "Print Packing Slip" at bounding box center [415, 149] width 49 height 12
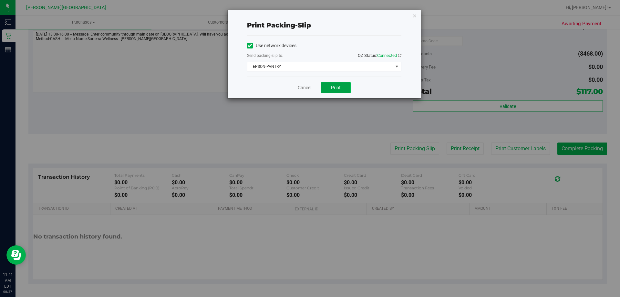
click at [309, 86] on span "Print" at bounding box center [336, 87] width 10 height 5
click at [309, 85] on span "Print" at bounding box center [336, 87] width 10 height 5
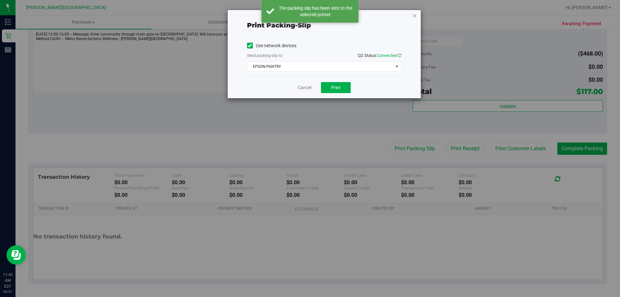
click at [309, 17] on icon "button" at bounding box center [415, 16] width 5 height 8
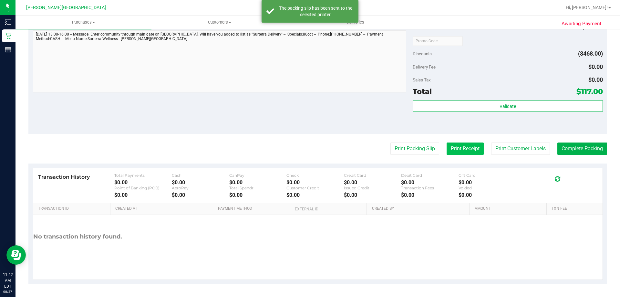
click at [309, 154] on button "Print Receipt" at bounding box center [465, 149] width 37 height 12
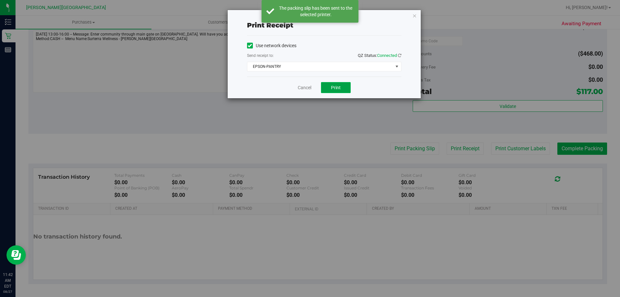
click at [309, 92] on button "Print" at bounding box center [336, 87] width 30 height 11
click at [309, 87] on button "Print" at bounding box center [336, 87] width 30 height 11
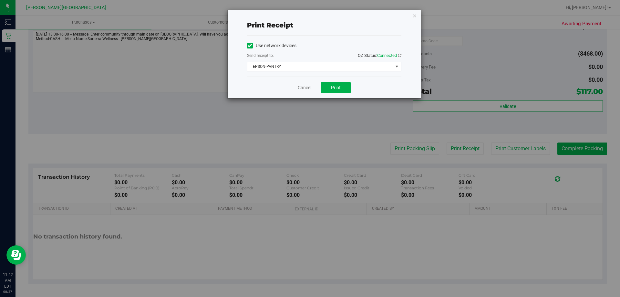
drag, startPoint x: 415, startPoint y: 18, endPoint x: 437, endPoint y: 52, distance: 40.8
click at [309, 17] on icon "button" at bounding box center [415, 16] width 5 height 8
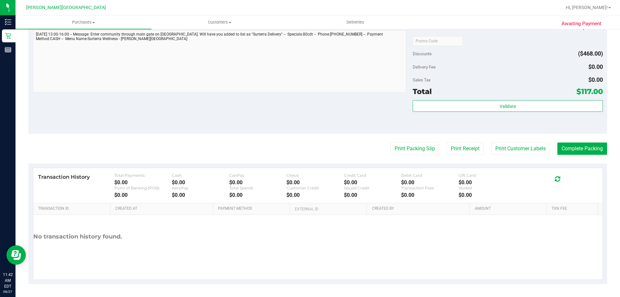
click at [309, 146] on button "Print Customer Labels" at bounding box center [520, 149] width 59 height 12
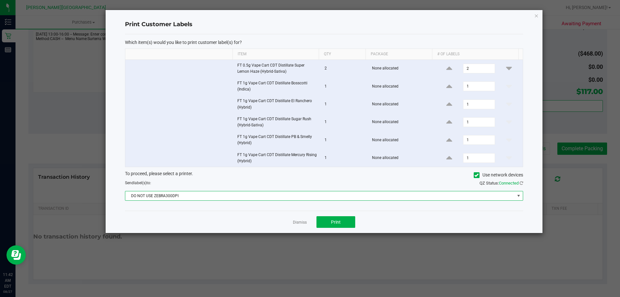
click at [299, 196] on span "DO NOT USE ZEBRA300DPI" at bounding box center [320, 195] width 390 height 9
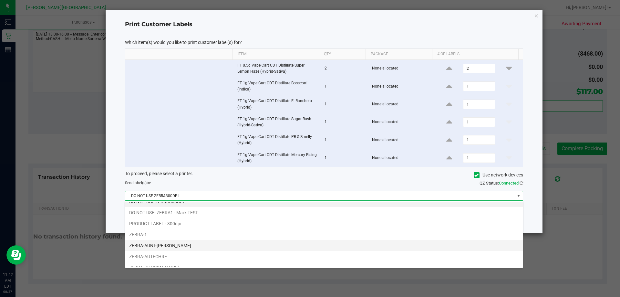
scroll to position [12, 0]
click at [168, 242] on li "ZEBRA-AUNT-[PERSON_NAME]" at bounding box center [324, 239] width 398 height 11
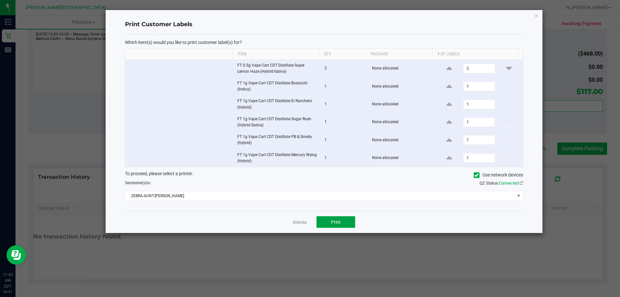
click at [309, 221] on button "Print" at bounding box center [336, 222] width 39 height 12
click at [309, 16] on icon "button" at bounding box center [536, 16] width 5 height 8
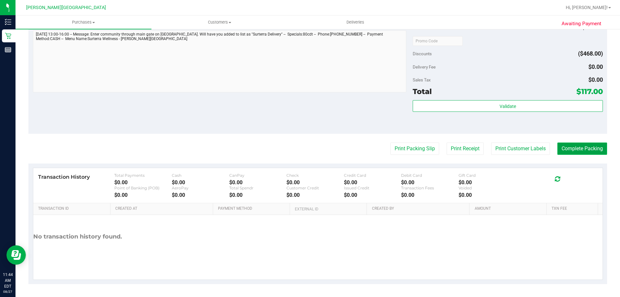
click at [309, 150] on button "Complete Packing" at bounding box center [583, 149] width 50 height 12
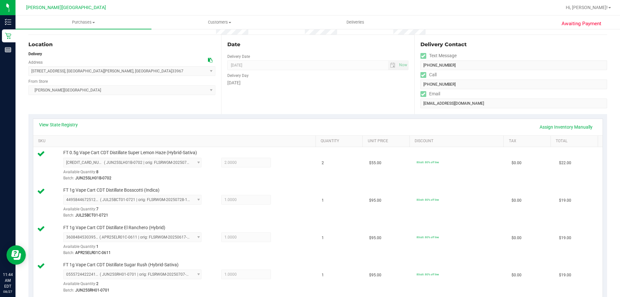
scroll to position [30, 0]
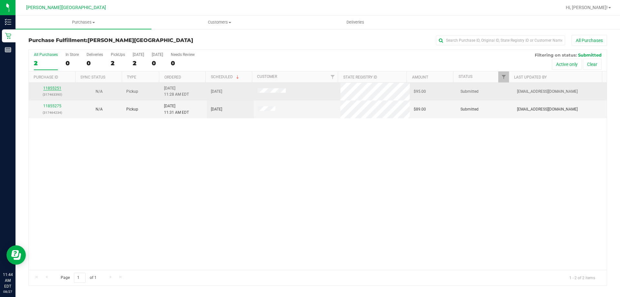
click at [56, 86] on link "11855251" at bounding box center [52, 88] width 18 height 5
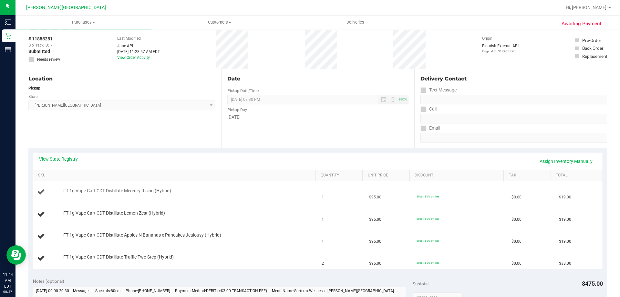
scroll to position [65, 0]
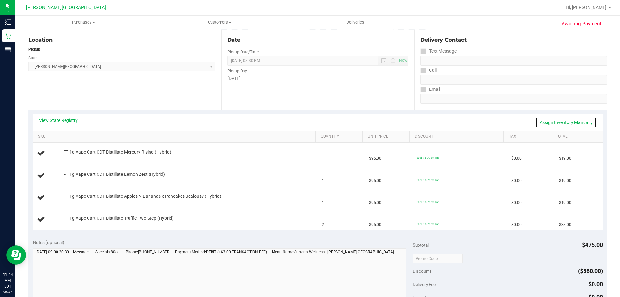
click at [309, 121] on link "Assign Inventory Manually" at bounding box center [566, 122] width 61 height 11
click at [309, 121] on link "Save & Exit" at bounding box center [582, 122] width 30 height 11
click at [66, 122] on link "View State Registry" at bounding box center [58, 120] width 39 height 6
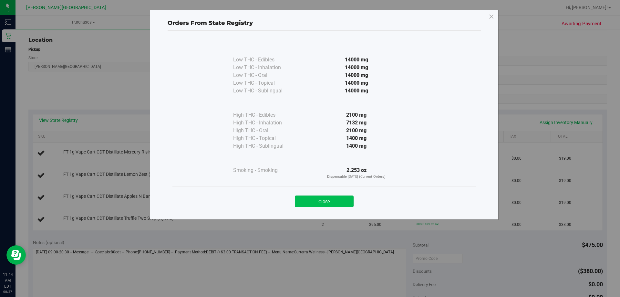
click at [309, 200] on button "Close" at bounding box center [324, 202] width 59 height 12
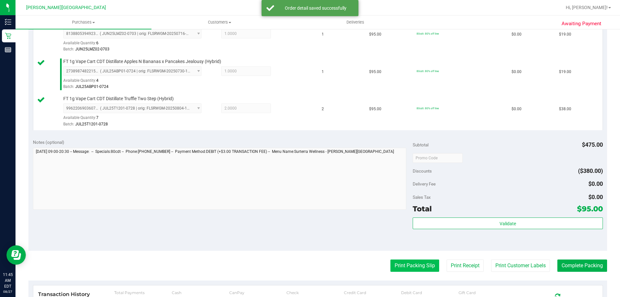
scroll to position [323, 0]
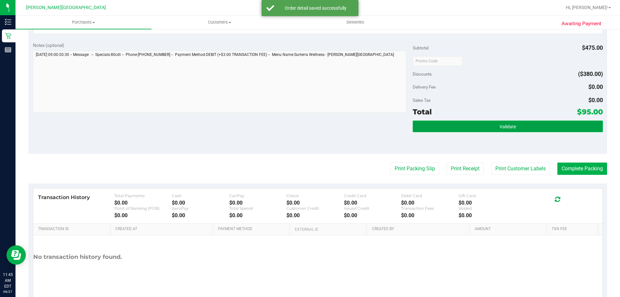
click at [309, 127] on button "Validate" at bounding box center [508, 127] width 190 height 12
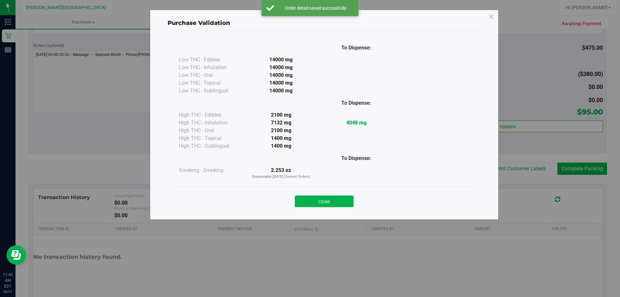
drag, startPoint x: 329, startPoint y: 201, endPoint x: 332, endPoint y: 200, distance: 3.9
click at [309, 201] on button "Close" at bounding box center [324, 202] width 59 height 12
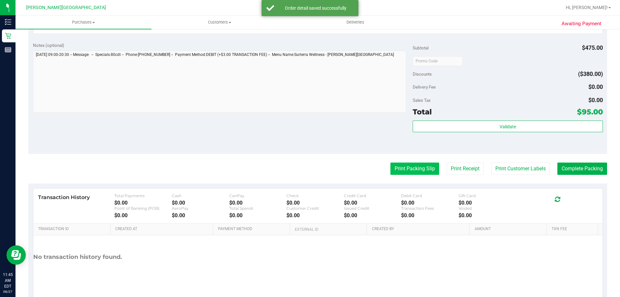
click at [309, 167] on button "Print Packing Slip" at bounding box center [415, 169] width 49 height 12
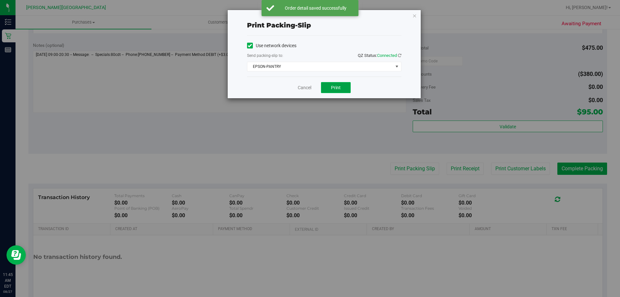
click at [309, 87] on span "Print" at bounding box center [336, 87] width 10 height 5
click at [309, 16] on icon "button" at bounding box center [415, 16] width 5 height 8
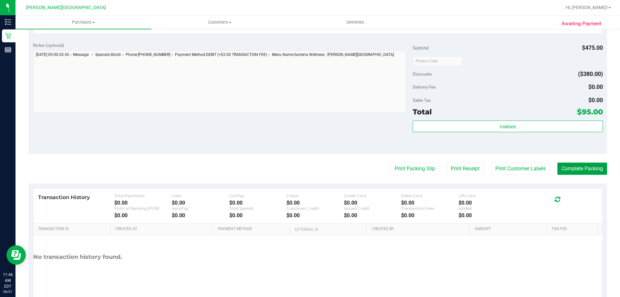
click at [309, 171] on button "Complete Packing" at bounding box center [583, 169] width 50 height 12
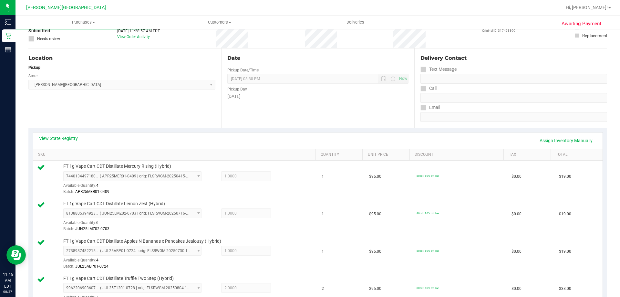
scroll to position [0, 0]
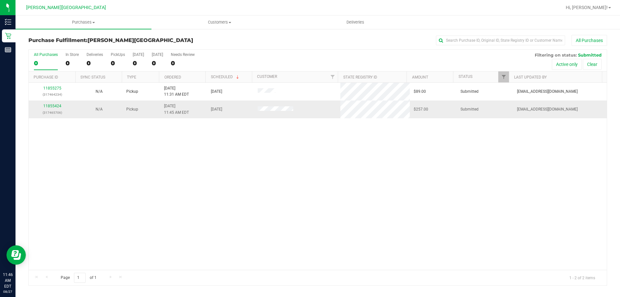
drag, startPoint x: 267, startPoint y: 155, endPoint x: 107, endPoint y: 104, distance: 168.4
click at [264, 155] on div "11855275 (317464234) N/A Pickup [DATE] 11:31 AM EDT 8/27/2025 $89.00 Submitted …" at bounding box center [318, 176] width 578 height 187
click at [118, 57] on label "PickUps 0" at bounding box center [118, 61] width 14 height 18
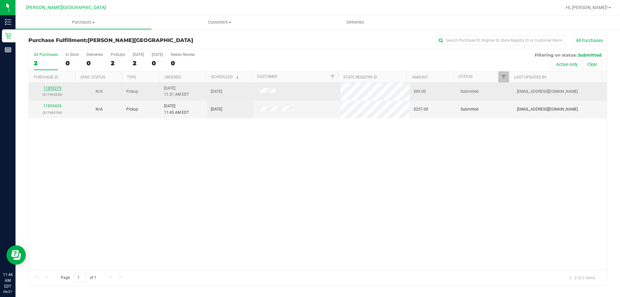
click at [59, 89] on link "11855275" at bounding box center [52, 88] width 18 height 5
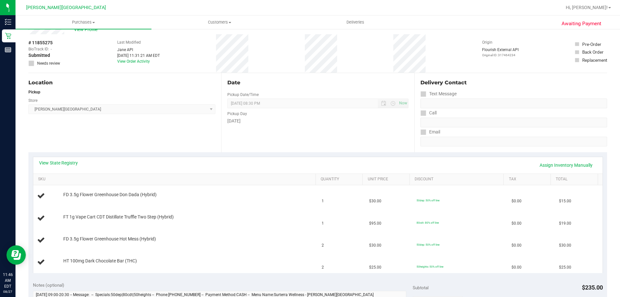
scroll to position [32, 0]
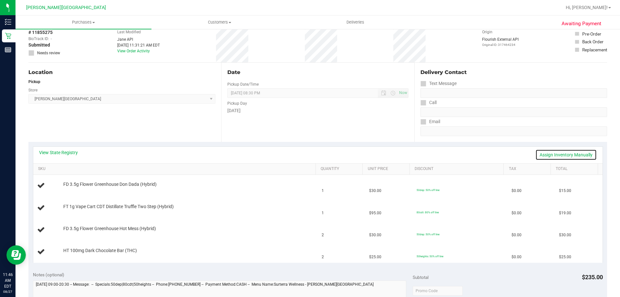
click at [309, 154] on link "Assign Inventory Manually" at bounding box center [566, 154] width 61 height 11
click at [309, 154] on div "View State Registry Save & Exit" at bounding box center [318, 154] width 558 height 11
click at [309, 153] on link "Save & Exit" at bounding box center [582, 154] width 30 height 11
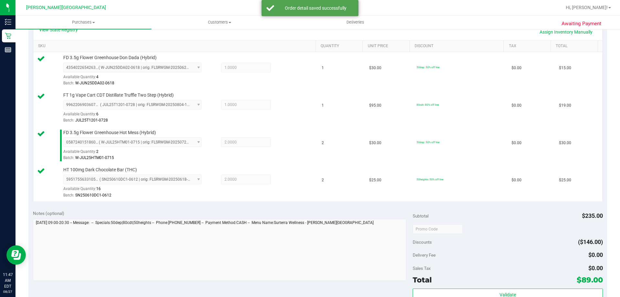
scroll to position [226, 0]
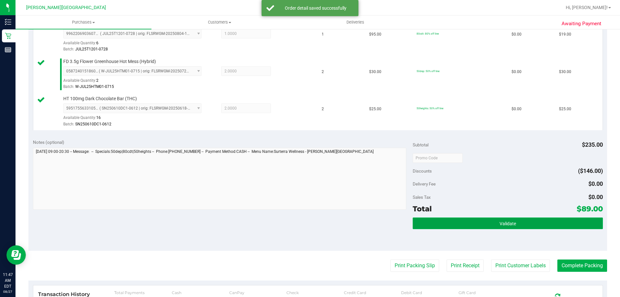
click at [309, 224] on button "Validate" at bounding box center [508, 223] width 190 height 12
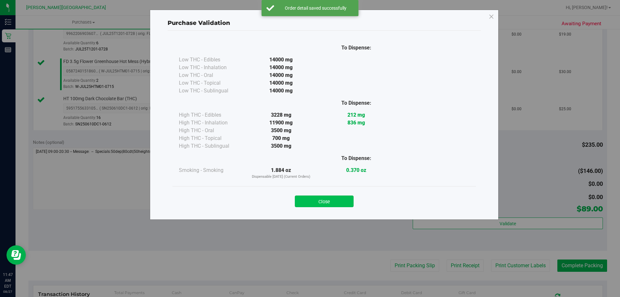
click at [309, 198] on button "Close" at bounding box center [324, 202] width 59 height 12
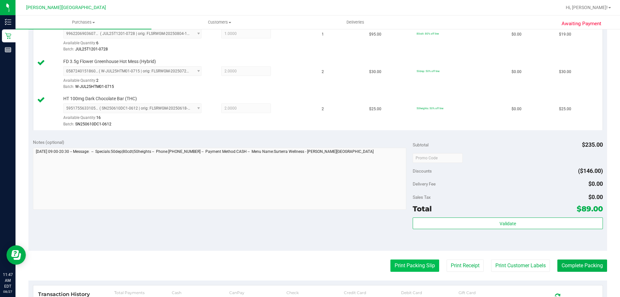
click at [309, 271] on button "Print Packing Slip" at bounding box center [415, 265] width 49 height 12
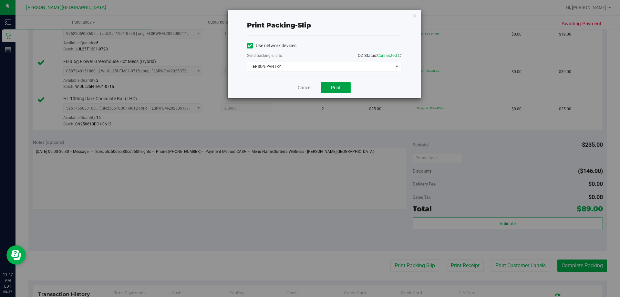
click at [309, 87] on button "Print" at bounding box center [336, 87] width 30 height 11
click at [309, 18] on icon "button" at bounding box center [415, 16] width 5 height 8
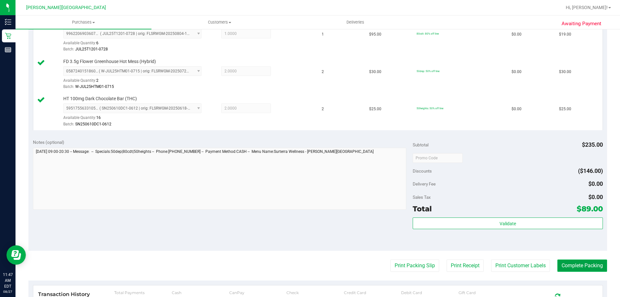
drag, startPoint x: 586, startPoint y: 270, endPoint x: 581, endPoint y: 261, distance: 10.0
click at [309, 269] on button "Complete Packing" at bounding box center [583, 265] width 50 height 12
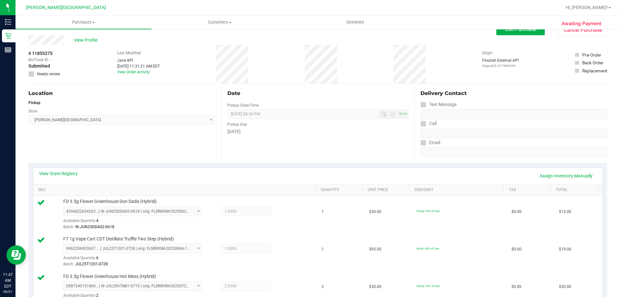
scroll to position [0, 0]
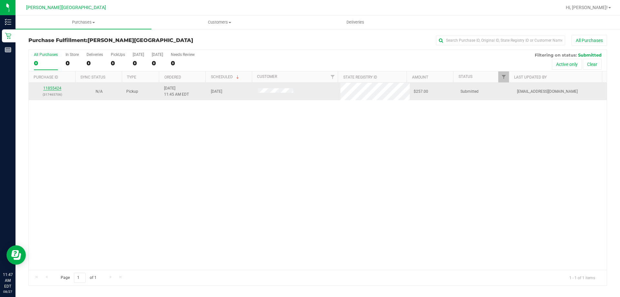
click at [54, 88] on link "11855424" at bounding box center [52, 88] width 18 height 5
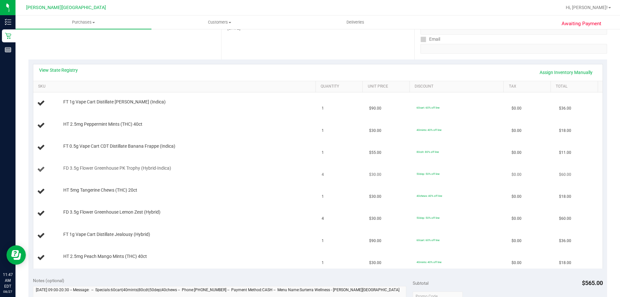
scroll to position [129, 0]
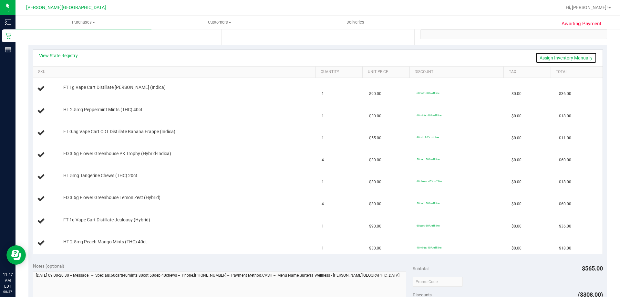
click at [309, 58] on link "Assign Inventory Manually" at bounding box center [566, 57] width 61 height 11
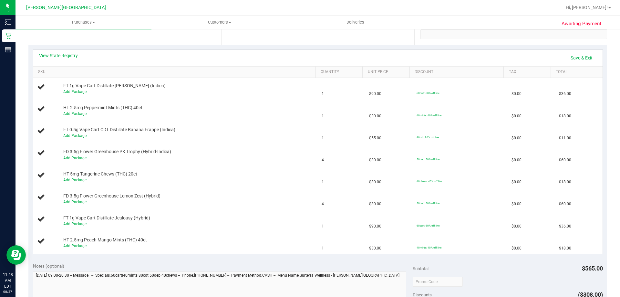
click at [309, 58] on div "View State Registry Save & Exit" at bounding box center [318, 57] width 558 height 11
click at [309, 57] on link "Save & Exit" at bounding box center [582, 57] width 30 height 11
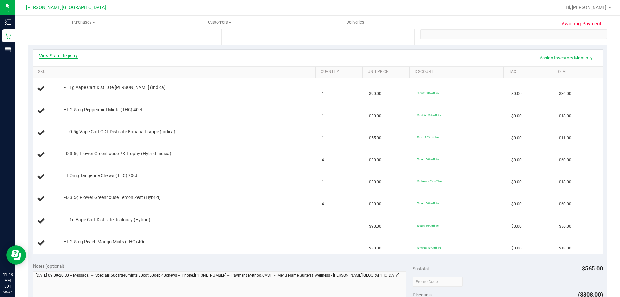
click at [67, 58] on link "View State Registry" at bounding box center [58, 55] width 39 height 6
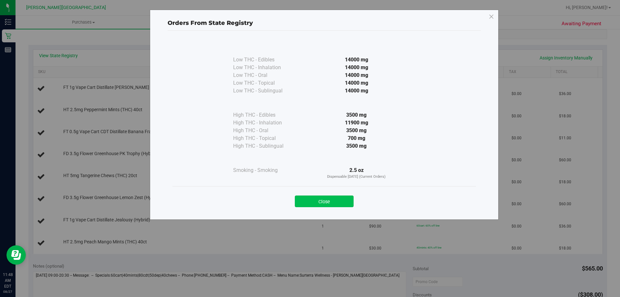
click at [309, 198] on button "Close" at bounding box center [324, 202] width 59 height 12
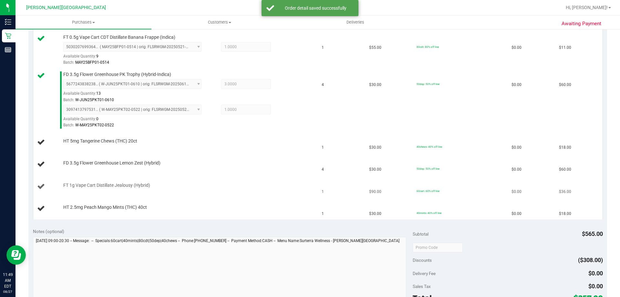
scroll to position [259, 0]
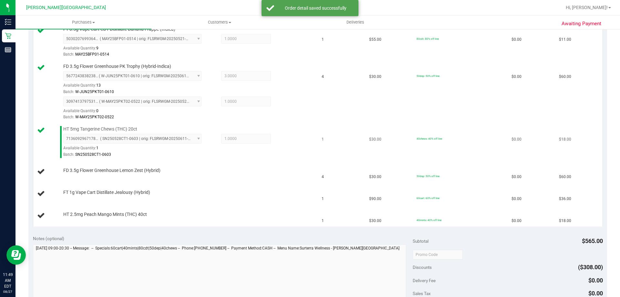
drag, startPoint x: 274, startPoint y: 124, endPoint x: 272, endPoint y: 128, distance: 3.5
drag, startPoint x: 272, startPoint y: 128, endPoint x: 477, endPoint y: 116, distance: 204.6
click at [309, 116] on td "50dep: 50% off line" at bounding box center [460, 92] width 95 height 63
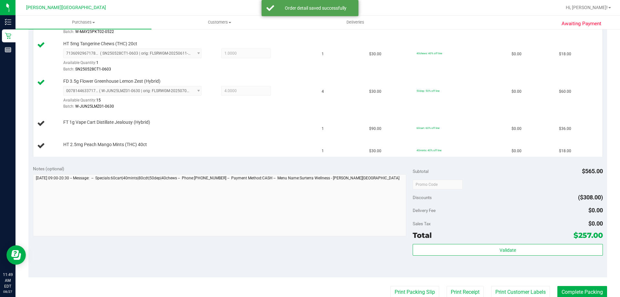
scroll to position [355, 0]
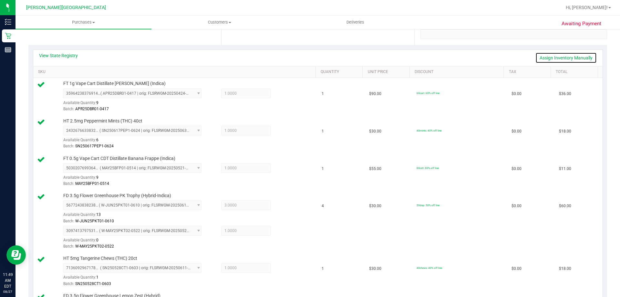
click at [309, 57] on link "Assign Inventory Manually" at bounding box center [566, 57] width 61 height 11
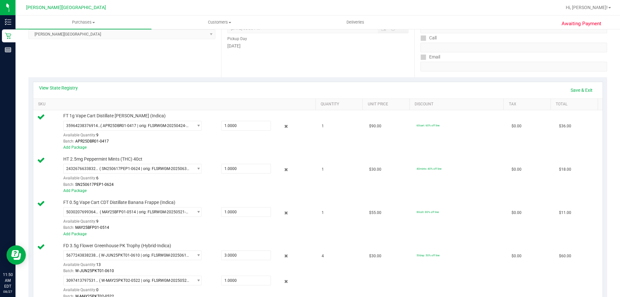
scroll to position [0, 0]
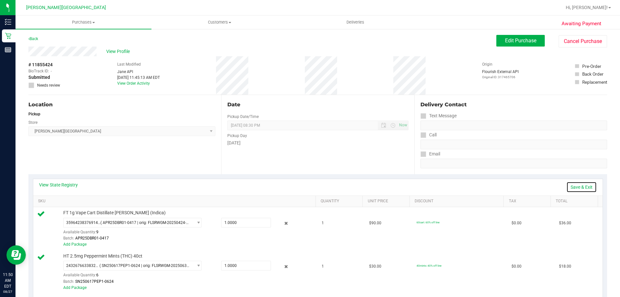
click at [309, 186] on link "Save & Exit" at bounding box center [582, 187] width 30 height 11
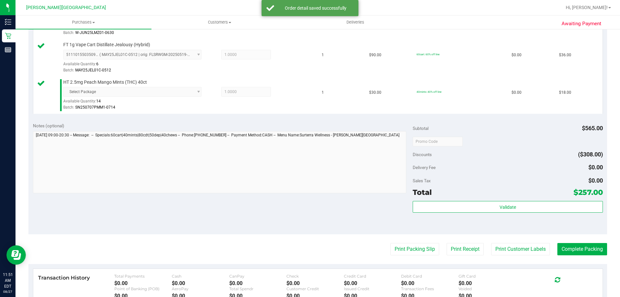
scroll to position [452, 0]
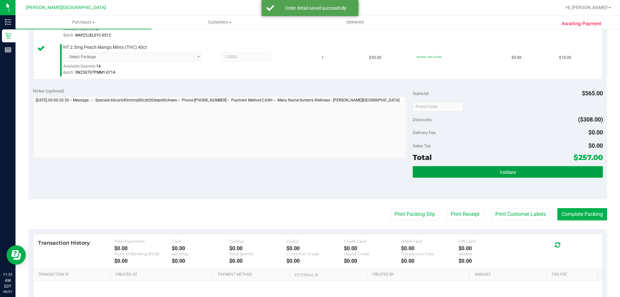
click at [309, 176] on button "Validate" at bounding box center [508, 172] width 190 height 12
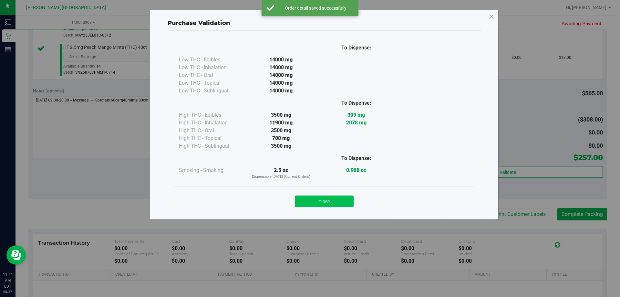
click at [309, 200] on button "Close" at bounding box center [324, 202] width 59 height 12
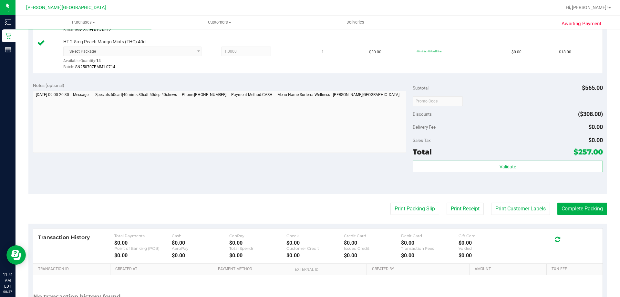
scroll to position [485, 0]
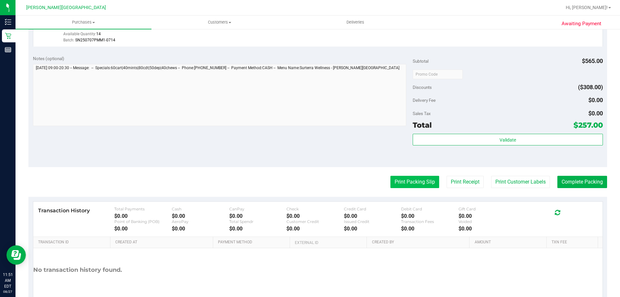
click at [309, 184] on button "Print Packing Slip" at bounding box center [415, 182] width 49 height 12
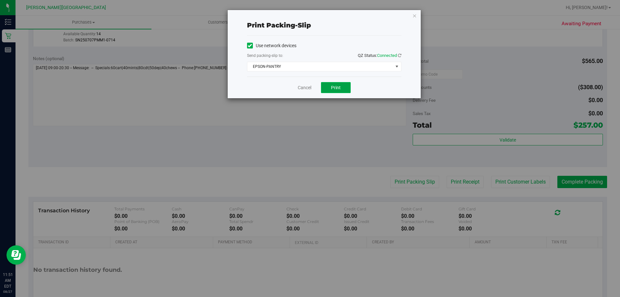
click at [309, 84] on button "Print" at bounding box center [336, 87] width 30 height 11
drag, startPoint x: 413, startPoint y: 14, endPoint x: 430, endPoint y: 32, distance: 25.4
click at [309, 14] on icon "button" at bounding box center [415, 16] width 5 height 8
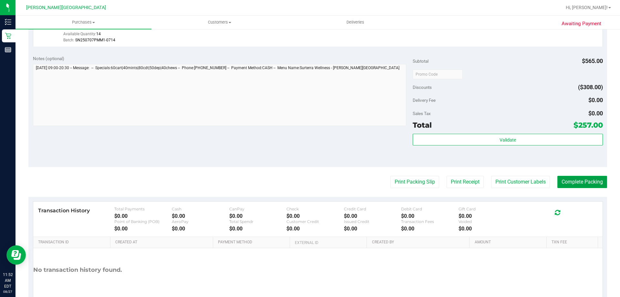
click at [309, 185] on button "Complete Packing" at bounding box center [583, 182] width 50 height 12
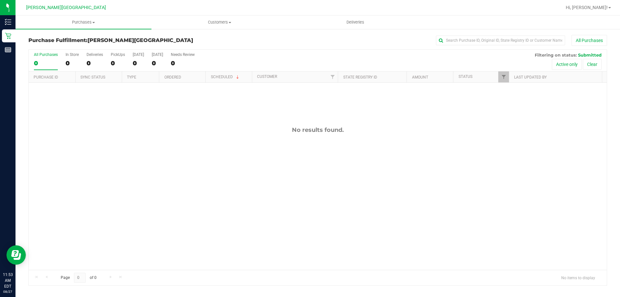
drag, startPoint x: 546, startPoint y: 131, endPoint x: 600, endPoint y: 4, distance: 137.8
click at [309, 130] on div "No results found." at bounding box center [318, 129] width 578 height 7
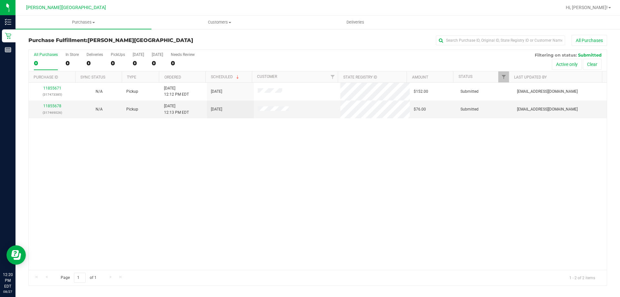
drag, startPoint x: 249, startPoint y: 164, endPoint x: 242, endPoint y: 161, distance: 7.8
click at [249, 164] on div "11855671 (317473385) N/A Pickup [DATE] 12:12 PM EDT 8/27/2025 $152.00 Submitted…" at bounding box center [318, 176] width 578 height 187
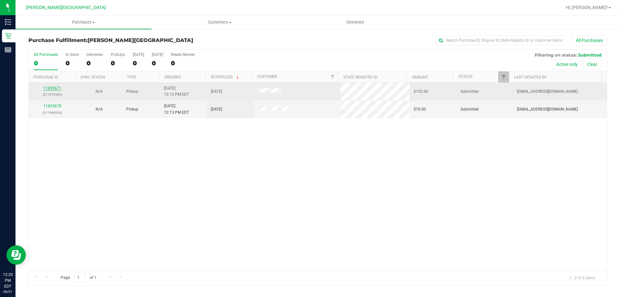
click at [59, 89] on link "11855671" at bounding box center [52, 88] width 18 height 5
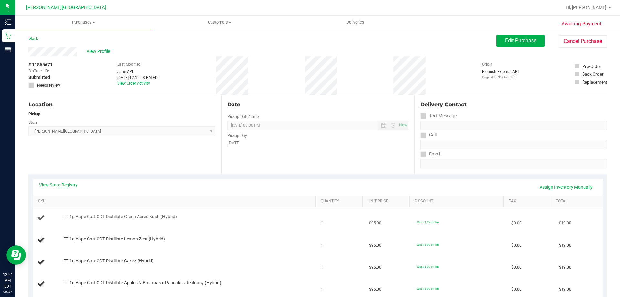
scroll to position [65, 0]
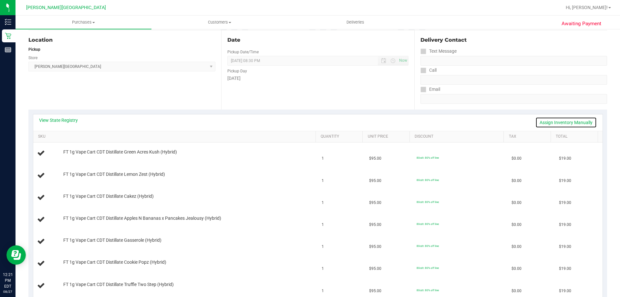
click at [309, 121] on link "Assign Inventory Manually" at bounding box center [566, 122] width 61 height 11
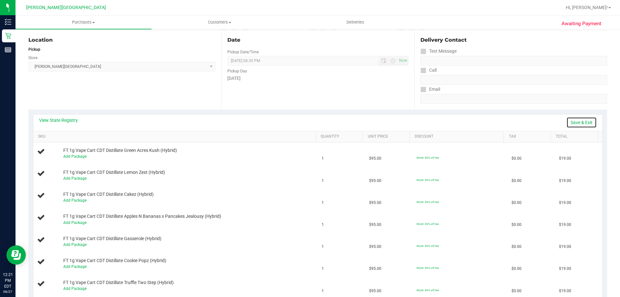
click at [309, 122] on link "Save & Exit" at bounding box center [582, 122] width 30 height 11
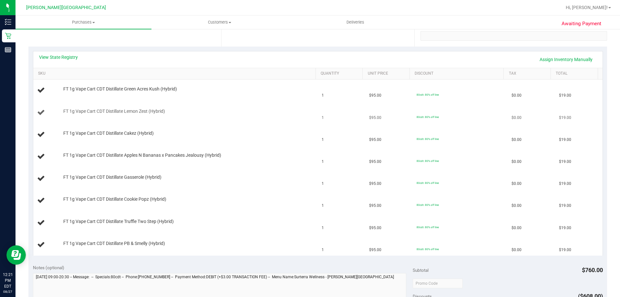
scroll to position [129, 0]
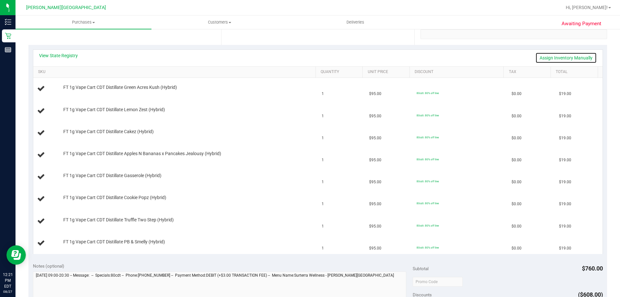
click at [309, 56] on link "Assign Inventory Manually" at bounding box center [566, 57] width 61 height 11
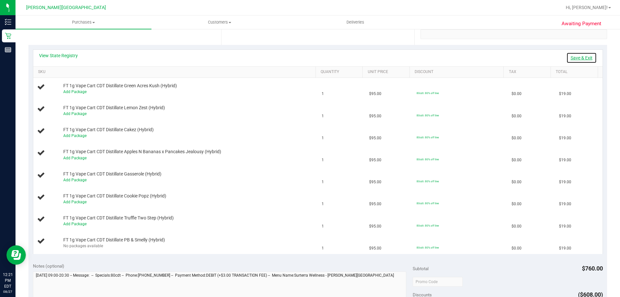
click at [309, 56] on link "Save & Exit" at bounding box center [582, 57] width 30 height 11
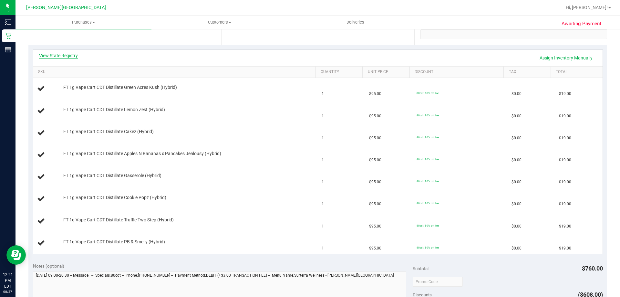
click at [58, 58] on link "View State Registry" at bounding box center [58, 55] width 39 height 6
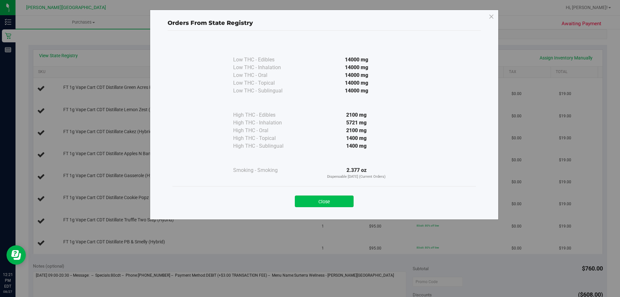
click at [309, 201] on button "Close" at bounding box center [324, 202] width 59 height 12
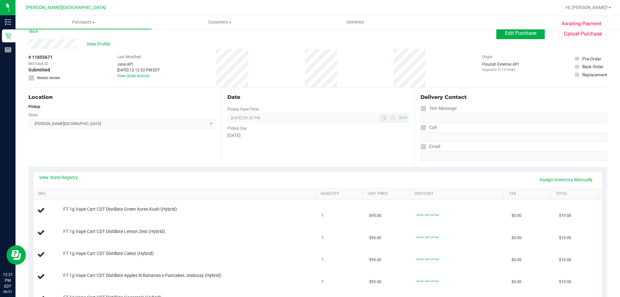
scroll to position [0, 0]
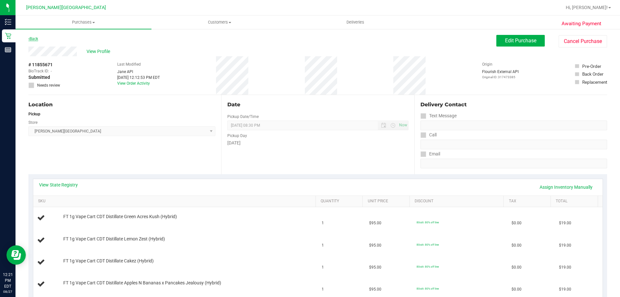
click at [34, 41] on link "Back" at bounding box center [33, 39] width 10 height 5
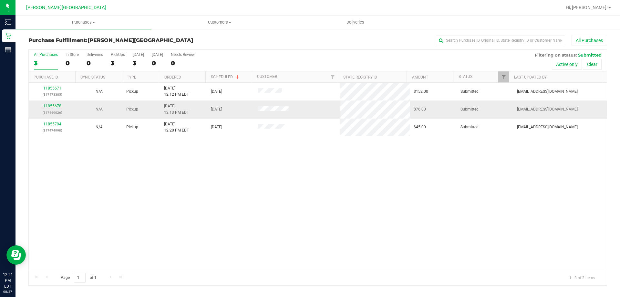
click at [55, 105] on link "11855678" at bounding box center [52, 106] width 18 height 5
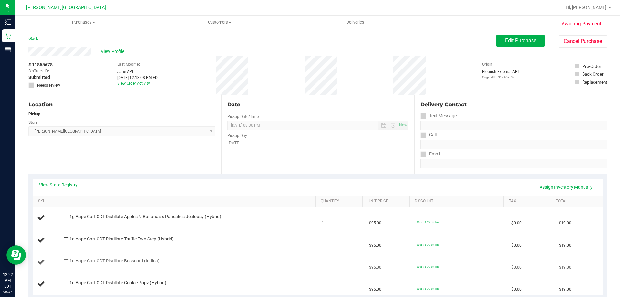
scroll to position [65, 0]
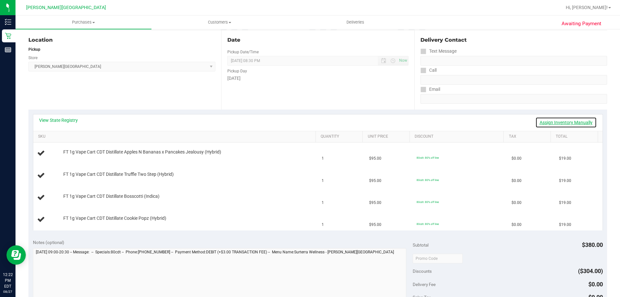
click at [309, 122] on link "Assign Inventory Manually" at bounding box center [566, 122] width 61 height 11
click at [309, 122] on div "View State Registry Save & Exit" at bounding box center [318, 122] width 558 height 11
click at [309, 122] on link "Save & Exit" at bounding box center [582, 122] width 30 height 11
click at [59, 121] on link "View State Registry" at bounding box center [58, 120] width 39 height 6
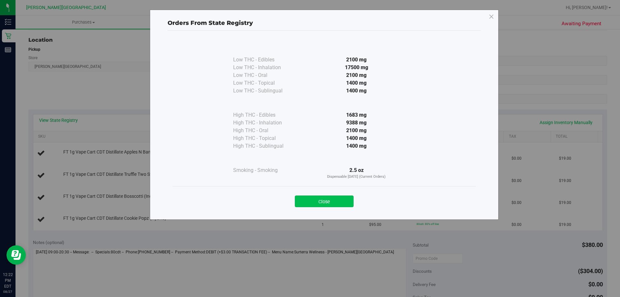
click at [309, 202] on button "Close" at bounding box center [324, 202] width 59 height 12
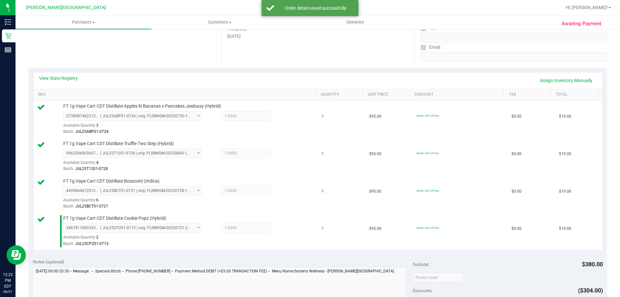
scroll to position [226, 0]
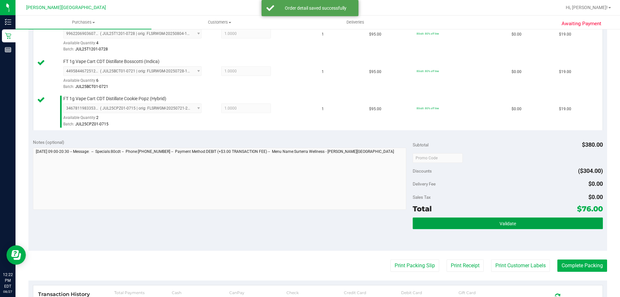
click at [309, 224] on button "Validate" at bounding box center [508, 223] width 190 height 12
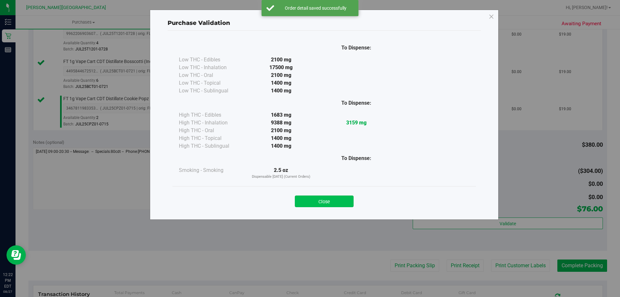
click at [309, 206] on button "Close" at bounding box center [324, 202] width 59 height 12
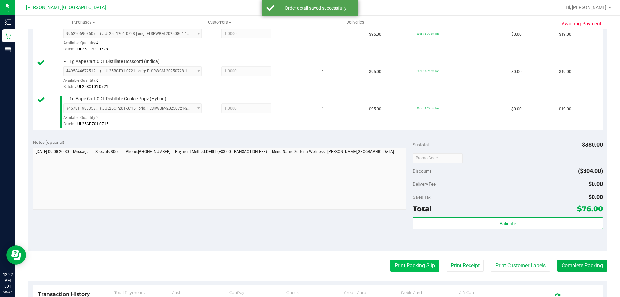
click at [309, 269] on button "Print Packing Slip" at bounding box center [415, 265] width 49 height 12
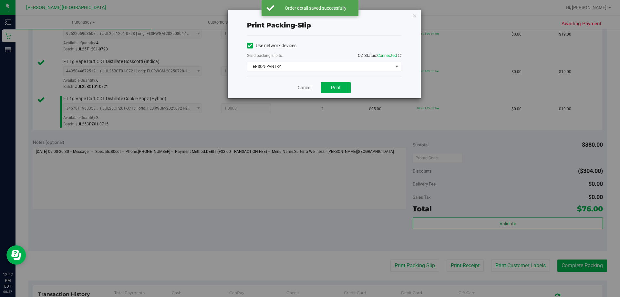
click at [309, 93] on div "Cancel Print" at bounding box center [324, 88] width 154 height 22
click at [309, 87] on span "Print" at bounding box center [336, 87] width 10 height 5
click at [309, 14] on icon "button" at bounding box center [415, 16] width 5 height 8
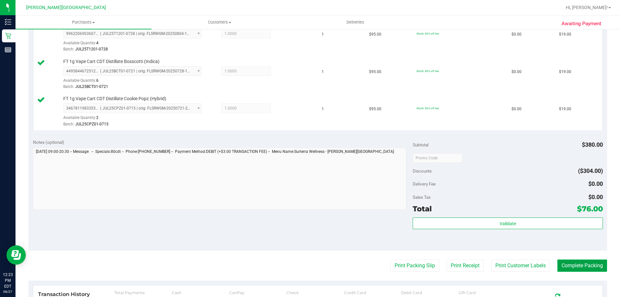
click at [309, 265] on button "Complete Packing" at bounding box center [583, 265] width 50 height 12
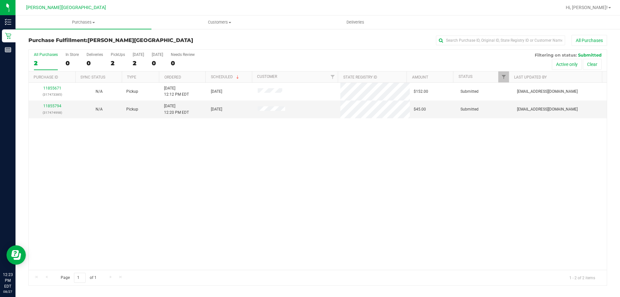
click at [309, 149] on div "11855671 (317473385) N/A Pickup [DATE] 12:12 PM EDT 8/27/2025 $152.00 Submitted…" at bounding box center [318, 176] width 578 height 187
click at [178, 190] on div "11855671 (317473385) N/A Pickup [DATE] 12:12 PM EDT 8/27/2025 $152.00 Submitted…" at bounding box center [318, 176] width 578 height 187
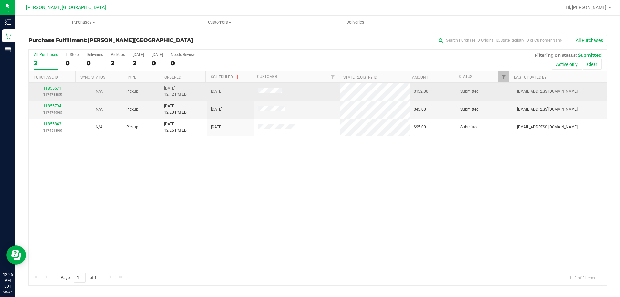
click at [58, 87] on link "11855671" at bounding box center [52, 88] width 18 height 5
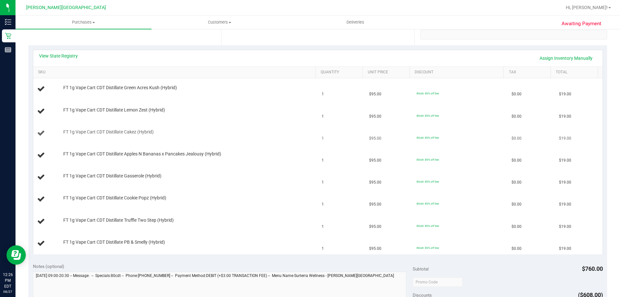
scroll to position [129, 0]
click at [309, 55] on link "Assign Inventory Manually" at bounding box center [566, 57] width 61 height 11
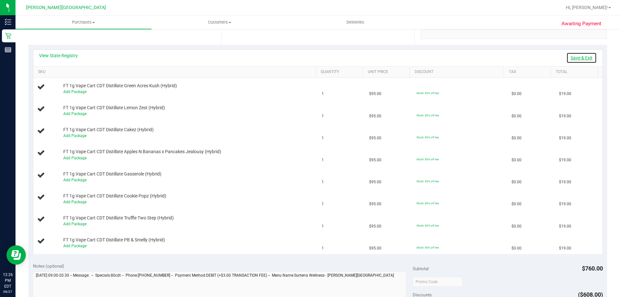
click at [309, 55] on link "Save & Exit" at bounding box center [582, 57] width 30 height 11
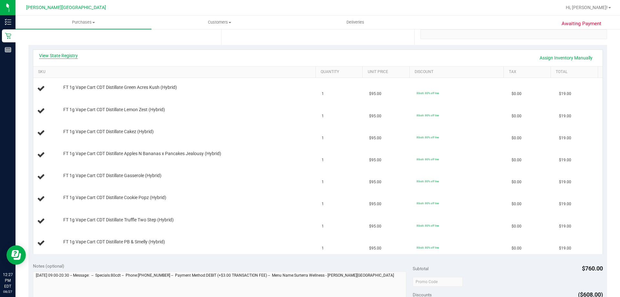
click at [60, 52] on link "View State Registry" at bounding box center [58, 55] width 39 height 6
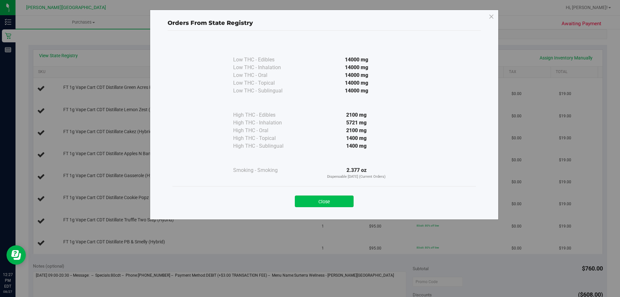
click at [309, 196] on button "Close" at bounding box center [324, 202] width 59 height 12
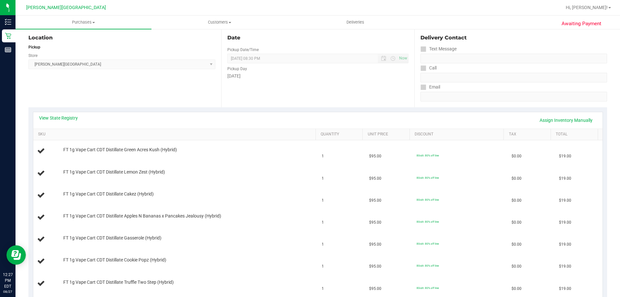
scroll to position [0, 0]
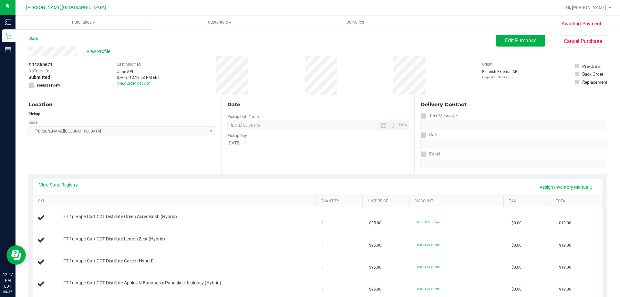
click at [36, 40] on link "Back" at bounding box center [33, 39] width 10 height 5
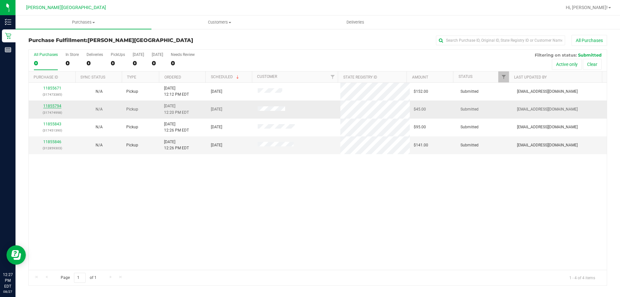
click at [57, 106] on link "11855794" at bounding box center [52, 106] width 18 height 5
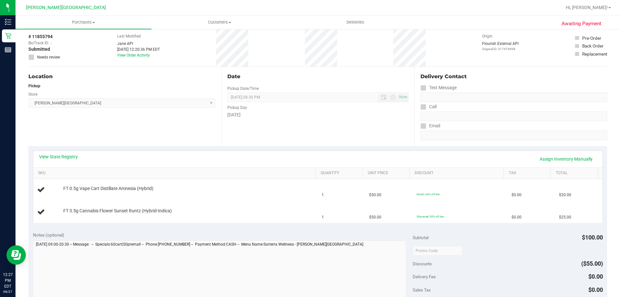
scroll to position [65, 0]
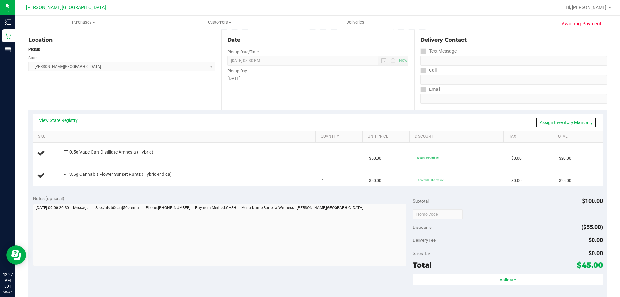
click at [309, 121] on link "Assign Inventory Manually" at bounding box center [566, 122] width 61 height 11
click at [309, 121] on div "View State Registry Save & Exit" at bounding box center [318, 122] width 558 height 11
click at [309, 120] on link "Save & Exit" at bounding box center [582, 122] width 30 height 11
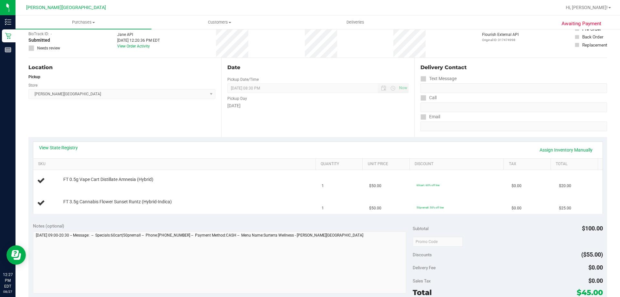
scroll to position [0, 0]
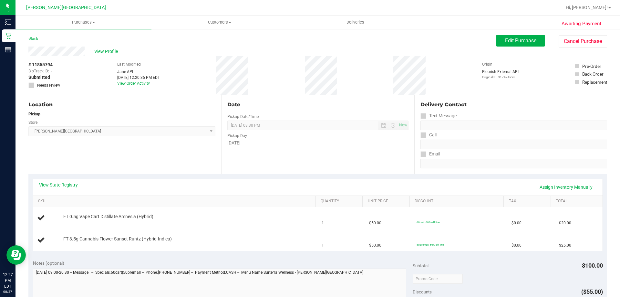
click at [60, 183] on link "View State Registry" at bounding box center [58, 185] width 39 height 6
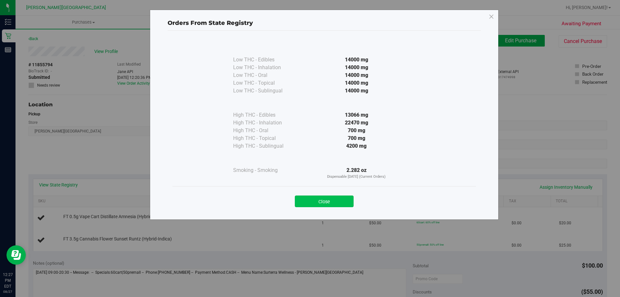
click at [309, 199] on button "Close" at bounding box center [324, 202] width 59 height 12
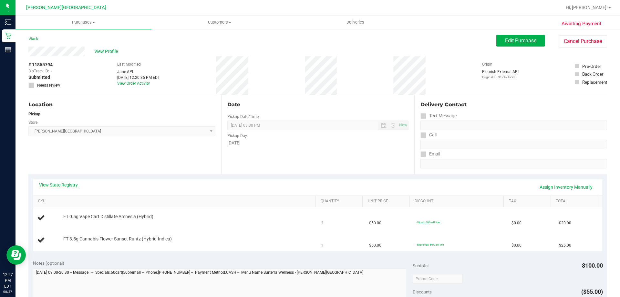
click at [68, 185] on link "View State Registry" at bounding box center [58, 185] width 39 height 6
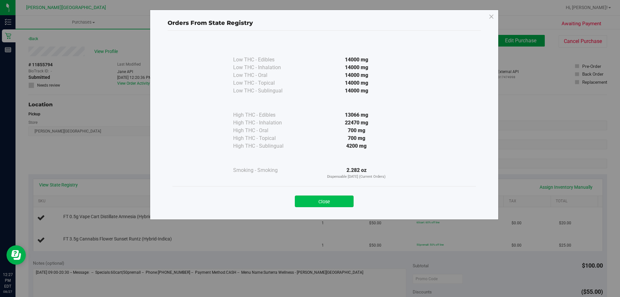
click at [309, 202] on button "Close" at bounding box center [324, 202] width 59 height 12
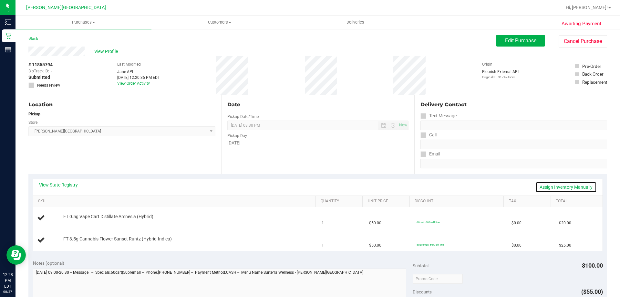
click at [309, 185] on link "Assign Inventory Manually" at bounding box center [566, 187] width 61 height 11
click at [309, 185] on link "Save & Exit" at bounding box center [582, 187] width 30 height 11
click at [309, 188] on link "Assign Inventory Manually" at bounding box center [566, 187] width 61 height 11
click at [309, 188] on link "Save & Exit" at bounding box center [582, 187] width 30 height 11
click at [309, 184] on link "Assign Inventory Manually" at bounding box center [566, 187] width 61 height 11
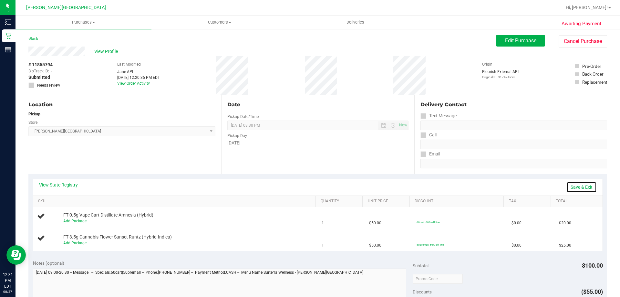
click at [309, 186] on link "Save & Exit" at bounding box center [582, 187] width 30 height 11
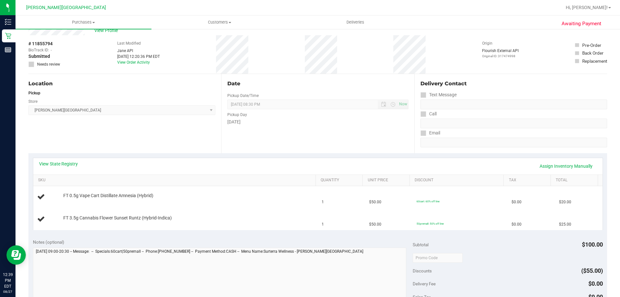
scroll to position [32, 0]
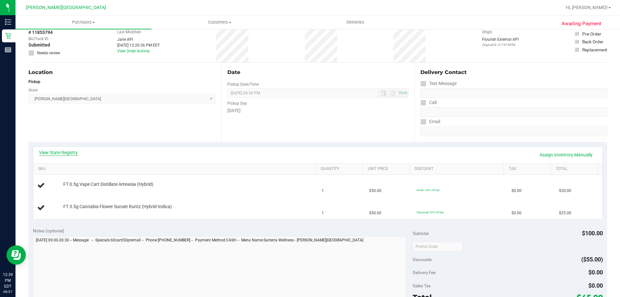
click at [57, 154] on link "View State Registry" at bounding box center [58, 152] width 39 height 6
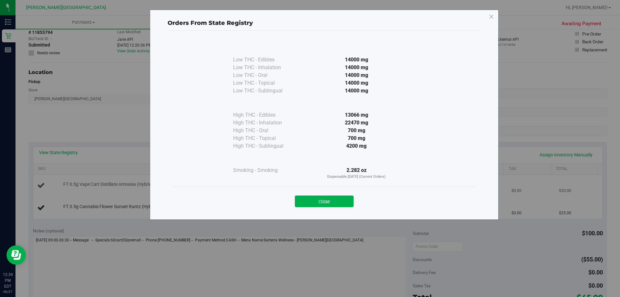
drag, startPoint x: 344, startPoint y: 199, endPoint x: 392, endPoint y: 192, distance: 48.9
click at [309, 199] on button "Close" at bounding box center [324, 202] width 59 height 12
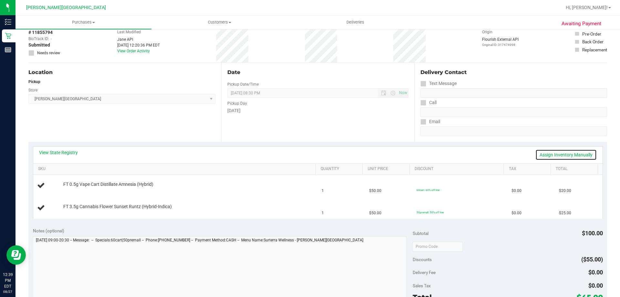
click at [309, 153] on link "Assign Inventory Manually" at bounding box center [566, 154] width 61 height 11
click at [309, 153] on link "Save & Exit" at bounding box center [582, 154] width 30 height 11
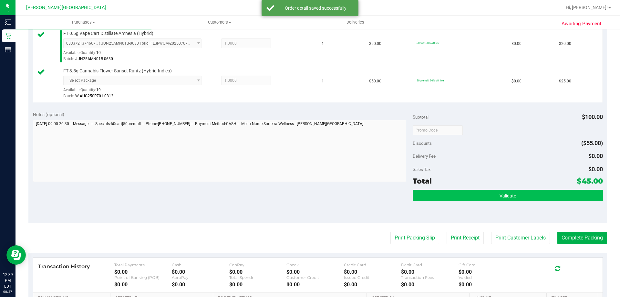
scroll to position [226, 0]
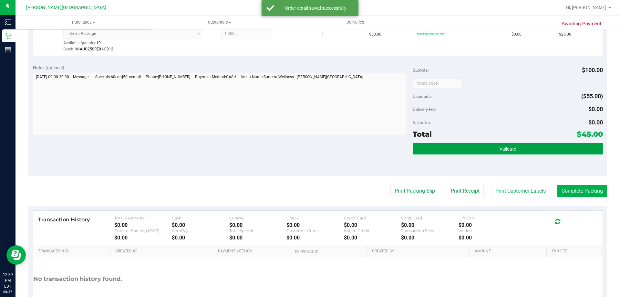
click at [309, 148] on button "Validate" at bounding box center [508, 149] width 190 height 12
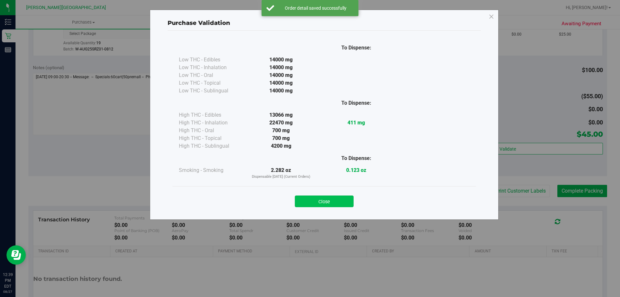
click at [309, 199] on button "Close" at bounding box center [324, 202] width 59 height 12
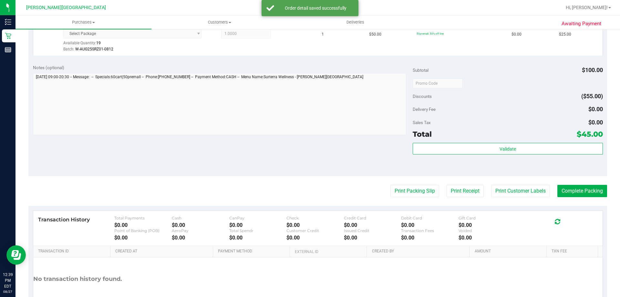
click at [309, 191] on div "Print Packing Slip Print Receipt Print Customer Labels Complete Packing" at bounding box center [317, 191] width 579 height 12
click at [309, 192] on button "Print Packing Slip" at bounding box center [415, 191] width 49 height 12
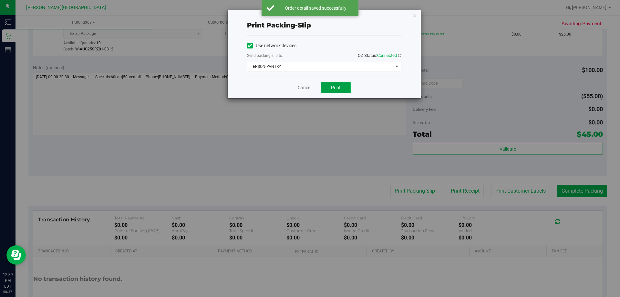
click at [309, 86] on span "Print" at bounding box center [336, 87] width 10 height 5
click at [309, 16] on icon "button" at bounding box center [415, 16] width 5 height 8
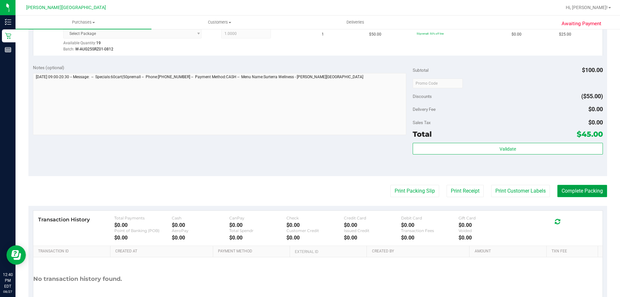
click at [309, 193] on button "Complete Packing" at bounding box center [583, 191] width 50 height 12
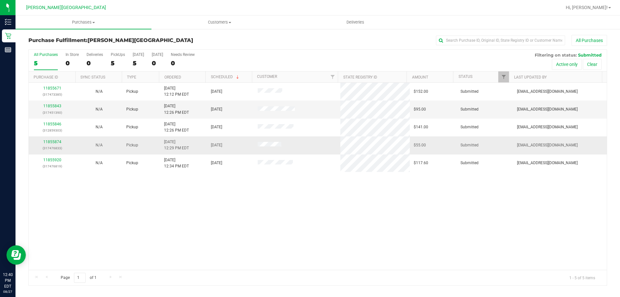
click at [223, 199] on div "11855671 (317473385) N/A Pickup [DATE] 12:12 PM EDT 8/27/2025 $152.00 Submitted…" at bounding box center [318, 176] width 578 height 187
click at [117, 59] on div "5" at bounding box center [118, 62] width 14 height 7
click at [0, 0] on input "PickUps 5" at bounding box center [0, 0] width 0 height 0
click at [255, 241] on div "11855671 (317473385) N/A Pickup [DATE] 12:12 PM EDT 8/27/2025 $152.00 Submitted…" at bounding box center [318, 176] width 578 height 187
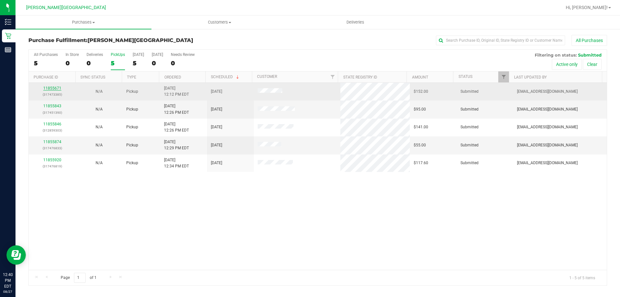
click at [50, 88] on link "11855671" at bounding box center [52, 88] width 18 height 5
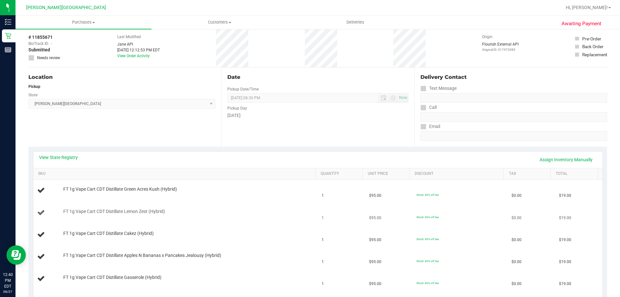
scroll to position [65, 0]
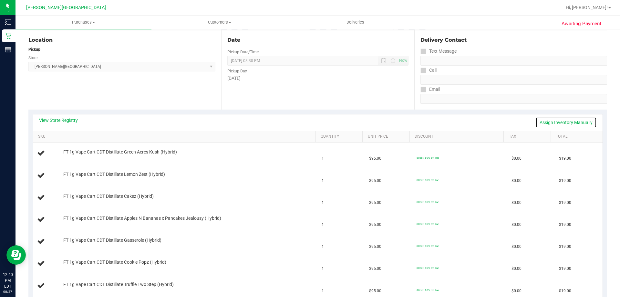
click at [309, 124] on link "Assign Inventory Manually" at bounding box center [566, 122] width 61 height 11
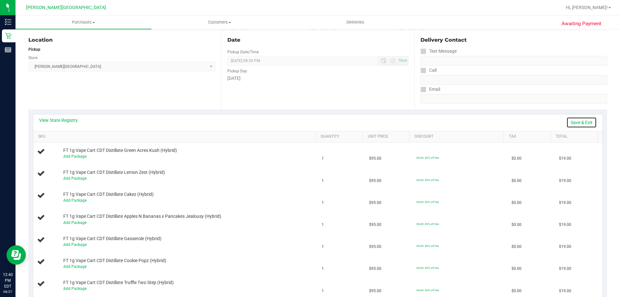
click at [309, 122] on link "Save & Exit" at bounding box center [582, 122] width 30 height 11
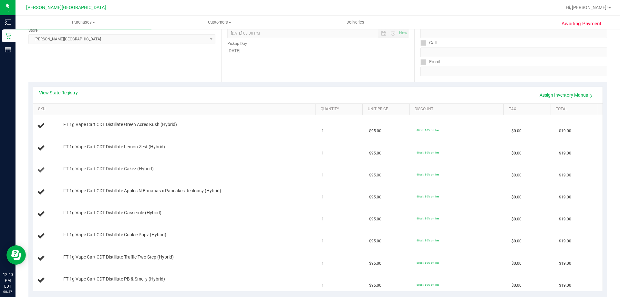
scroll to position [129, 0]
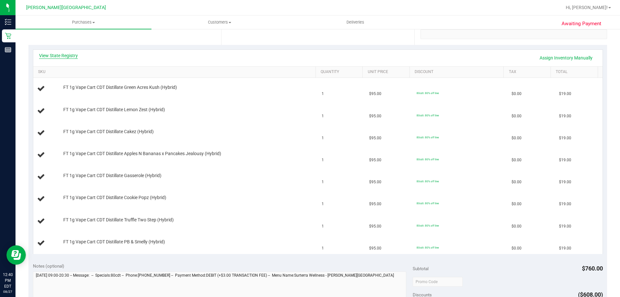
click at [63, 57] on link "View State Registry" at bounding box center [58, 55] width 39 height 6
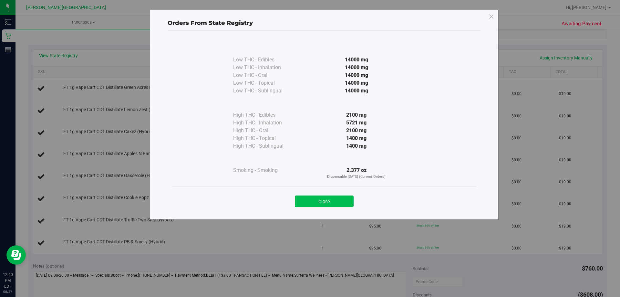
click at [309, 205] on button "Close" at bounding box center [324, 202] width 59 height 12
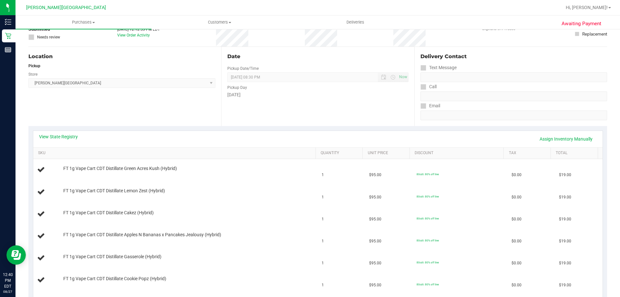
scroll to position [0, 0]
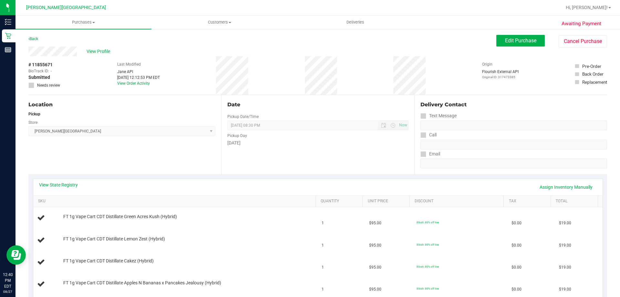
click at [33, 41] on div "Back" at bounding box center [33, 39] width 10 height 8
click at [34, 39] on link "Back" at bounding box center [33, 39] width 10 height 5
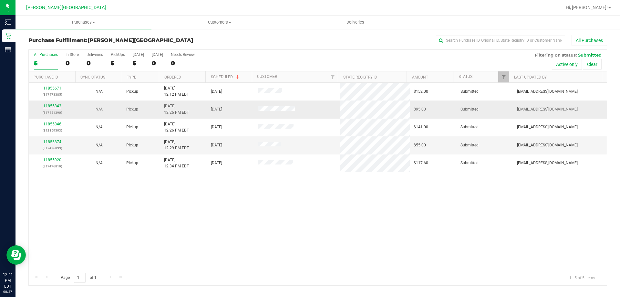
click at [55, 105] on link "11855843" at bounding box center [52, 106] width 18 height 5
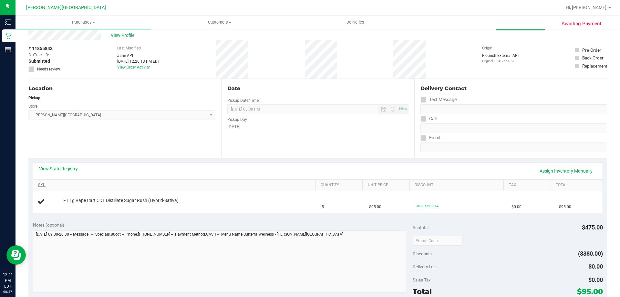
scroll to position [32, 0]
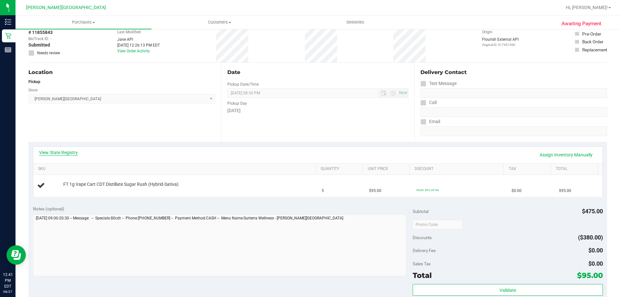
click at [62, 154] on link "View State Registry" at bounding box center [58, 152] width 39 height 6
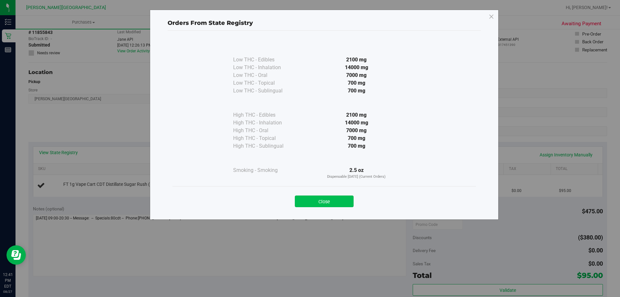
click at [309, 206] on button "Close" at bounding box center [324, 202] width 59 height 12
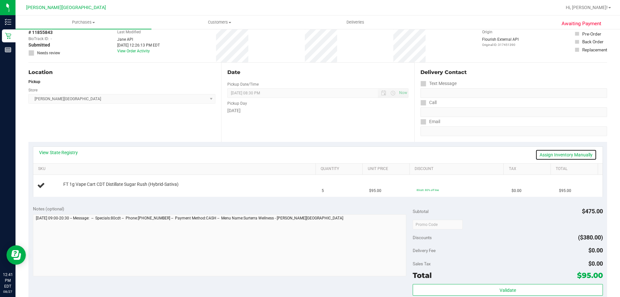
click at [309, 153] on link "Assign Inventory Manually" at bounding box center [566, 154] width 61 height 11
click at [309, 154] on link "Save & Exit" at bounding box center [582, 154] width 30 height 11
click at [64, 153] on link "View State Registry" at bounding box center [58, 152] width 39 height 6
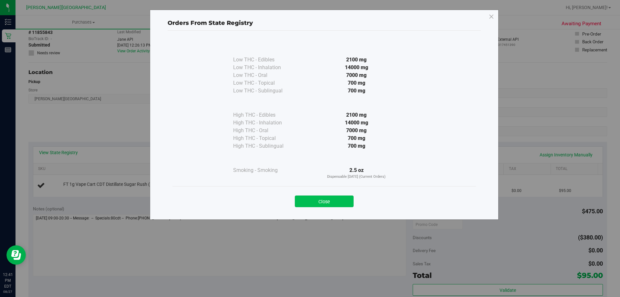
click at [309, 203] on button "Close" at bounding box center [324, 202] width 59 height 12
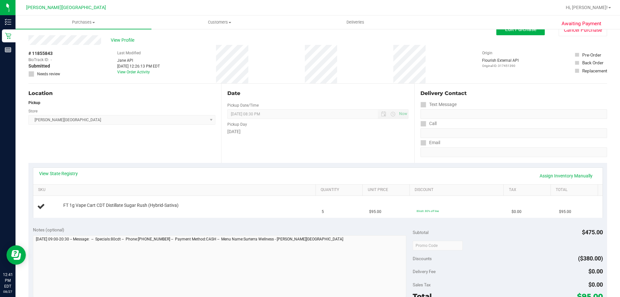
scroll to position [0, 0]
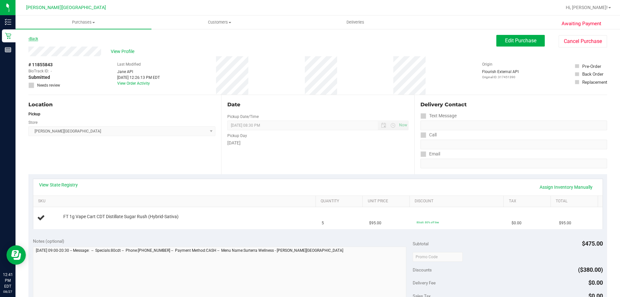
click at [30, 38] on link "Back" at bounding box center [33, 39] width 10 height 5
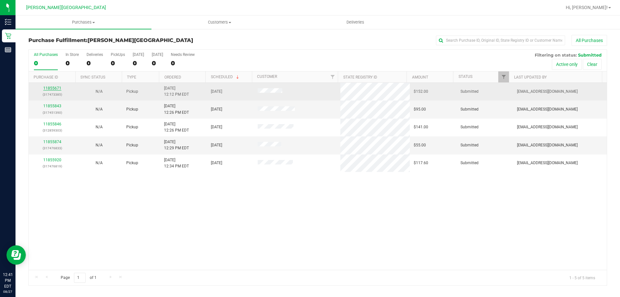
click at [51, 87] on link "11855671" at bounding box center [52, 88] width 18 height 5
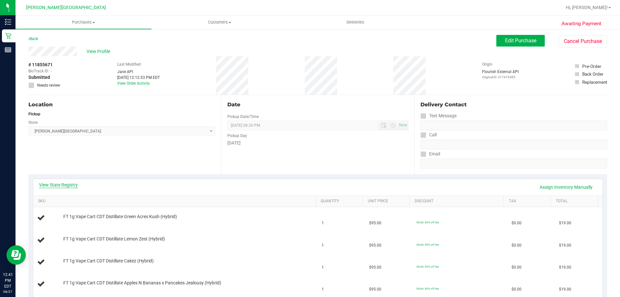
click at [59, 185] on link "View State Registry" at bounding box center [58, 185] width 39 height 6
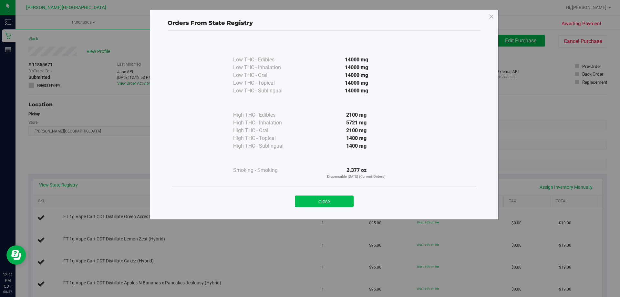
click at [309, 203] on button "Close" at bounding box center [324, 202] width 59 height 12
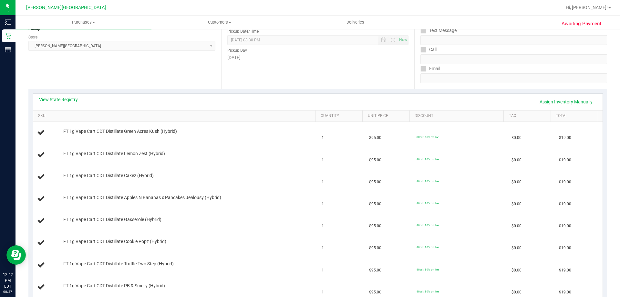
scroll to position [97, 0]
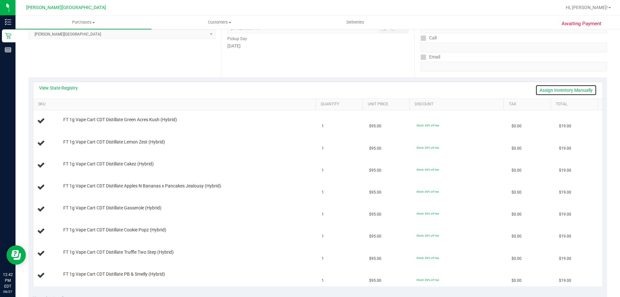
click at [309, 90] on link "Assign Inventory Manually" at bounding box center [566, 90] width 61 height 11
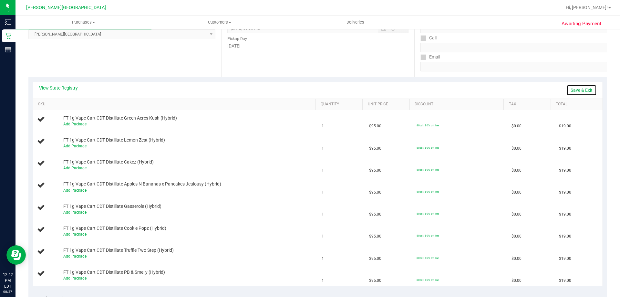
click at [309, 88] on link "Save & Exit" at bounding box center [582, 90] width 30 height 11
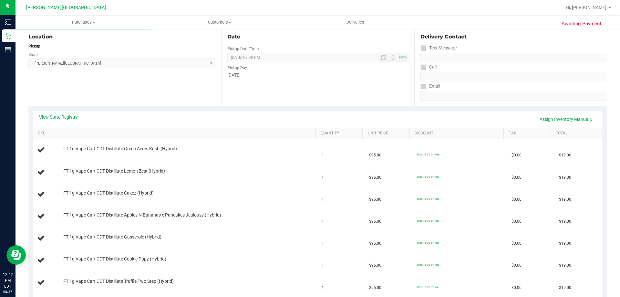
scroll to position [0, 0]
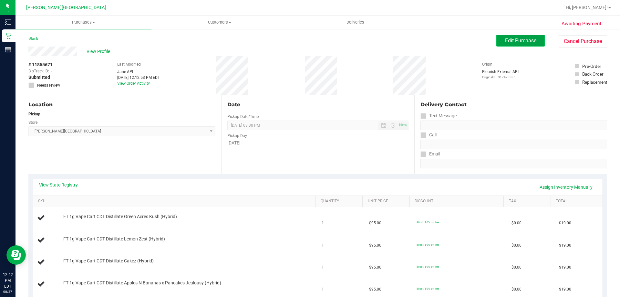
click at [309, 41] on button "Edit Purchase" at bounding box center [521, 41] width 48 height 12
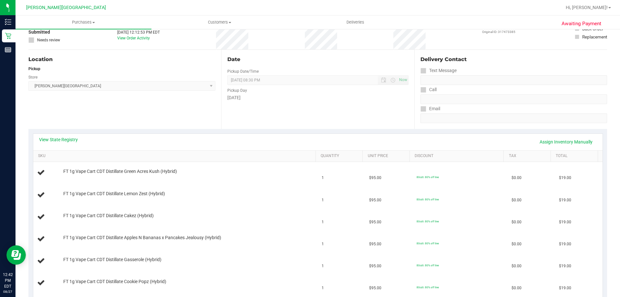
scroll to position [97, 0]
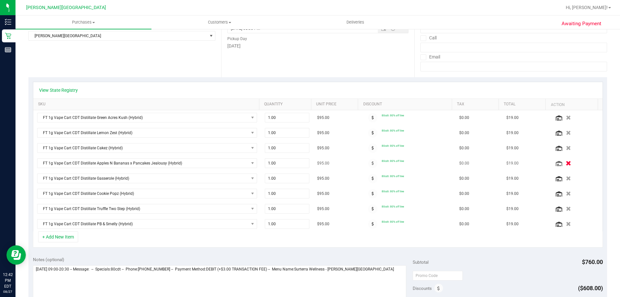
click at [309, 163] on icon "button" at bounding box center [568, 163] width 5 height 5
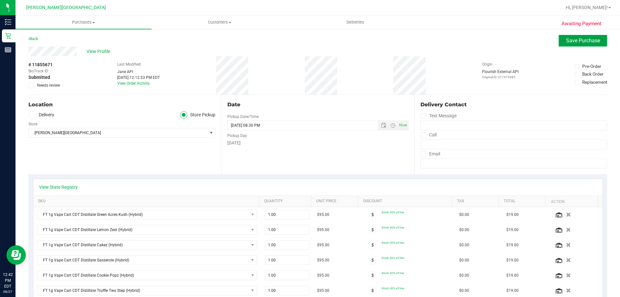
click at [309, 42] on span "Save Purchase" at bounding box center [583, 40] width 34 height 6
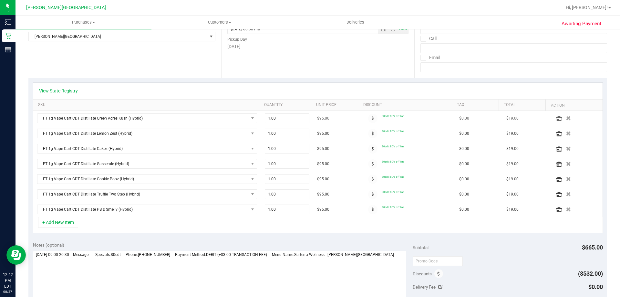
scroll to position [97, 0]
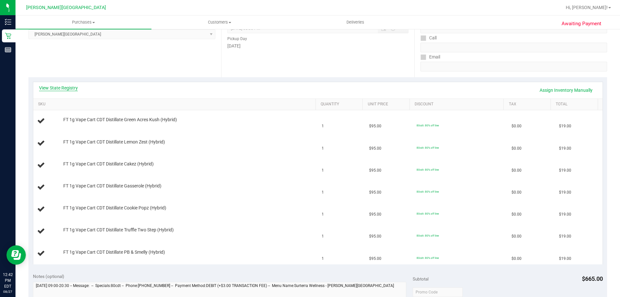
click at [61, 89] on link "View State Registry" at bounding box center [58, 88] width 39 height 6
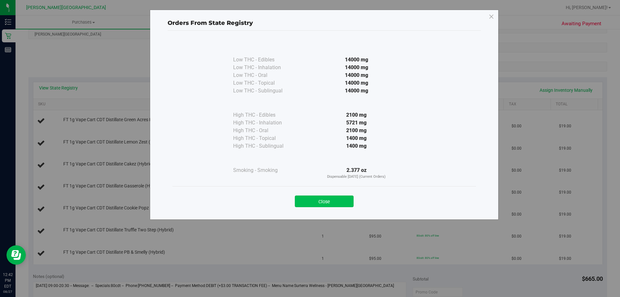
click at [309, 201] on button "Close" at bounding box center [324, 202] width 59 height 12
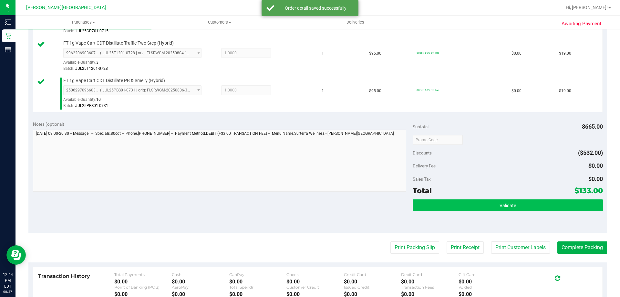
scroll to position [388, 0]
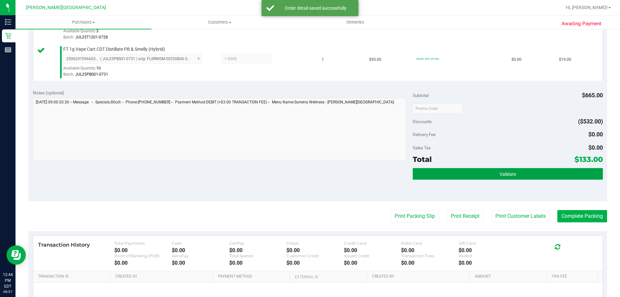
click at [309, 176] on button "Validate" at bounding box center [508, 174] width 190 height 12
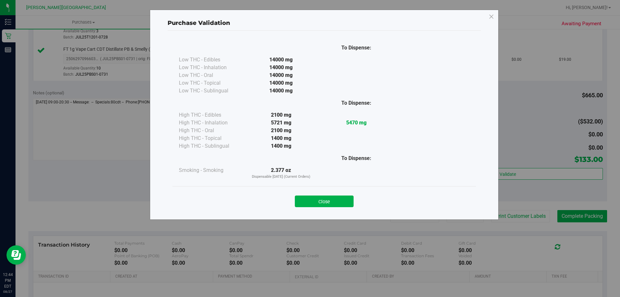
click at [309, 201] on button "Close" at bounding box center [324, 202] width 59 height 12
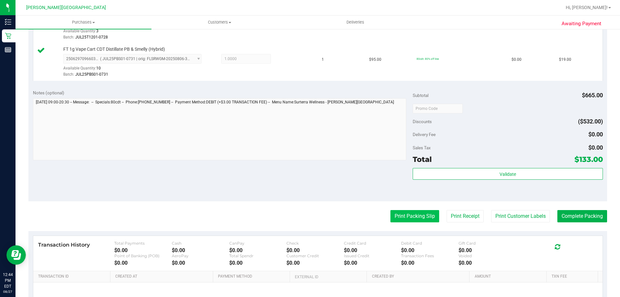
click at [309, 219] on button "Print Packing Slip" at bounding box center [415, 216] width 49 height 12
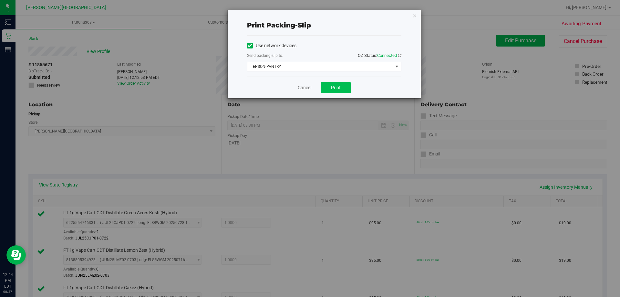
scroll to position [388, 0]
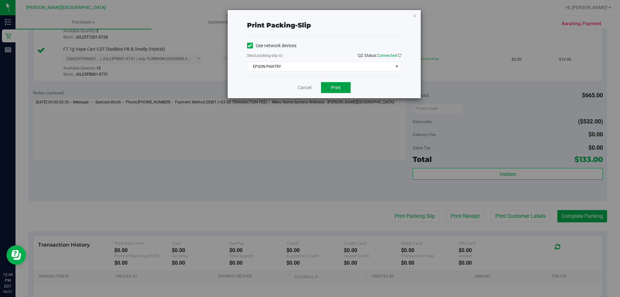
click at [342, 91] on button "Print" at bounding box center [336, 87] width 30 height 11
click at [413, 17] on icon "button" at bounding box center [415, 16] width 5 height 8
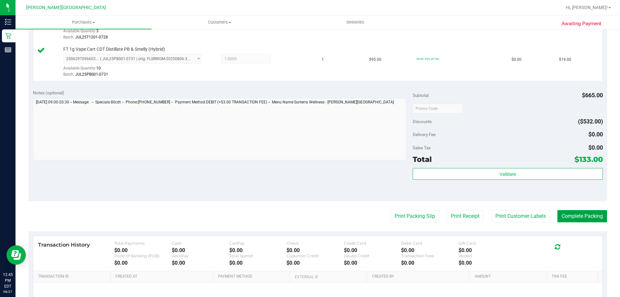
click at [582, 211] on button "Complete Packing" at bounding box center [583, 216] width 50 height 12
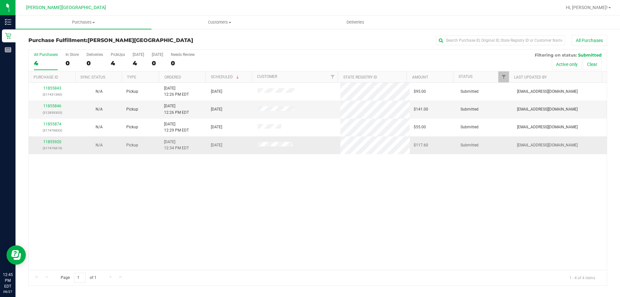
drag, startPoint x: 283, startPoint y: 189, endPoint x: 238, endPoint y: 150, distance: 59.3
click at [283, 188] on div "11855843 (317451390) N/A Pickup 8/27/2025 12:26 PM EDT 8/27/2025 $95.00 Submitt…" at bounding box center [318, 176] width 578 height 187
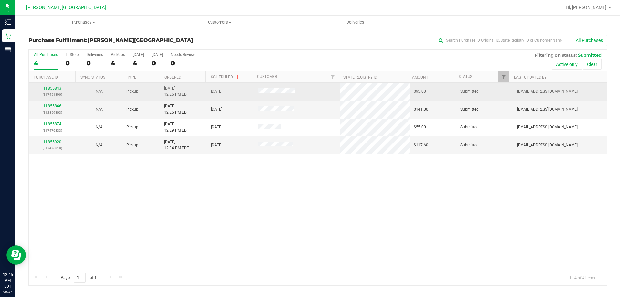
click at [56, 89] on link "11855843" at bounding box center [52, 88] width 18 height 5
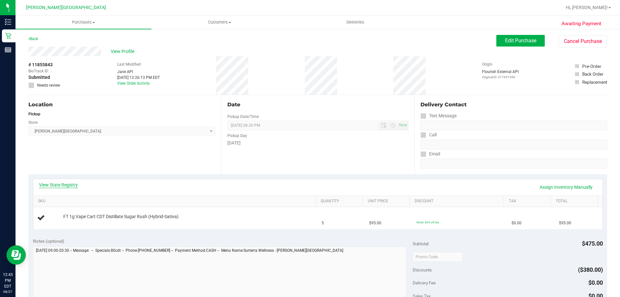
click at [58, 185] on link "View State Registry" at bounding box center [58, 185] width 39 height 6
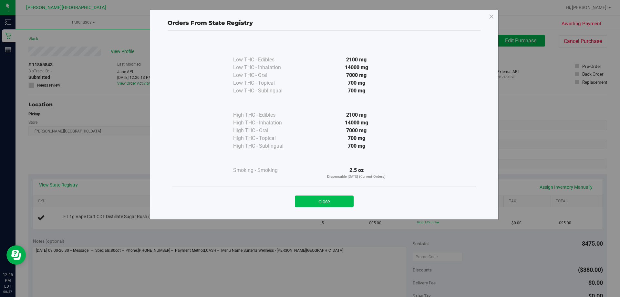
click at [344, 200] on button "Close" at bounding box center [324, 202] width 59 height 12
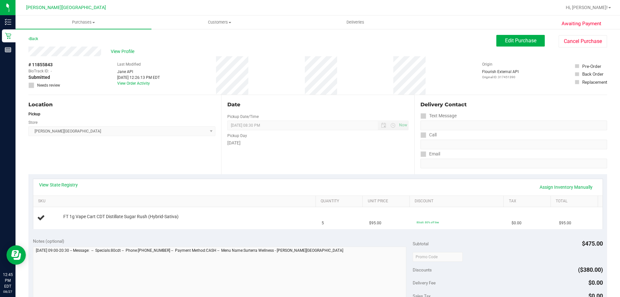
click at [28, 38] on div "Awaiting Payment Back Edit Purchase Cancel Purchase View Profile # 11855843 Bio…" at bounding box center [318, 270] width 605 height 485
click at [31, 38] on link "Back" at bounding box center [33, 39] width 10 height 5
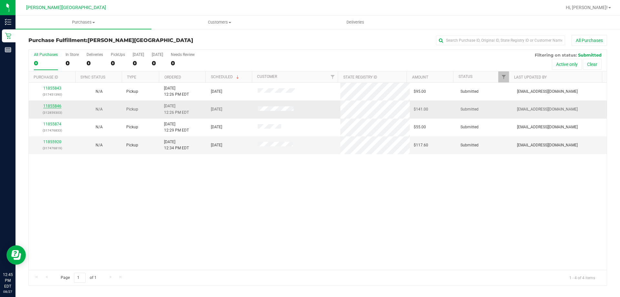
click at [56, 104] on link "11855846" at bounding box center [52, 106] width 18 height 5
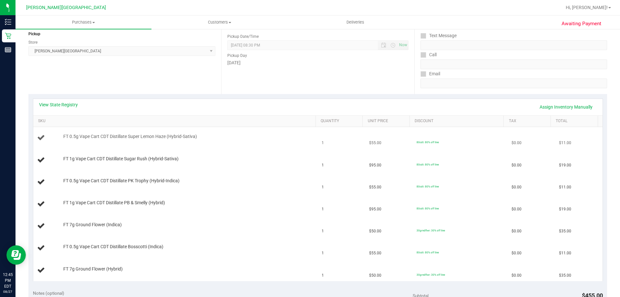
scroll to position [97, 0]
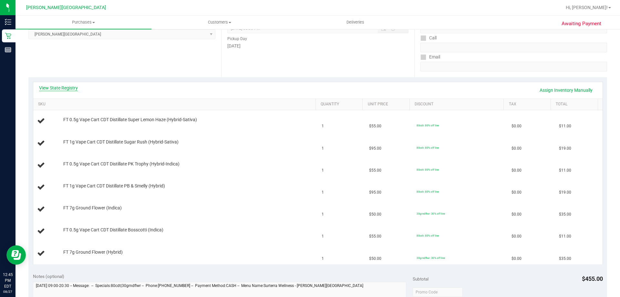
click at [62, 86] on link "View State Registry" at bounding box center [58, 88] width 39 height 6
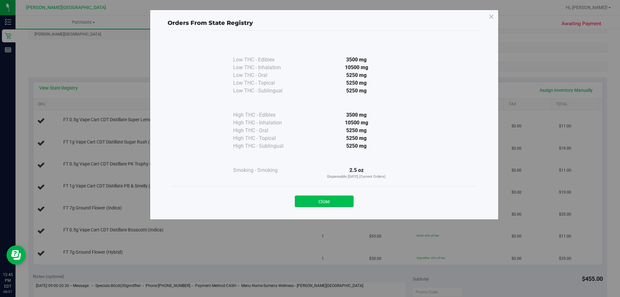
click at [340, 200] on button "Close" at bounding box center [324, 202] width 59 height 12
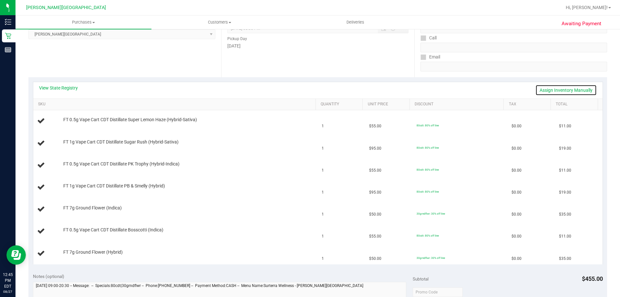
click at [574, 89] on link "Assign Inventory Manually" at bounding box center [566, 90] width 61 height 11
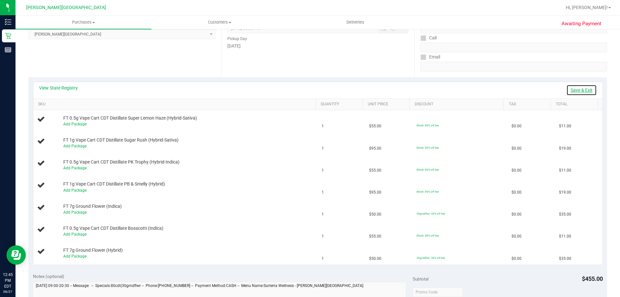
click at [574, 89] on link "Save & Exit" at bounding box center [582, 90] width 30 height 11
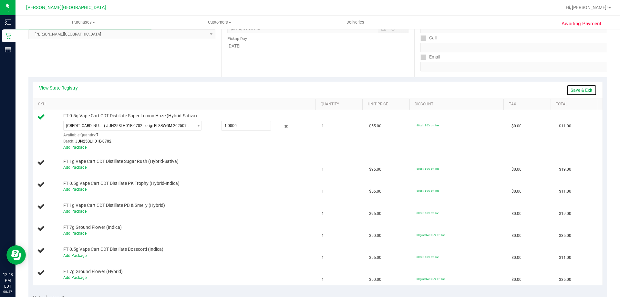
click at [578, 90] on link "Save & Exit" at bounding box center [582, 90] width 30 height 11
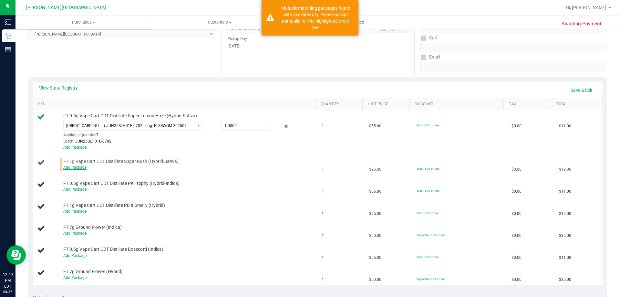
click at [77, 168] on link "Add Package" at bounding box center [74, 167] width 23 height 5
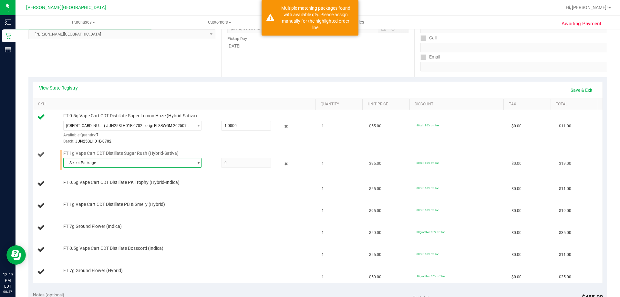
click at [111, 166] on span "Select Package" at bounding box center [129, 162] width 130 height 9
click at [116, 190] on span "( JUN25SRH01-0701 | orig: FLSRWGM-20250707-2388 )" at bounding box center [153, 189] width 98 height 5
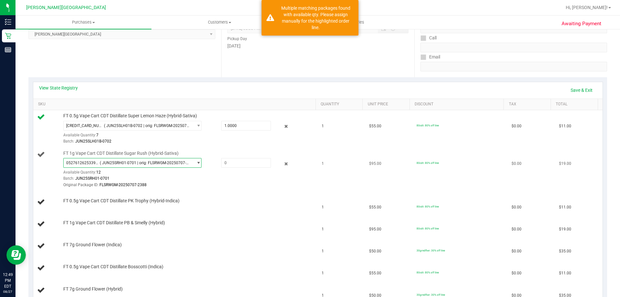
click at [118, 162] on span "( JUN25SRH01-0701 | orig: FLSRWGM-20250707-2388 )" at bounding box center [145, 163] width 91 height 5
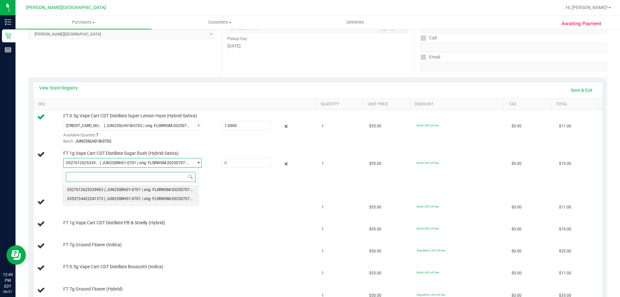
click at [122, 198] on span "( JUN25SRH01-0701 | orig: FLSRWGM-20250707-2254 )" at bounding box center [153, 198] width 98 height 5
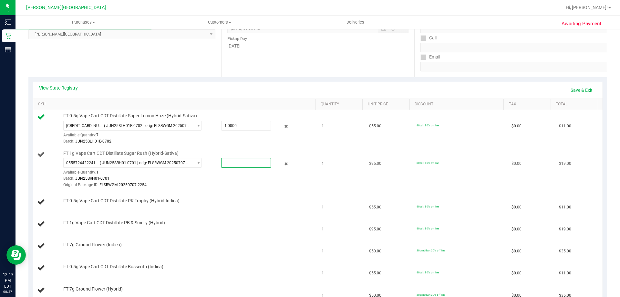
click at [231, 164] on span at bounding box center [246, 163] width 50 height 10
type input "1"
type input "1.0000"
click at [573, 92] on link "Save & Exit" at bounding box center [582, 90] width 30 height 11
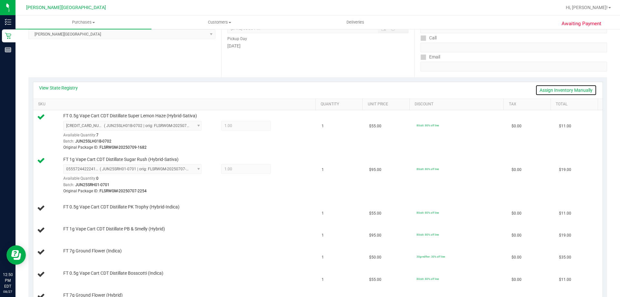
click at [572, 85] on link "Assign Inventory Manually" at bounding box center [566, 90] width 61 height 11
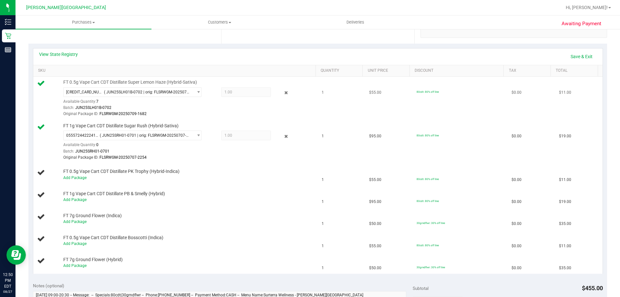
scroll to position [129, 0]
click at [577, 58] on link "Save & Exit" at bounding box center [582, 57] width 30 height 11
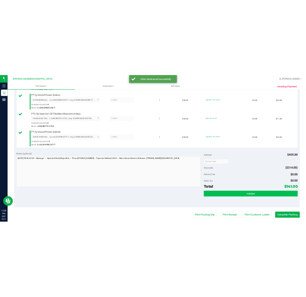
scroll to position [420, 0]
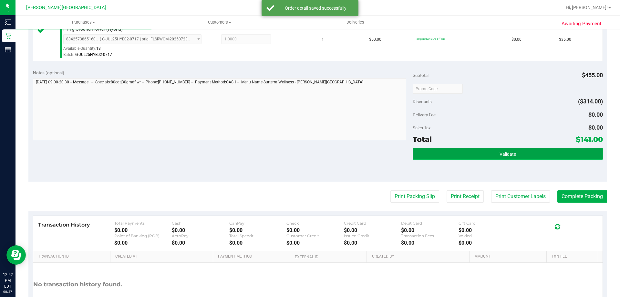
drag, startPoint x: 499, startPoint y: 156, endPoint x: 502, endPoint y: 159, distance: 4.1
click at [500, 155] on span "Validate" at bounding box center [508, 154] width 16 height 5
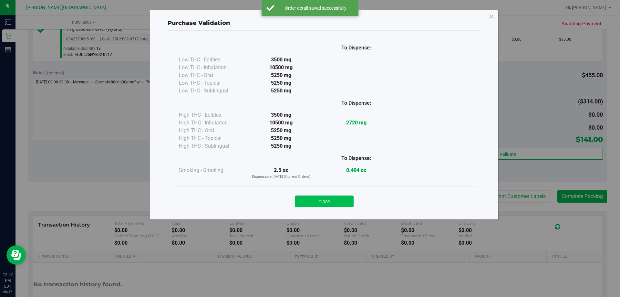
click at [330, 205] on button "Close" at bounding box center [324, 202] width 59 height 12
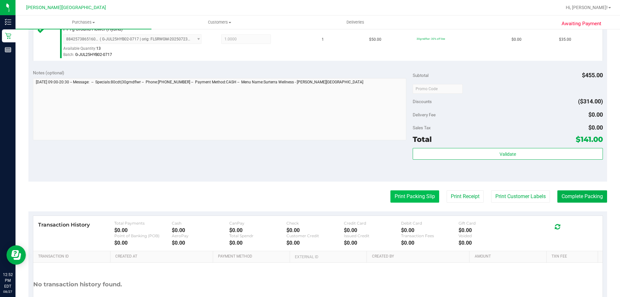
click at [420, 200] on button "Print Packing Slip" at bounding box center [415, 196] width 49 height 12
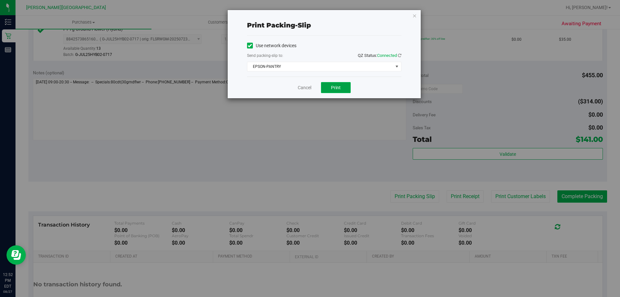
click at [340, 86] on span "Print" at bounding box center [336, 87] width 10 height 5
click at [413, 15] on icon "button" at bounding box center [415, 16] width 5 height 8
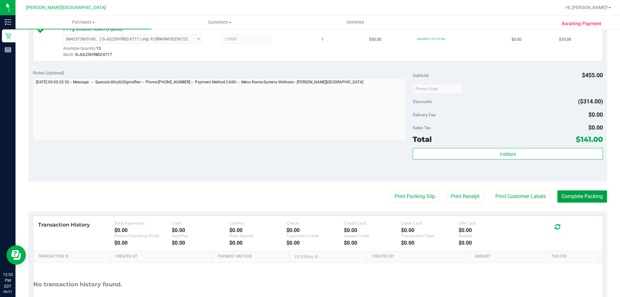
click at [583, 202] on button "Complete Packing" at bounding box center [583, 196] width 50 height 12
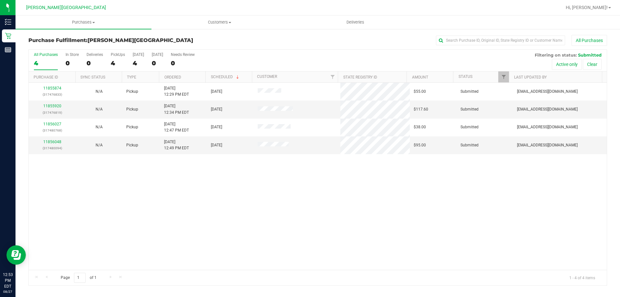
click at [294, 211] on div "11855874 (317476833) N/A Pickup 8/27/2025 12:29 PM EDT 8/27/2025 $55.00 Submitt…" at bounding box center [318, 176] width 578 height 187
click at [123, 56] on div "PickUps" at bounding box center [118, 54] width 14 height 5
click at [0, 0] on input "PickUps 4" at bounding box center [0, 0] width 0 height 0
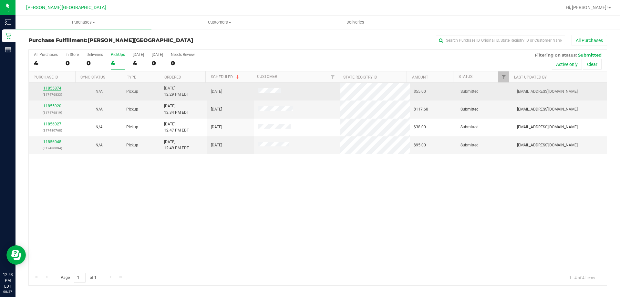
click at [55, 88] on link "11855874" at bounding box center [52, 88] width 18 height 5
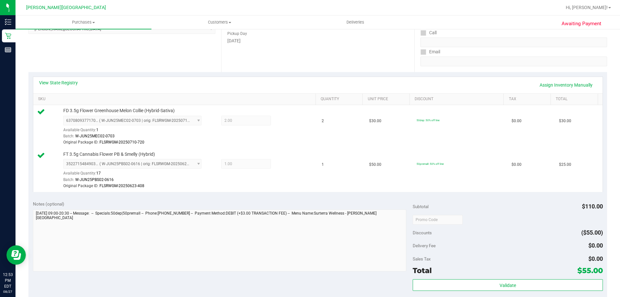
scroll to position [162, 0]
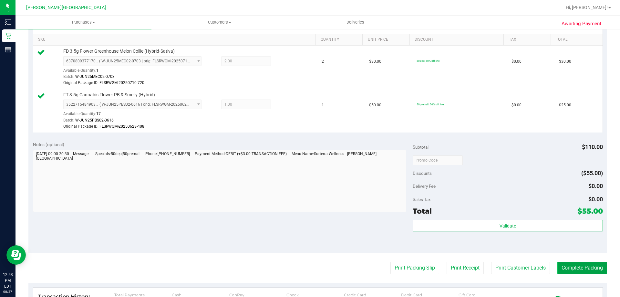
drag, startPoint x: 572, startPoint y: 267, endPoint x: 553, endPoint y: 264, distance: 19.2
click at [572, 267] on button "Complete Packing" at bounding box center [583, 268] width 50 height 12
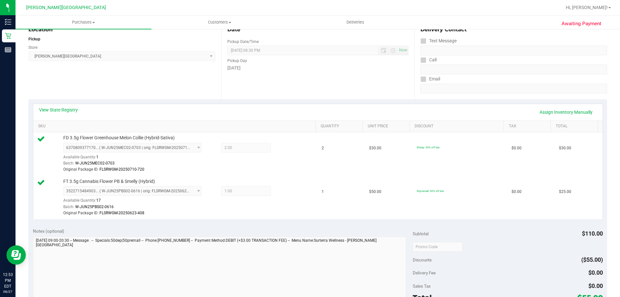
scroll to position [0, 0]
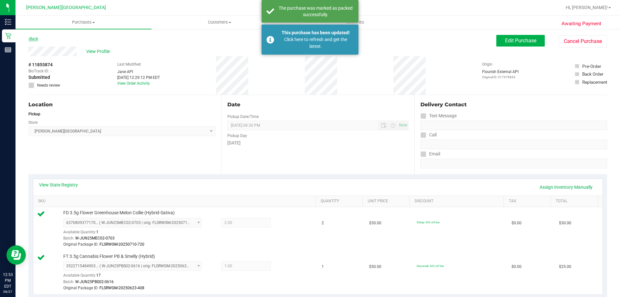
click at [32, 40] on link "Back" at bounding box center [33, 39] width 10 height 5
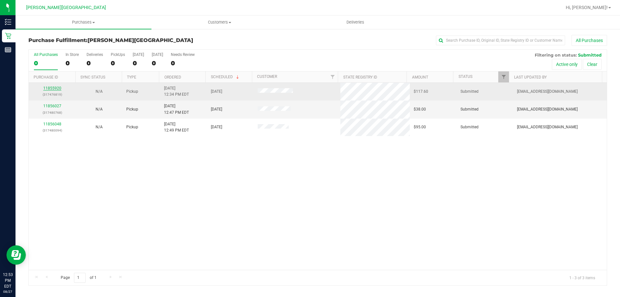
click at [51, 88] on link "11855920" at bounding box center [52, 88] width 18 height 5
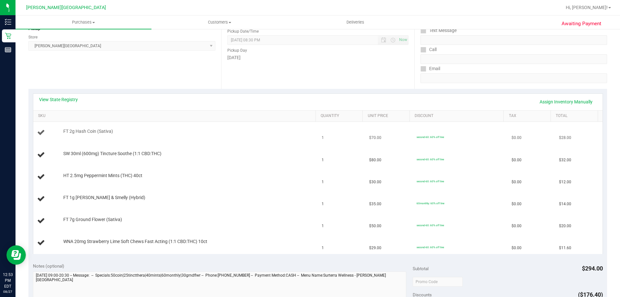
scroll to position [97, 0]
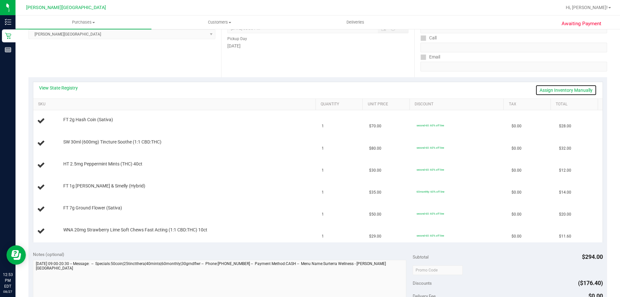
click at [580, 91] on link "Assign Inventory Manually" at bounding box center [566, 90] width 61 height 11
click at [580, 89] on link "Save & Exit" at bounding box center [582, 90] width 30 height 11
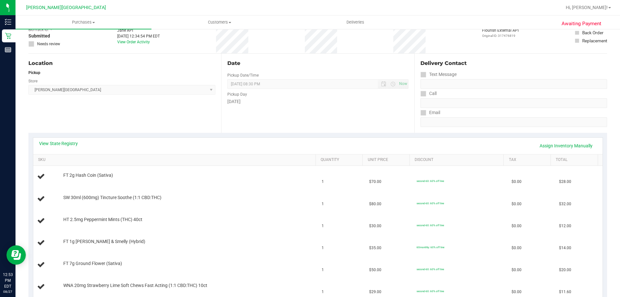
scroll to position [32, 0]
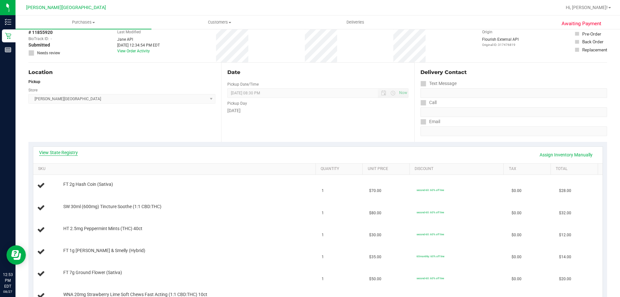
click at [60, 152] on link "View State Registry" at bounding box center [58, 152] width 39 height 6
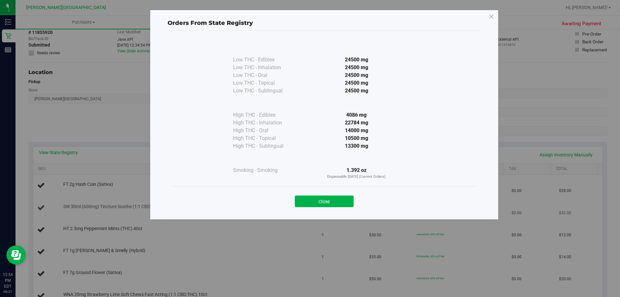
click at [344, 201] on button "Close" at bounding box center [324, 202] width 59 height 12
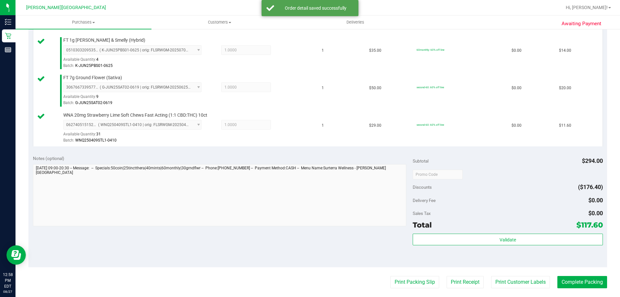
scroll to position [388, 0]
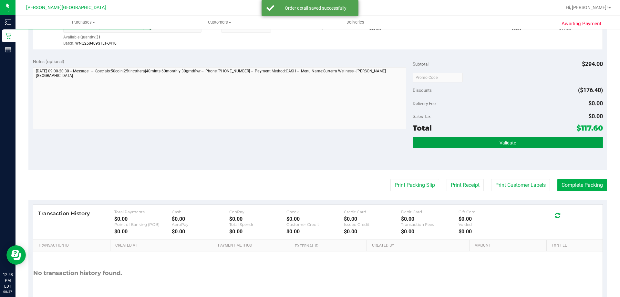
click at [507, 143] on span "Validate" at bounding box center [508, 142] width 16 height 5
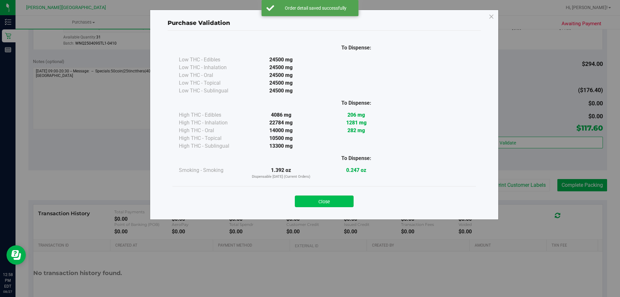
click at [338, 198] on button "Close" at bounding box center [324, 202] width 59 height 12
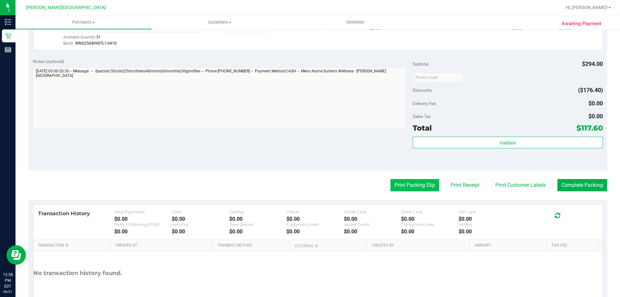
click at [405, 181] on button "Print Packing Slip" at bounding box center [415, 185] width 49 height 12
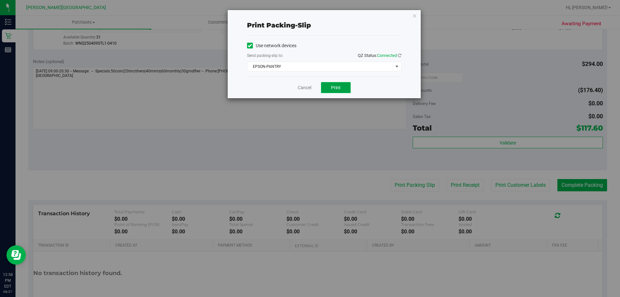
click at [332, 87] on button "Print" at bounding box center [336, 87] width 30 height 11
click at [414, 16] on icon "button" at bounding box center [415, 16] width 5 height 8
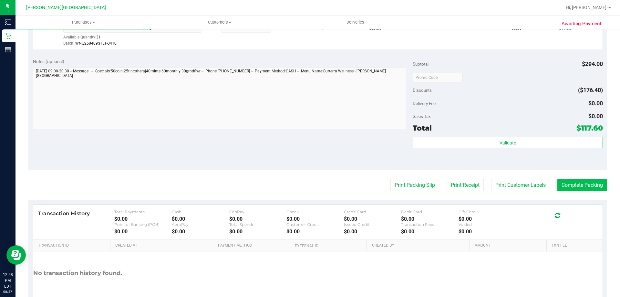
drag, startPoint x: 575, startPoint y: 193, endPoint x: 576, endPoint y: 190, distance: 3.3
click at [576, 189] on button "Complete Packing" at bounding box center [583, 185] width 50 height 12
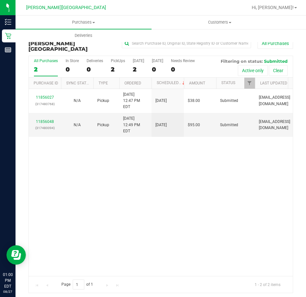
drag, startPoint x: 232, startPoint y: 186, endPoint x: 241, endPoint y: 137, distance: 49.6
click at [232, 184] on div "11856027 (317480768) N/A Pickup 8/27/2025 12:47 PM EDT 8/27/2025 $38.00 Submitt…" at bounding box center [161, 182] width 264 height 187
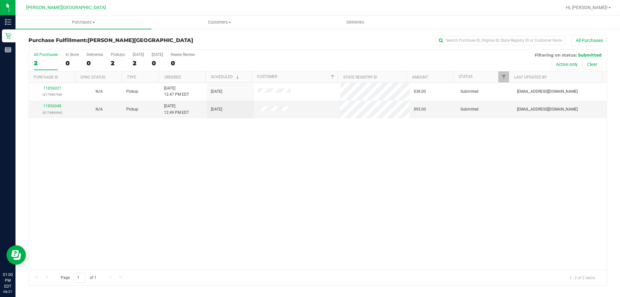
click at [244, 197] on div "11856027 (317480768) N/A Pickup 8/27/2025 12:47 PM EDT 8/27/2025 $38.00 Submitt…" at bounding box center [318, 176] width 578 height 187
click at [119, 57] on label "PickUps 2" at bounding box center [118, 61] width 14 height 18
click at [0, 0] on input "PickUps 2" at bounding box center [0, 0] width 0 height 0
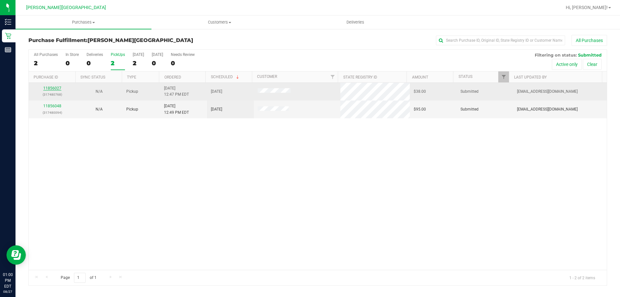
click at [57, 88] on link "11856027" at bounding box center [52, 88] width 18 height 5
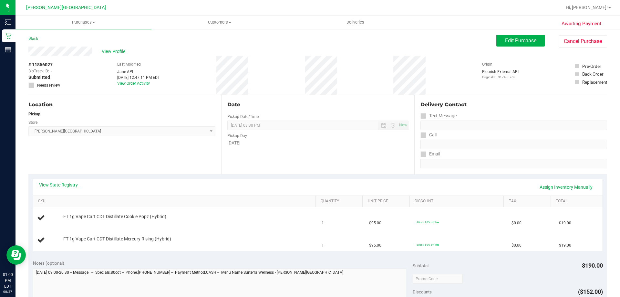
click at [58, 184] on link "View State Registry" at bounding box center [58, 185] width 39 height 6
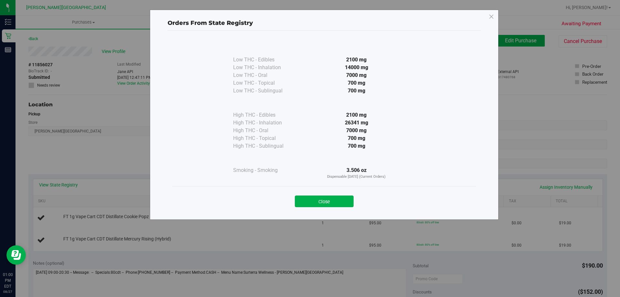
click at [327, 195] on div "Close" at bounding box center [324, 199] width 294 height 16
click at [319, 199] on button "Close" at bounding box center [324, 202] width 59 height 12
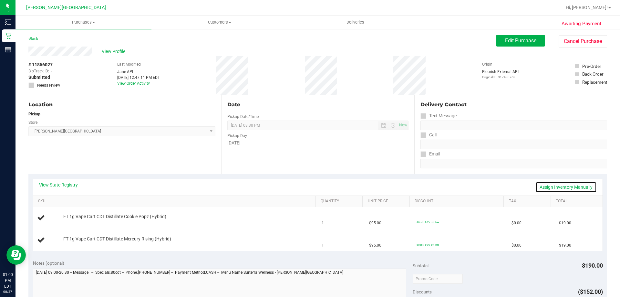
click at [545, 185] on link "Assign Inventory Manually" at bounding box center [566, 187] width 61 height 11
click at [585, 185] on link "Save & Exit" at bounding box center [582, 187] width 30 height 11
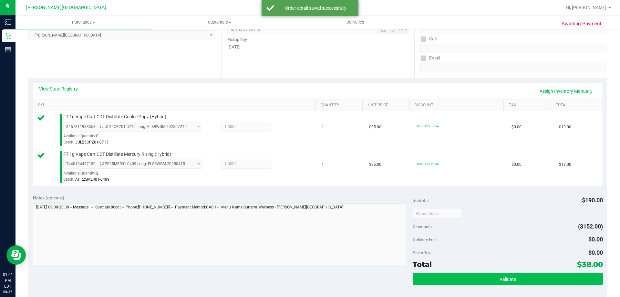
scroll to position [162, 0]
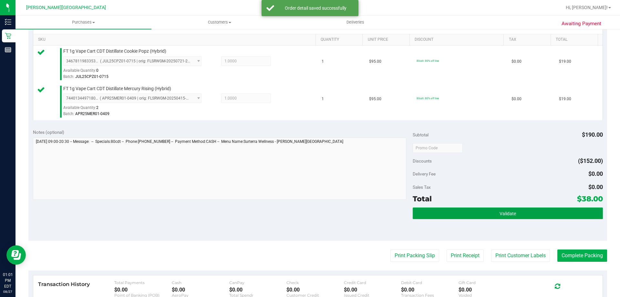
click at [503, 208] on button "Validate" at bounding box center [508, 213] width 190 height 12
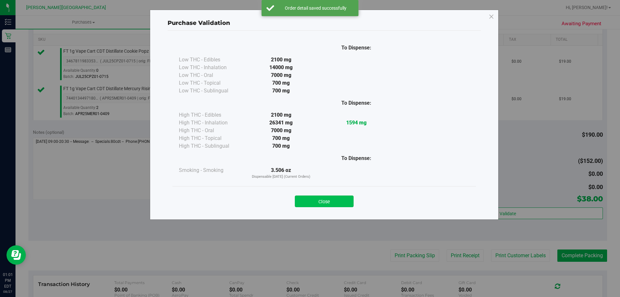
click at [338, 205] on button "Close" at bounding box center [324, 202] width 59 height 12
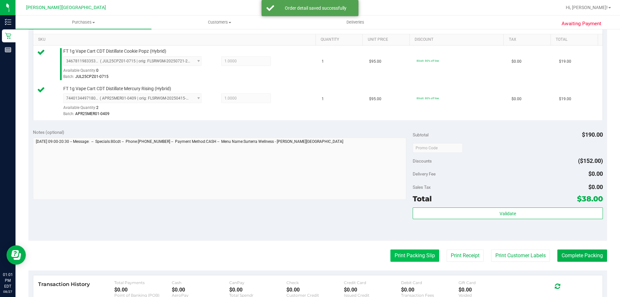
click at [401, 252] on button "Print Packing Slip" at bounding box center [415, 255] width 49 height 12
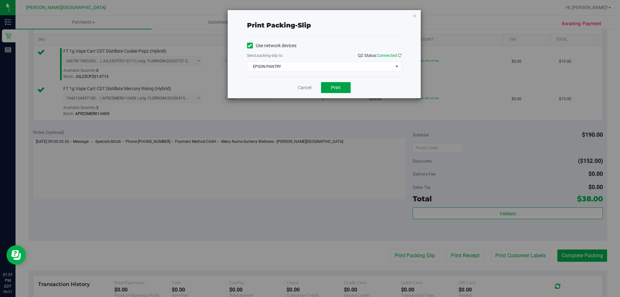
click at [332, 88] on span "Print" at bounding box center [336, 87] width 10 height 5
click at [417, 14] on div "Print packing-slip Use network devices Send packing-slip to: QZ Status: Connect…" at bounding box center [324, 54] width 193 height 88
click at [413, 17] on icon "button" at bounding box center [415, 16] width 5 height 8
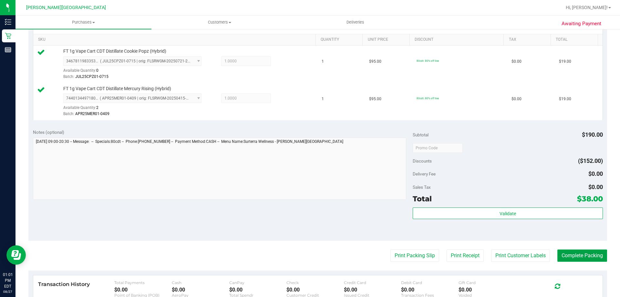
click at [570, 254] on button "Complete Packing" at bounding box center [583, 255] width 50 height 12
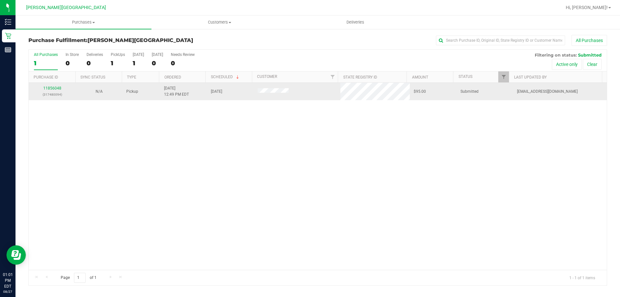
drag, startPoint x: 183, startPoint y: 148, endPoint x: 78, endPoint y: 83, distance: 122.8
click at [184, 146] on div "11856048 (317480094) N/A Pickup 8/27/2025 12:49 PM EDT 8/27/2025 $95.00 Submitt…" at bounding box center [318, 176] width 578 height 187
click at [59, 86] on link "11856048" at bounding box center [52, 88] width 18 height 5
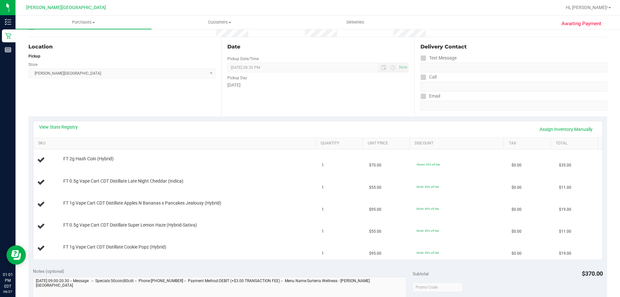
scroll to position [65, 0]
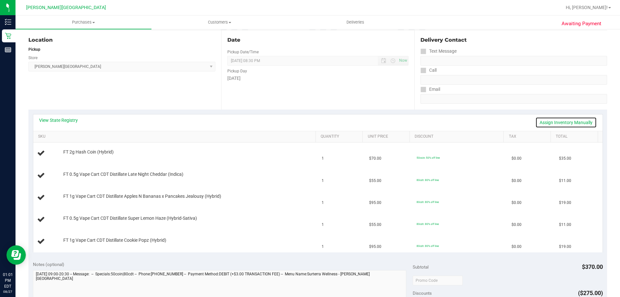
click at [571, 123] on link "Assign Inventory Manually" at bounding box center [566, 122] width 61 height 11
click at [584, 122] on link "Save & Exit" at bounding box center [582, 122] width 30 height 11
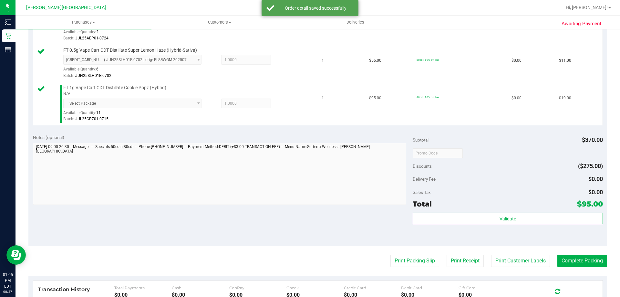
scroll to position [323, 0]
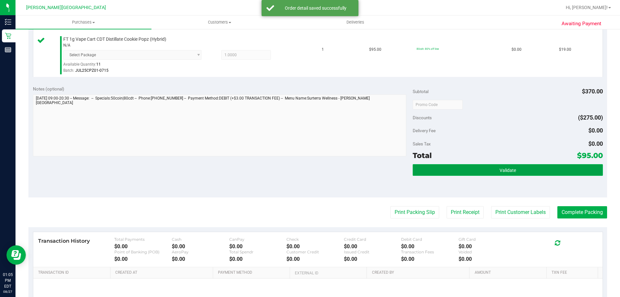
click at [509, 169] on span "Validate" at bounding box center [508, 170] width 16 height 5
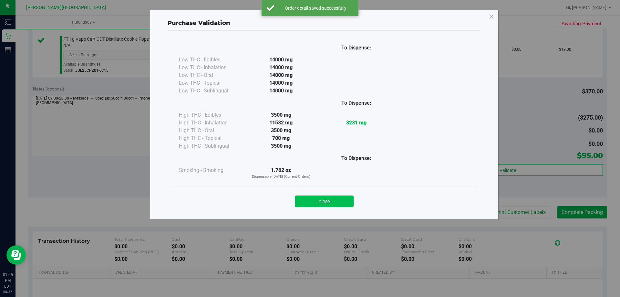
click at [339, 200] on button "Close" at bounding box center [324, 202] width 59 height 12
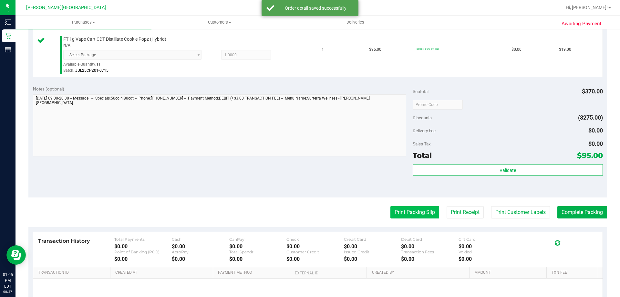
click at [414, 216] on button "Print Packing Slip" at bounding box center [415, 212] width 49 height 12
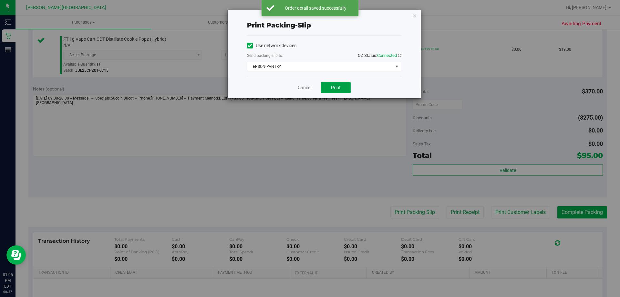
click at [330, 87] on button "Print" at bounding box center [336, 87] width 30 height 11
click at [416, 17] on icon "button" at bounding box center [415, 16] width 5 height 8
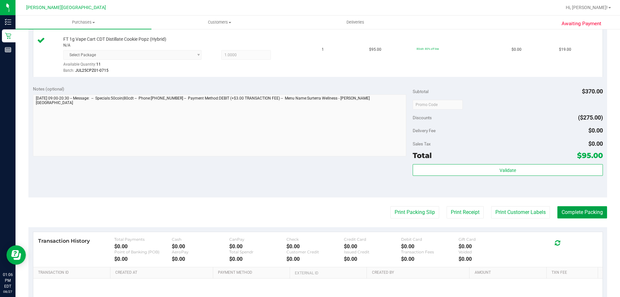
click at [579, 212] on button "Complete Packing" at bounding box center [583, 212] width 50 height 12
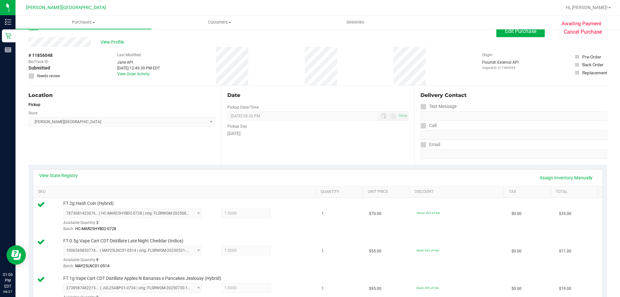
scroll to position [0, 0]
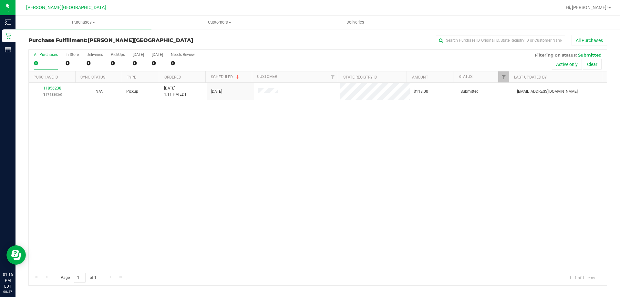
drag, startPoint x: 265, startPoint y: 162, endPoint x: 275, endPoint y: 160, distance: 10.3
click at [270, 161] on div "11856238 (317483036) N/A Pickup 8/27/2025 1:11 PM EDT 8/27/2025 $118.00 Submitt…" at bounding box center [318, 176] width 578 height 187
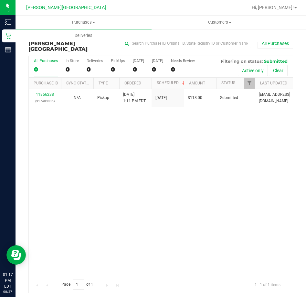
click at [137, 207] on div "All Purchases 0 In Store 0 Deliveries 0 PickUps 0 Today 0 Tomorrow 0 Needs Revi…" at bounding box center [160, 174] width 265 height 237
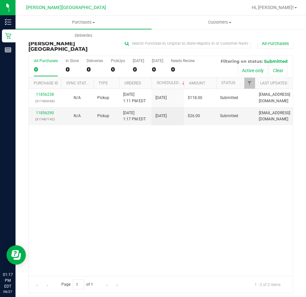
click at [270, 127] on div "11856238 (317483036) N/A Pickup 8/27/2025 1:11 PM EDT 8/27/2025 $118.00 Submitt…" at bounding box center [161, 182] width 264 height 187
drag, startPoint x: 236, startPoint y: 196, endPoint x: 218, endPoint y: 156, distance: 43.5
click at [235, 193] on div "11856238 (317483036) N/A Pickup 8/27/2025 1:11 PM EDT 8/27/2025 $118.00 Submitt…" at bounding box center [161, 182] width 264 height 187
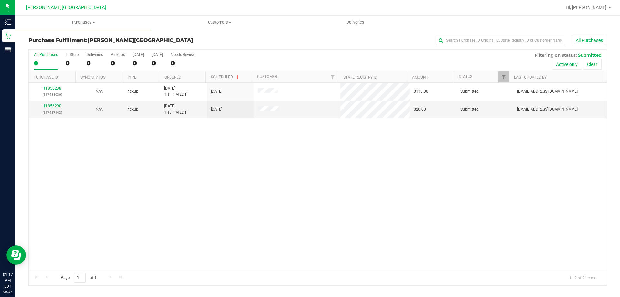
click at [222, 154] on div "11856238 (317483036) N/A Pickup 8/27/2025 1:11 PM EDT 8/27/2025 $118.00 Submitt…" at bounding box center [318, 176] width 578 height 187
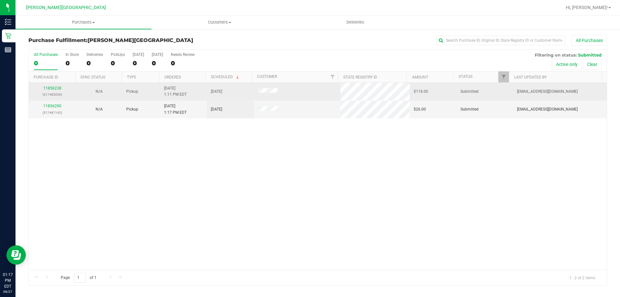
click at [55, 86] on div "11856238 (317483036)" at bounding box center [52, 91] width 39 height 12
click at [58, 89] on link "11856238" at bounding box center [52, 88] width 18 height 5
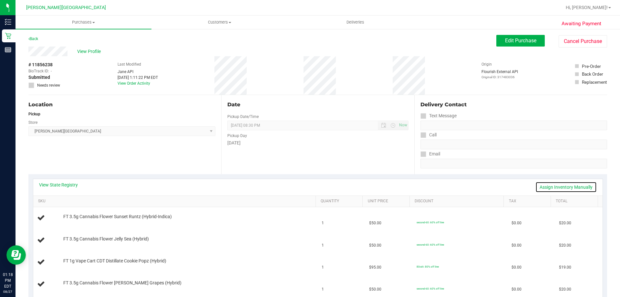
click at [569, 184] on link "Assign Inventory Manually" at bounding box center [566, 187] width 61 height 11
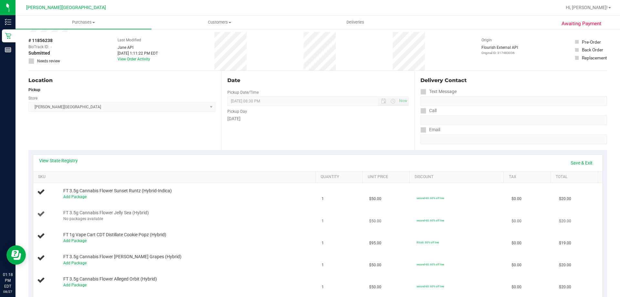
scroll to position [65, 0]
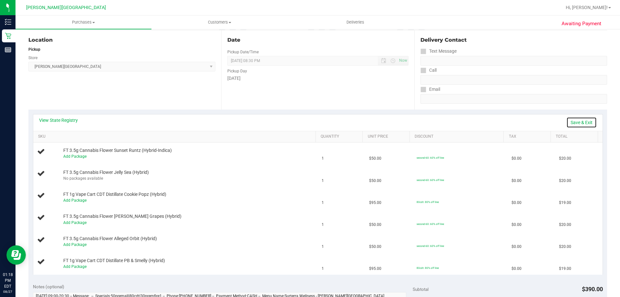
click at [581, 121] on link "Save & Exit" at bounding box center [582, 122] width 30 height 11
click at [577, 123] on link "Assign Inventory Manually" at bounding box center [566, 122] width 61 height 11
click at [588, 122] on link "Save & Exit" at bounding box center [582, 122] width 30 height 11
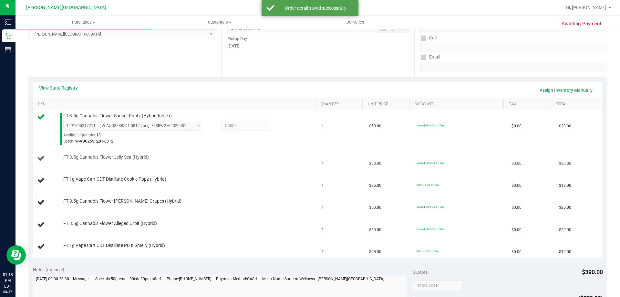
scroll to position [129, 0]
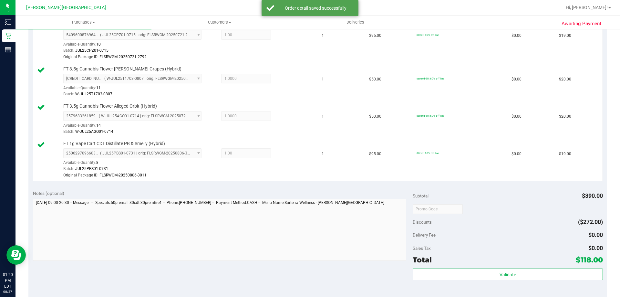
scroll to position [323, 0]
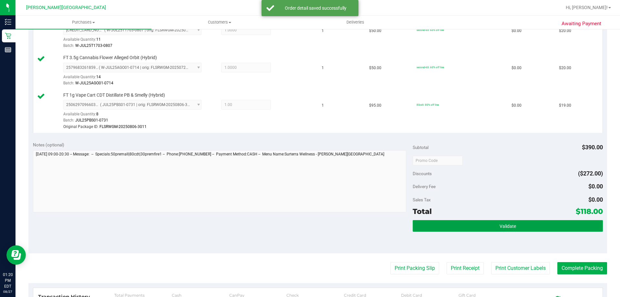
click at [474, 221] on button "Validate" at bounding box center [508, 226] width 190 height 12
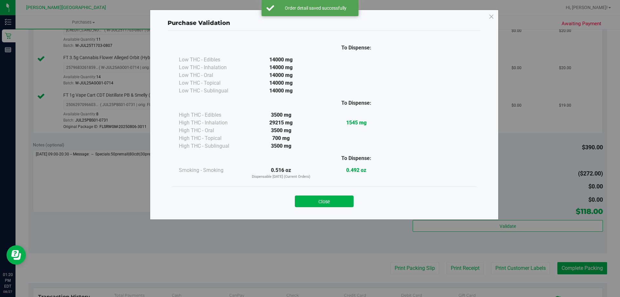
drag, startPoint x: 338, startPoint y: 202, endPoint x: 430, endPoint y: 280, distance: 120.6
click at [338, 204] on button "Close" at bounding box center [324, 202] width 59 height 12
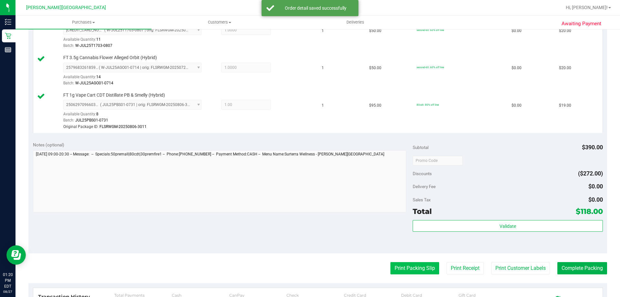
click at [410, 271] on button "Print Packing Slip" at bounding box center [415, 268] width 49 height 12
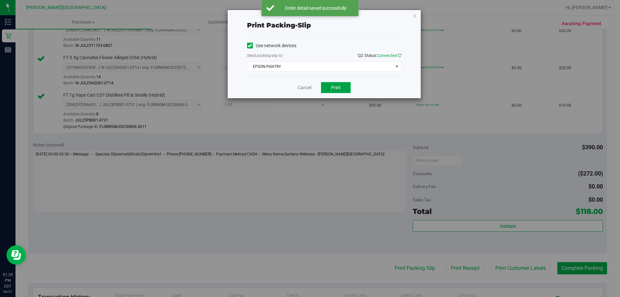
click at [339, 86] on span "Print" at bounding box center [336, 87] width 10 height 5
click at [416, 18] on icon "button" at bounding box center [415, 16] width 5 height 8
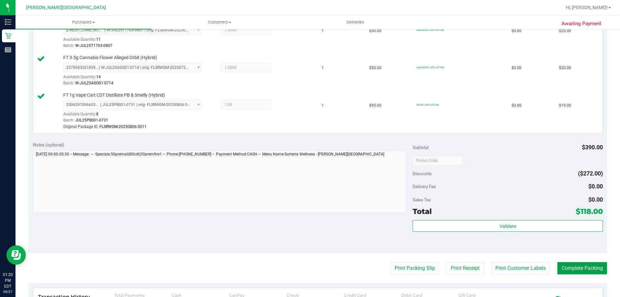
click at [569, 269] on button "Complete Packing" at bounding box center [583, 268] width 50 height 12
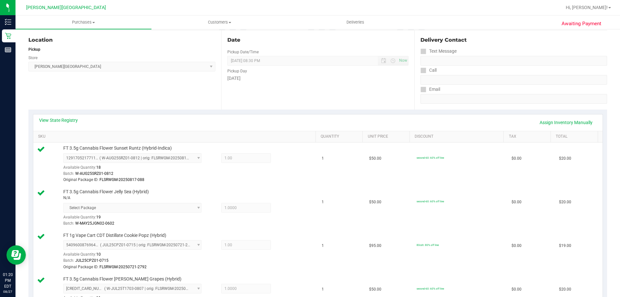
scroll to position [0, 0]
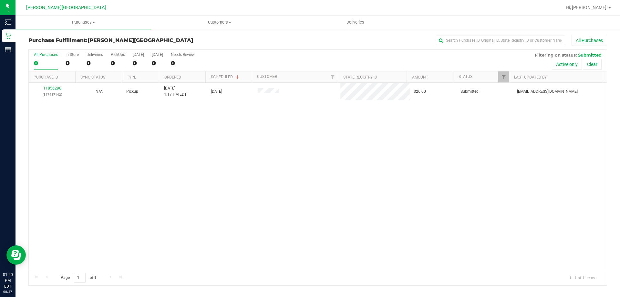
click at [176, 124] on div "11856290 (317487142) N/A Pickup 8/27/2025 1:17 PM EDT 8/27/2025 $26.00 Submitte…" at bounding box center [318, 176] width 578 height 187
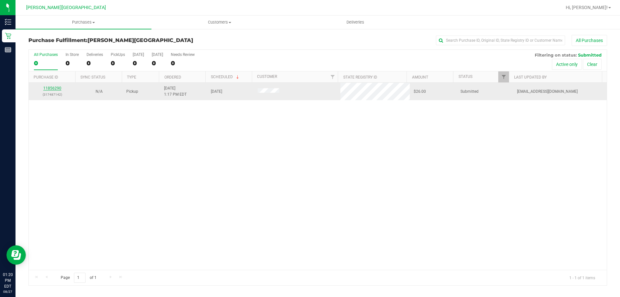
click at [47, 89] on link "11856290" at bounding box center [52, 88] width 18 height 5
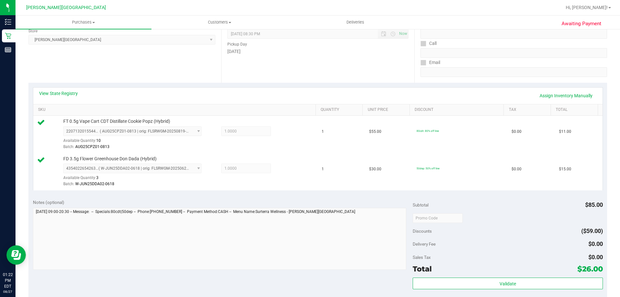
scroll to position [194, 0]
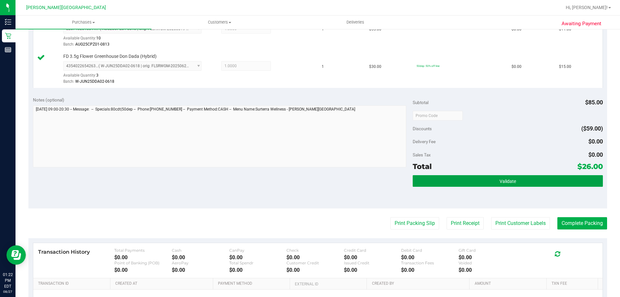
drag, startPoint x: 477, startPoint y: 179, endPoint x: 473, endPoint y: 189, distance: 10.6
click at [477, 178] on button "Validate" at bounding box center [508, 181] width 190 height 12
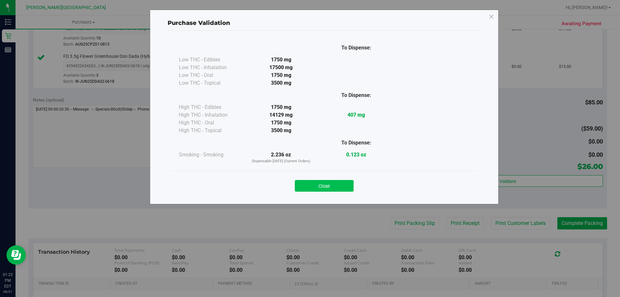
click at [326, 182] on button "Close" at bounding box center [324, 186] width 59 height 12
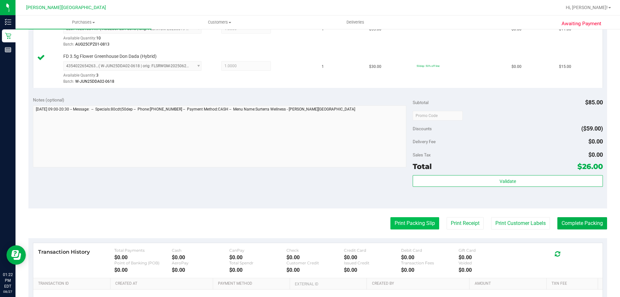
click at [403, 229] on button "Print Packing Slip" at bounding box center [415, 223] width 49 height 12
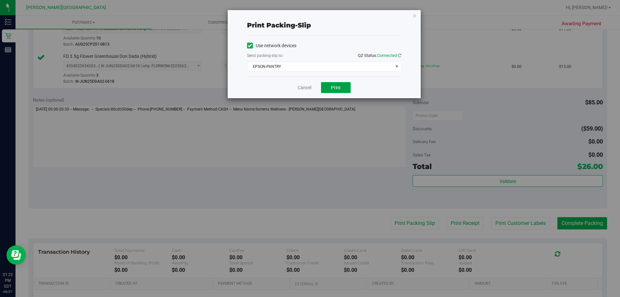
drag, startPoint x: 339, startPoint y: 83, endPoint x: 341, endPoint y: 89, distance: 5.8
click at [340, 83] on button "Print" at bounding box center [336, 87] width 30 height 11
click at [415, 17] on icon "button" at bounding box center [415, 16] width 5 height 8
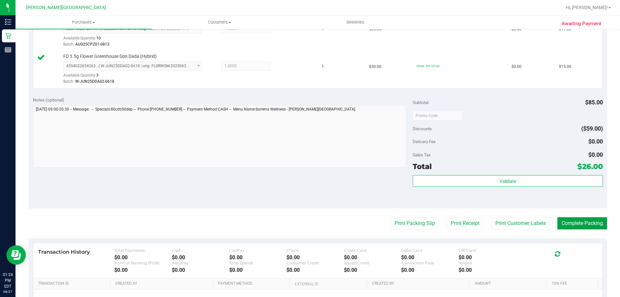
click at [588, 223] on button "Complete Packing" at bounding box center [583, 223] width 50 height 12
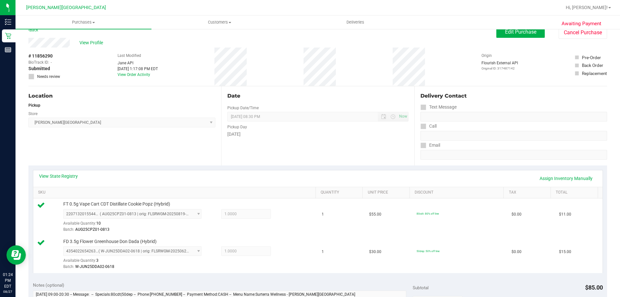
scroll to position [0, 0]
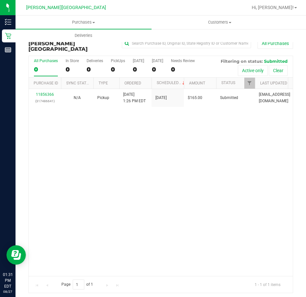
click at [248, 157] on div "11856366 (317486641) N/A Pickup 8/27/2025 1:26 PM EDT 8/27/2025 $165.00 Submitt…" at bounding box center [161, 182] width 264 height 187
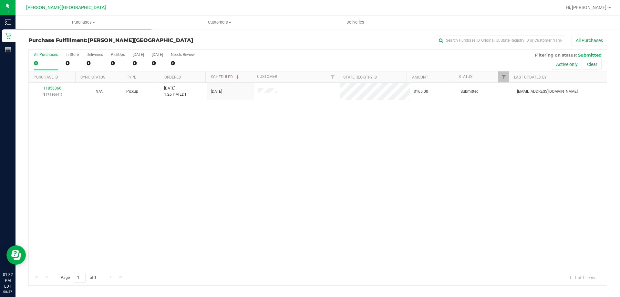
drag, startPoint x: 193, startPoint y: 155, endPoint x: 76, endPoint y: 106, distance: 127.2
click at [189, 153] on div "11856366 (317486641) N/A Pickup 8/27/2025 1:26 PM EDT 8/27/2025 $165.00 Submitt…" at bounding box center [318, 176] width 578 height 187
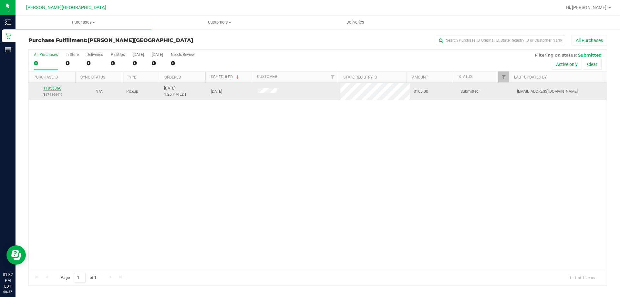
click at [52, 88] on link "11856366" at bounding box center [52, 88] width 18 height 5
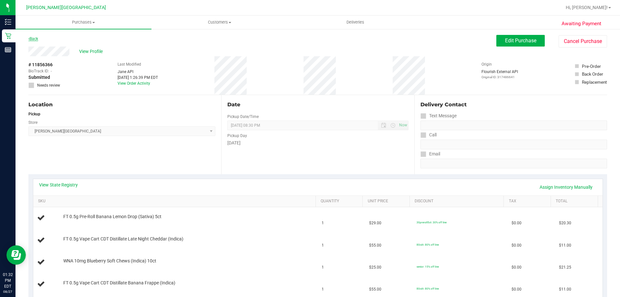
click at [36, 40] on link "Back" at bounding box center [33, 39] width 10 height 5
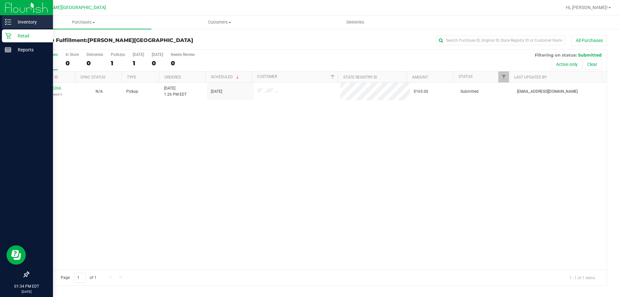
click at [32, 20] on p "Inventory" at bounding box center [30, 22] width 39 height 8
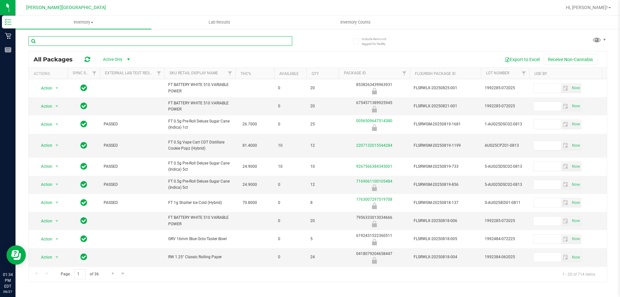
click at [77, 41] on input "text" at bounding box center [160, 41] width 264 height 10
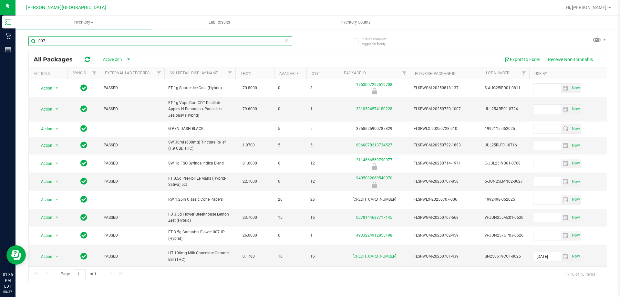
click at [59, 39] on input "007" at bounding box center [160, 41] width 264 height 10
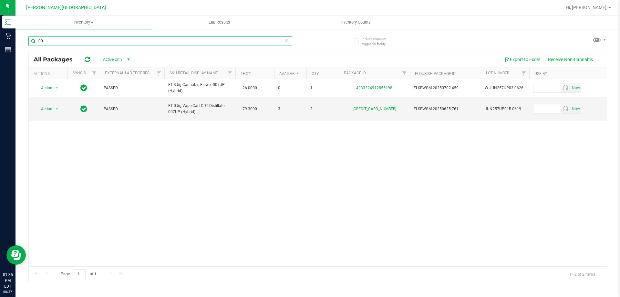
type input "0"
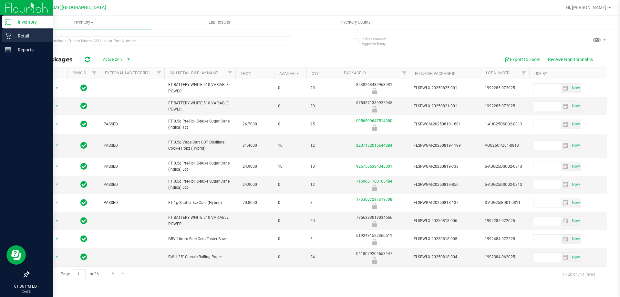
click at [32, 38] on p "Retail" at bounding box center [30, 36] width 39 height 8
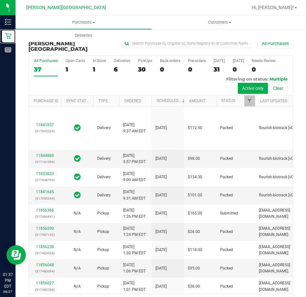
click at [0, 29] on link "Retail" at bounding box center [8, 36] width 16 height 14
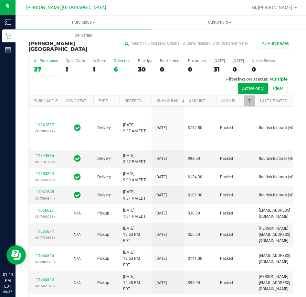
click at [122, 58] on div "Deliveries" at bounding box center [122, 60] width 16 height 5
click at [0, 0] on input "Deliveries 6" at bounding box center [0, 0] width 0 height 0
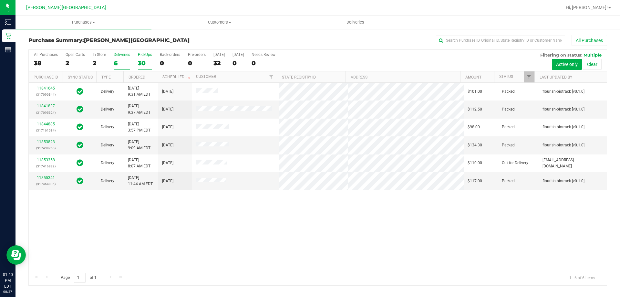
click at [145, 56] on div "PickUps" at bounding box center [145, 54] width 14 height 5
click at [0, 0] on input "PickUps 30" at bounding box center [0, 0] width 0 height 0
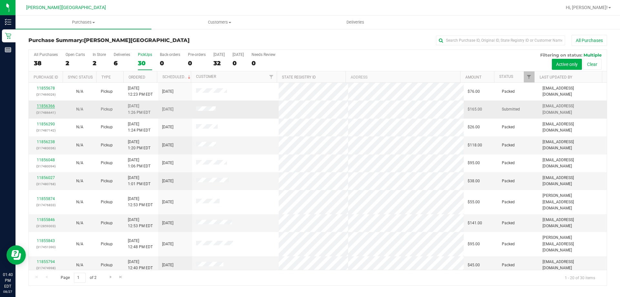
click at [48, 105] on link "11856366" at bounding box center [46, 106] width 18 height 5
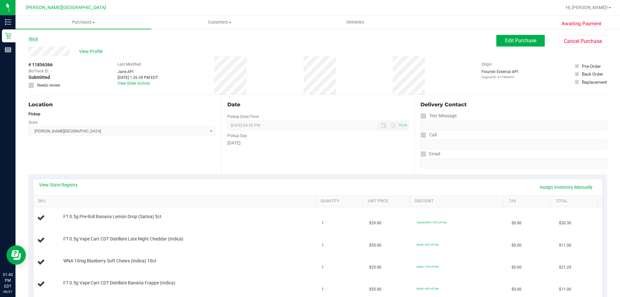
click at [36, 38] on link "Back" at bounding box center [33, 39] width 10 height 5
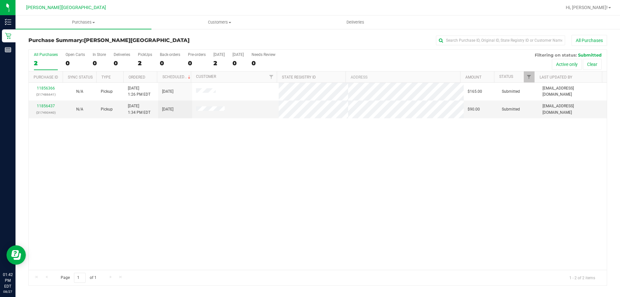
click at [248, 141] on div "11856366 (317486641) N/A Pickup 8/27/2025 1:26 PM EDT 8/27/2025 $165.00 Submitt…" at bounding box center [318, 176] width 578 height 187
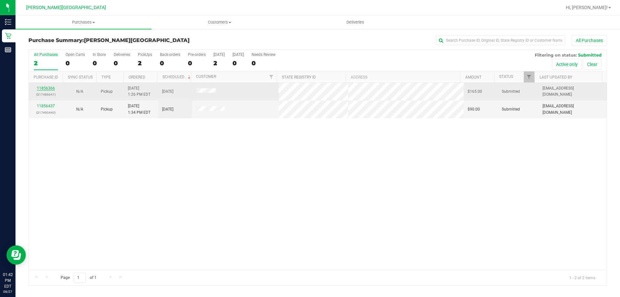
click at [52, 88] on link "11856366" at bounding box center [46, 88] width 18 height 5
click at [48, 89] on link "11856366" at bounding box center [46, 88] width 18 height 5
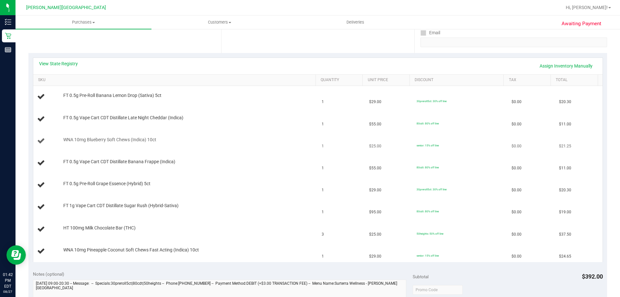
scroll to position [97, 0]
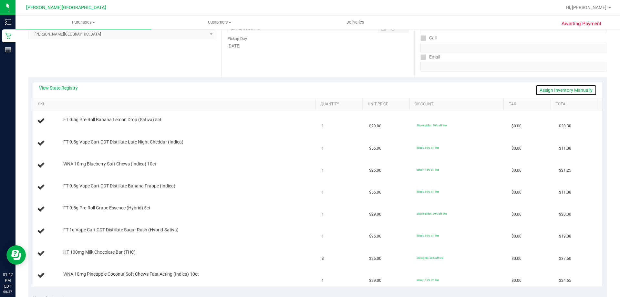
click at [576, 91] on link "Assign Inventory Manually" at bounding box center [566, 90] width 61 height 11
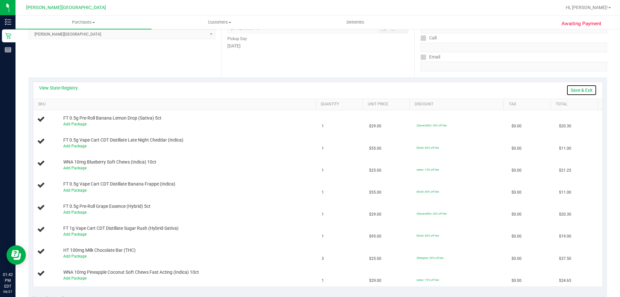
click at [576, 90] on link "Save & Exit" at bounding box center [582, 90] width 30 height 11
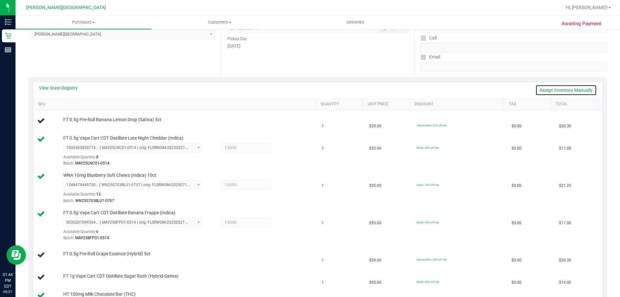
click at [559, 91] on link "Assign Inventory Manually" at bounding box center [566, 90] width 61 height 11
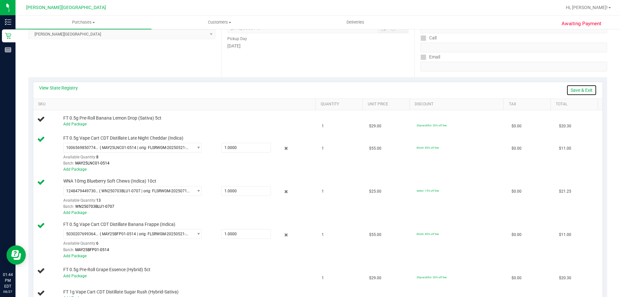
click at [569, 88] on link "Save & Exit" at bounding box center [582, 90] width 30 height 11
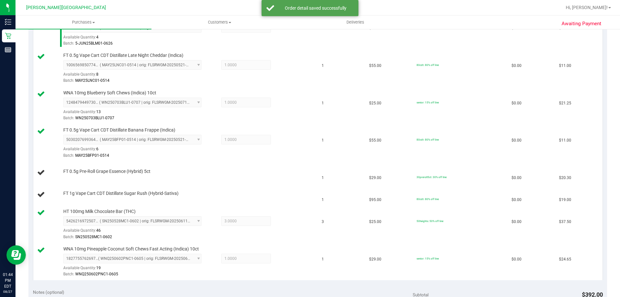
scroll to position [226, 0]
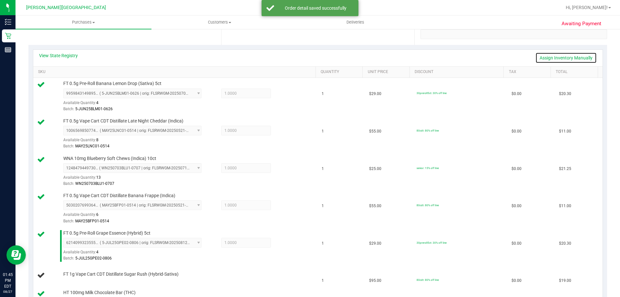
click at [583, 58] on link "Assign Inventory Manually" at bounding box center [566, 57] width 61 height 11
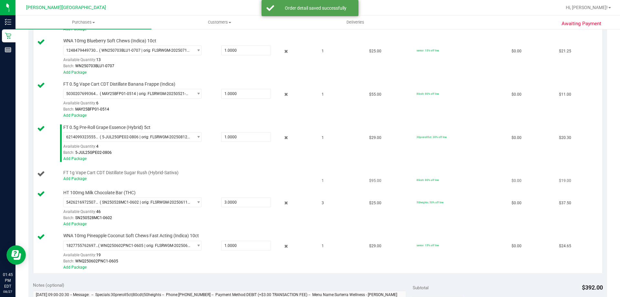
scroll to position [97, 0]
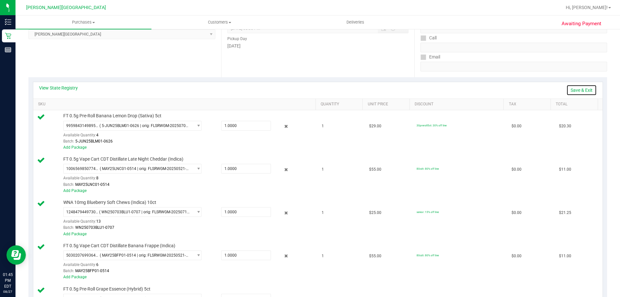
click at [586, 90] on link "Save & Exit" at bounding box center [582, 90] width 30 height 11
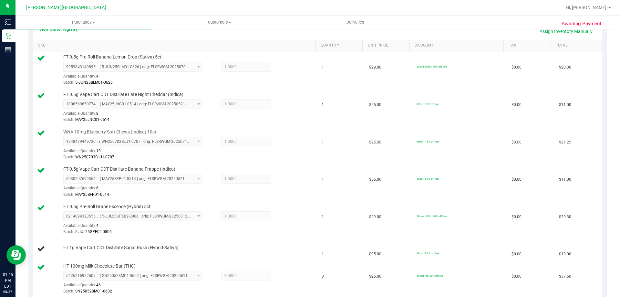
scroll to position [259, 0]
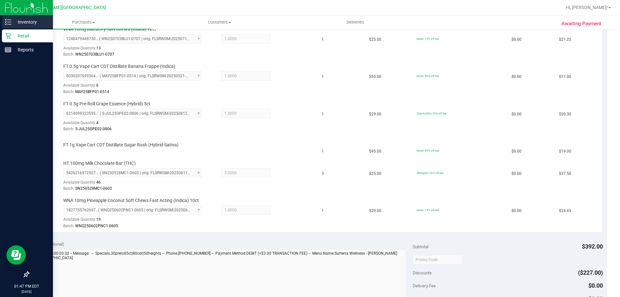
click at [19, 22] on p "Inventory" at bounding box center [30, 22] width 39 height 8
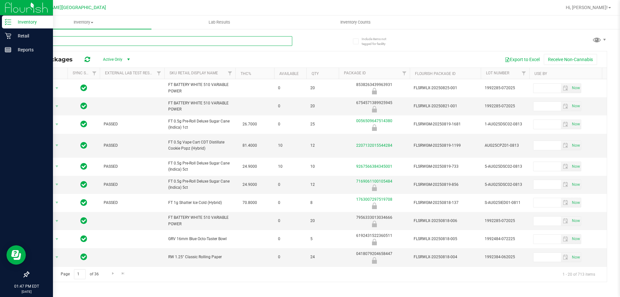
click at [124, 41] on input "text" at bounding box center [160, 41] width 264 height 10
type input "srh"
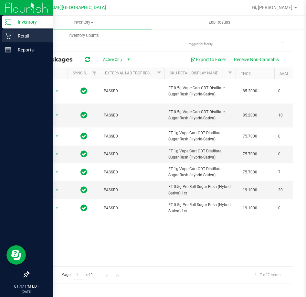
click at [22, 37] on p "Retail" at bounding box center [30, 36] width 39 height 8
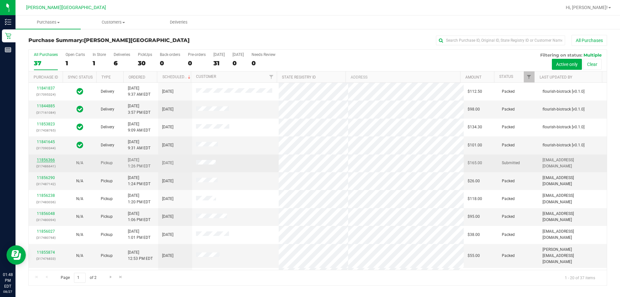
click at [48, 161] on link "11856366" at bounding box center [46, 160] width 18 height 5
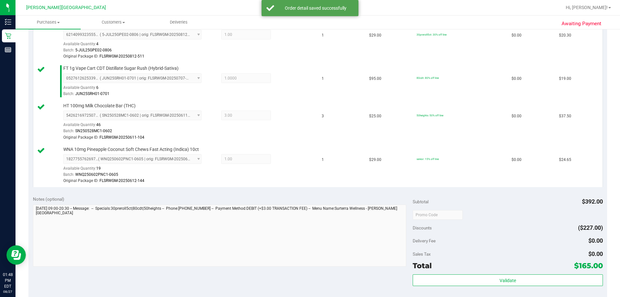
scroll to position [388, 0]
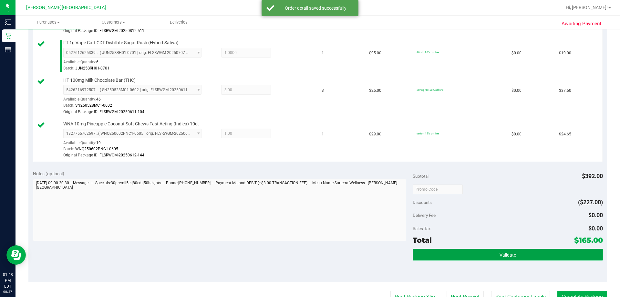
click at [466, 254] on button "Validate" at bounding box center [508, 255] width 190 height 12
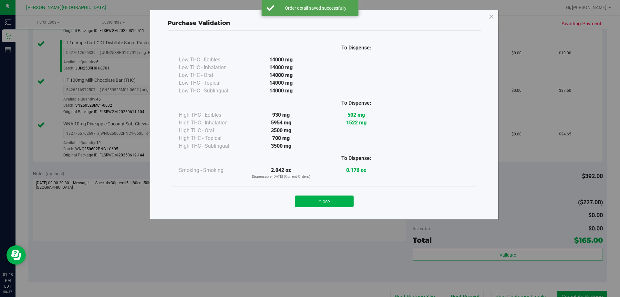
click at [329, 202] on button "Close" at bounding box center [324, 202] width 59 height 12
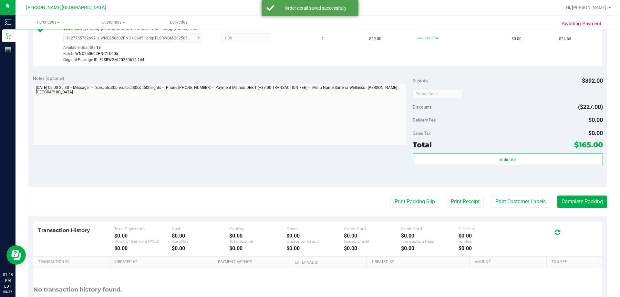
scroll to position [485, 0]
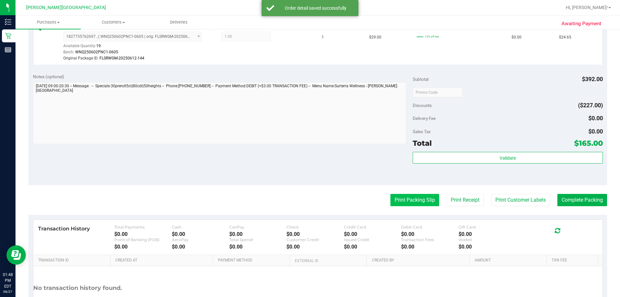
click at [410, 201] on button "Print Packing Slip" at bounding box center [415, 200] width 49 height 12
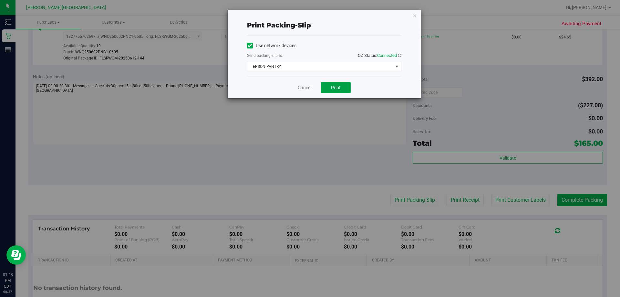
click at [338, 86] on span "Print" at bounding box center [336, 87] width 10 height 5
click at [415, 16] on icon "button" at bounding box center [415, 16] width 5 height 8
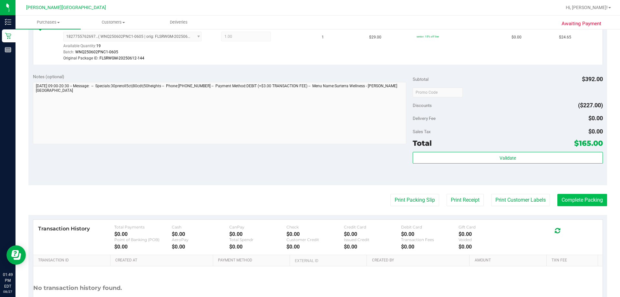
click at [570, 195] on button "Complete Packing" at bounding box center [583, 200] width 50 height 12
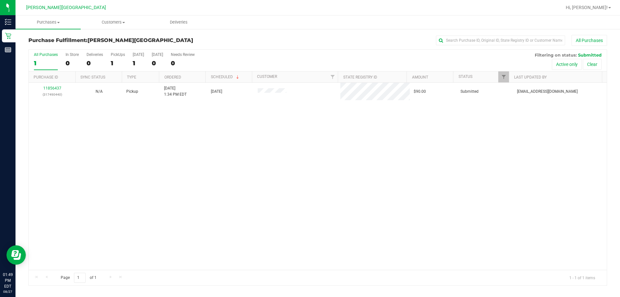
click at [428, 190] on div "11856437 (317490440) N/A Pickup 8/27/2025 1:34 PM EDT 8/27/2025 $90.00 Submitte…" at bounding box center [318, 176] width 578 height 187
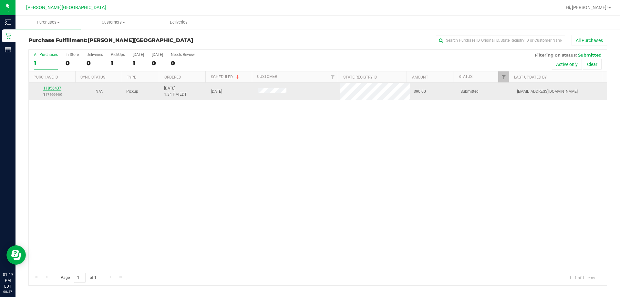
click at [51, 89] on link "11856437" at bounding box center [52, 88] width 18 height 5
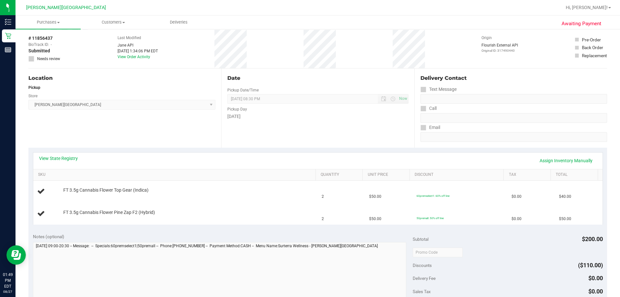
scroll to position [65, 0]
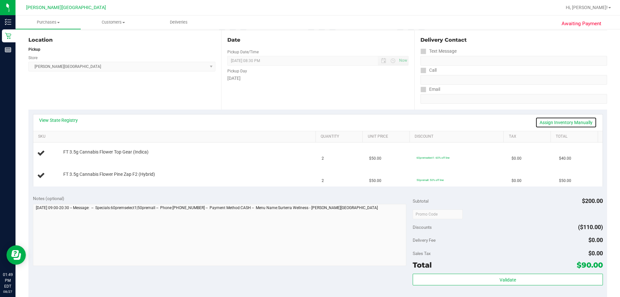
click at [566, 120] on link "Assign Inventory Manually" at bounding box center [566, 122] width 61 height 11
click at [71, 121] on link "View State Registry" at bounding box center [58, 120] width 39 height 6
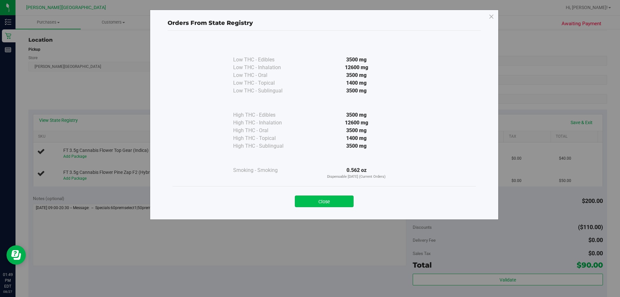
click at [346, 204] on button "Close" at bounding box center [324, 202] width 59 height 12
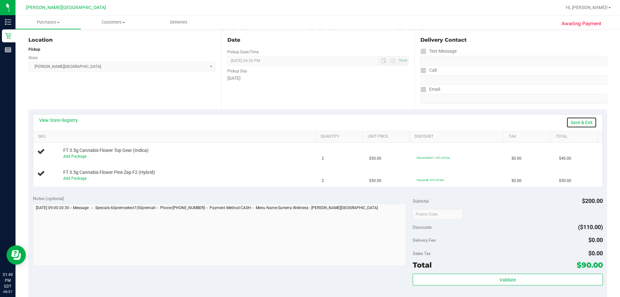
click at [579, 123] on link "Save & Exit" at bounding box center [582, 122] width 30 height 11
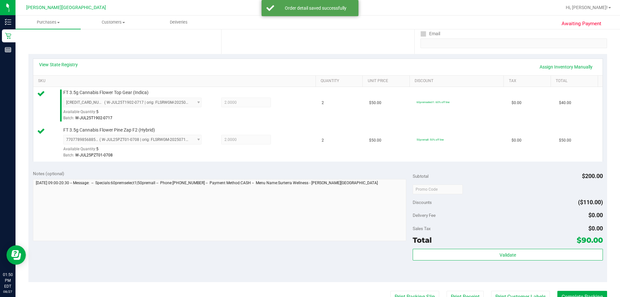
scroll to position [226, 0]
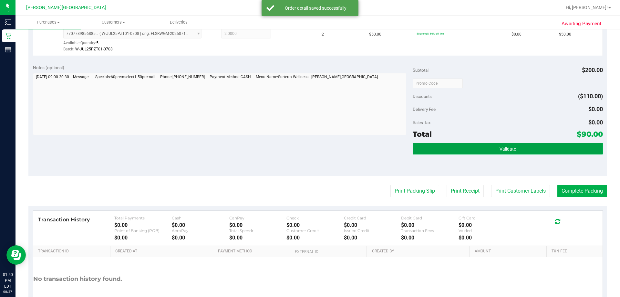
click at [437, 153] on button "Validate" at bounding box center [508, 149] width 190 height 12
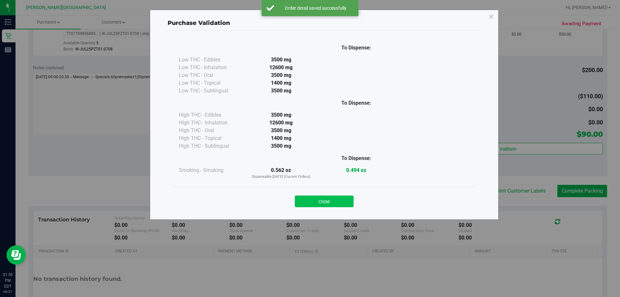
click at [348, 197] on button "Close" at bounding box center [324, 202] width 59 height 12
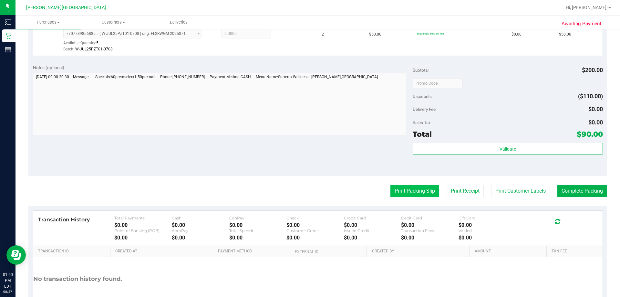
click at [414, 190] on button "Print Packing Slip" at bounding box center [415, 191] width 49 height 12
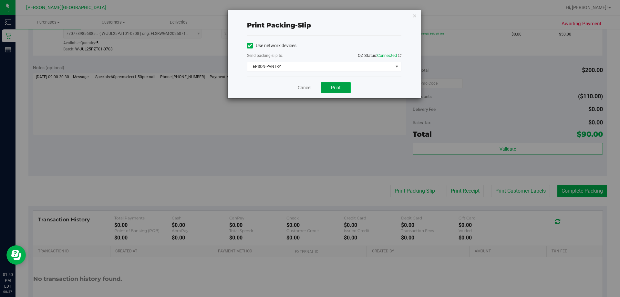
click at [338, 89] on span "Print" at bounding box center [336, 87] width 10 height 5
click at [417, 16] on icon "button" at bounding box center [415, 16] width 5 height 8
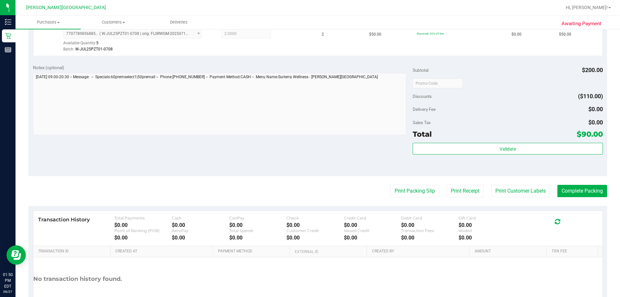
click at [579, 198] on purchase-details "Back Edit Purchase Cancel Purchase View Profile # 11856437 BioTrack ID: - Submi…" at bounding box center [317, 68] width 579 height 518
drag, startPoint x: 569, startPoint y: 190, endPoint x: 571, endPoint y: 180, distance: 9.5
click at [571, 189] on button "Complete Packing" at bounding box center [583, 191] width 50 height 12
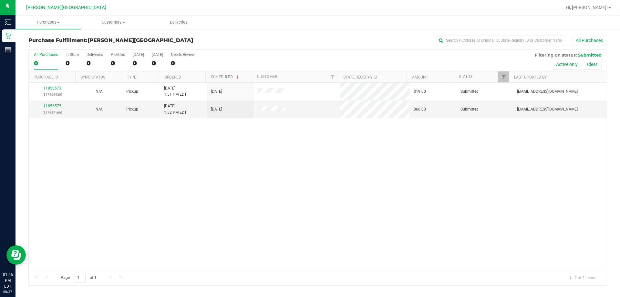
click at [236, 188] on div "11856573 (317494430) N/A Pickup 8/27/2025 1:51 PM EDT 8/27/2025 $19.00 Submitte…" at bounding box center [318, 176] width 578 height 187
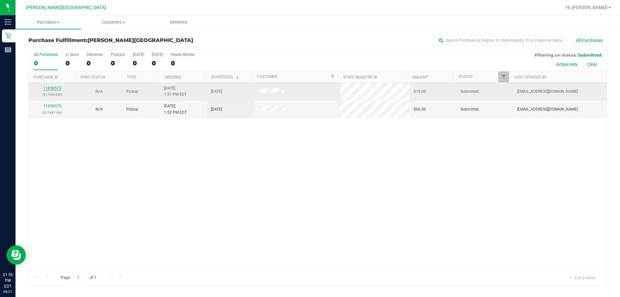
click at [51, 88] on link "11856573" at bounding box center [52, 88] width 18 height 5
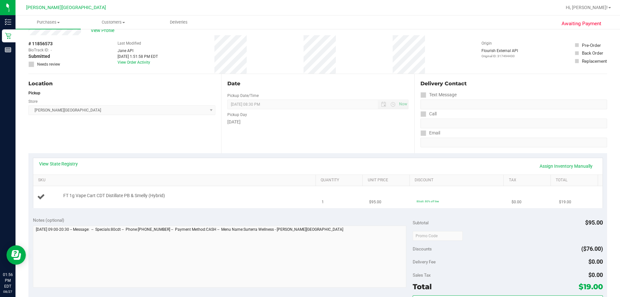
scroll to position [32, 0]
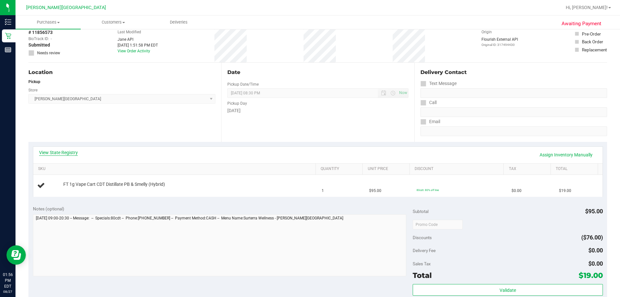
click at [71, 151] on link "View State Registry" at bounding box center [58, 152] width 39 height 6
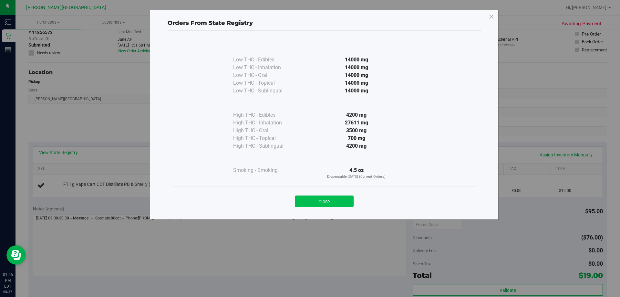
click at [332, 200] on button "Close" at bounding box center [324, 202] width 59 height 12
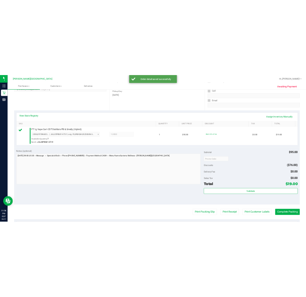
scroll to position [194, 0]
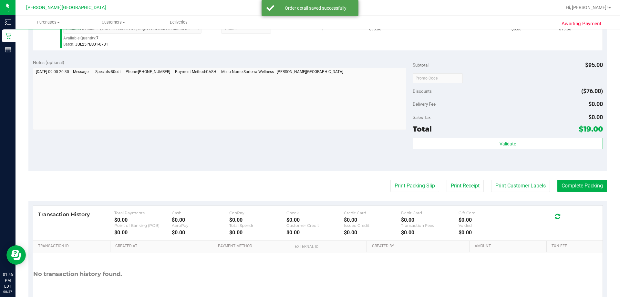
click at [566, 151] on div "Validate" at bounding box center [508, 152] width 190 height 29
click at [565, 149] on div "Validate" at bounding box center [508, 144] width 190 height 12
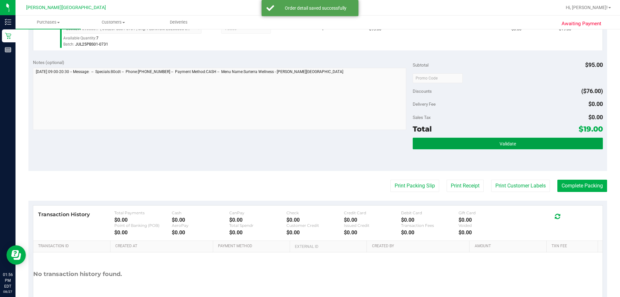
click at [565, 146] on button "Validate" at bounding box center [508, 144] width 190 height 12
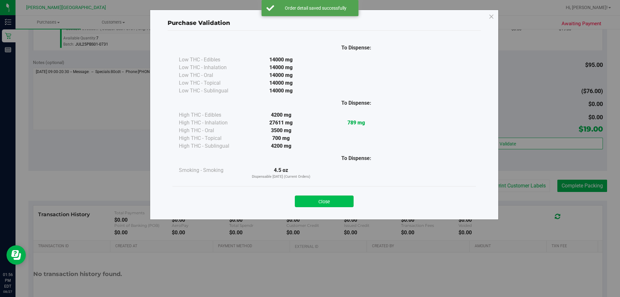
click at [319, 196] on button "Close" at bounding box center [324, 202] width 59 height 12
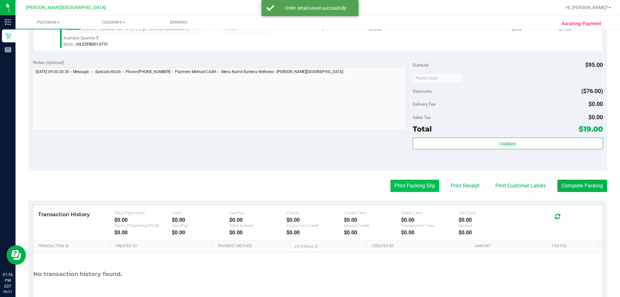
click at [404, 186] on button "Print Packing Slip" at bounding box center [415, 186] width 49 height 12
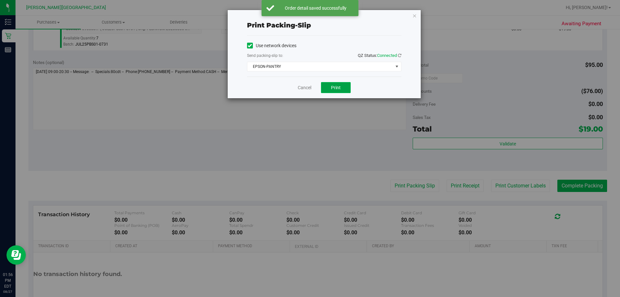
click at [337, 88] on span "Print" at bounding box center [336, 87] width 10 height 5
click at [414, 14] on icon "button" at bounding box center [415, 16] width 5 height 8
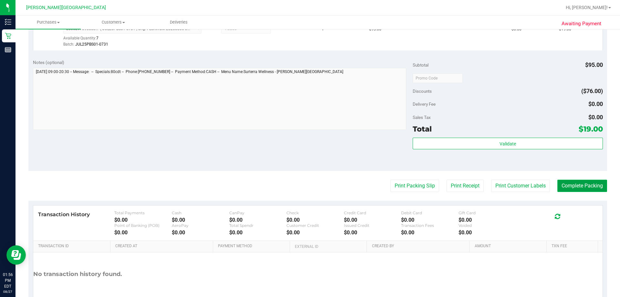
click at [577, 186] on button "Complete Packing" at bounding box center [583, 186] width 50 height 12
